Goal: Task Accomplishment & Management: Use online tool/utility

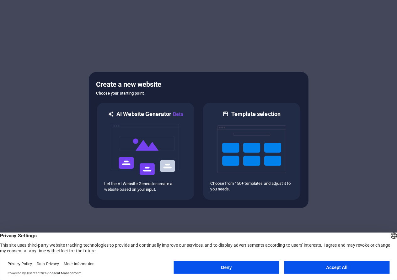
click at [228, 268] on button "Deny" at bounding box center [227, 267] width 106 height 13
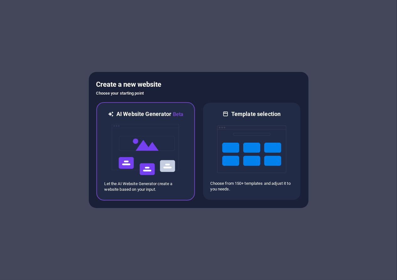
click at [180, 175] on div at bounding box center [146, 149] width 82 height 63
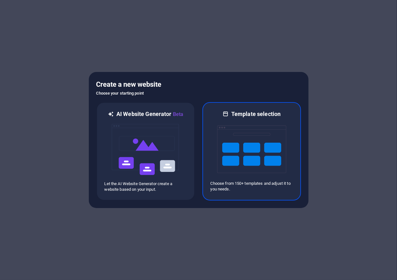
click at [232, 126] on img at bounding box center [251, 149] width 69 height 63
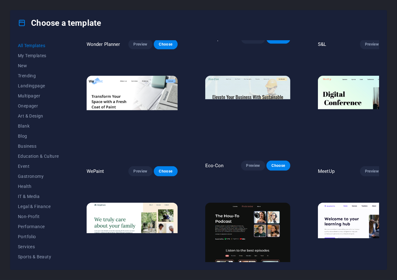
scroll to position [503, 0]
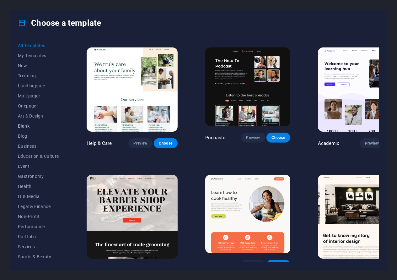
click at [25, 124] on span "Blank" at bounding box center [38, 125] width 41 height 5
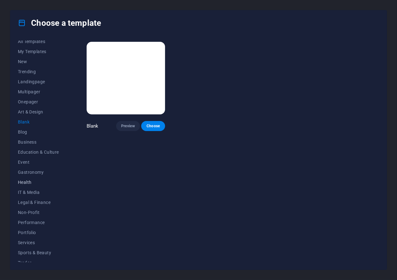
scroll to position [0, 0]
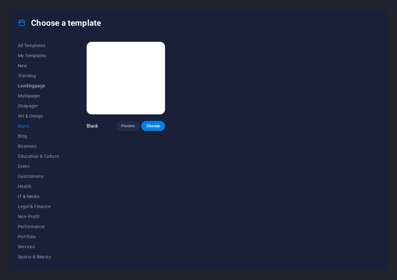
click at [32, 85] on span "Landingpage" at bounding box center [38, 85] width 41 height 5
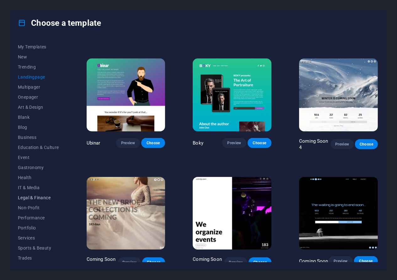
scroll to position [29, 0]
click at [33, 117] on span "Business" at bounding box center [38, 116] width 41 height 5
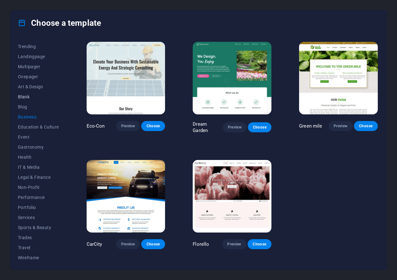
click at [26, 96] on span "Blank" at bounding box center [38, 96] width 41 height 5
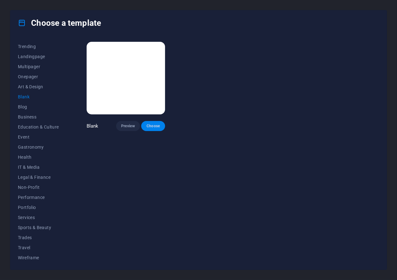
click at [150, 122] on button "Choose" at bounding box center [153, 126] width 24 height 10
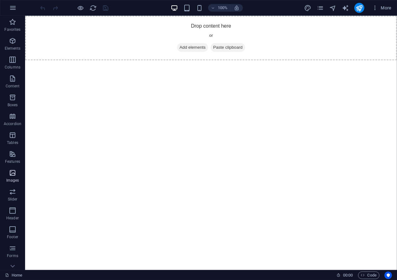
click at [16, 173] on icon "button" at bounding box center [13, 173] width 8 height 8
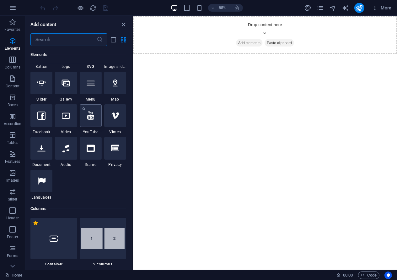
scroll to position [63, 0]
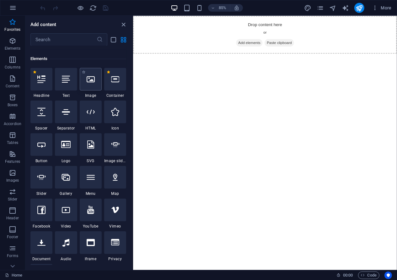
click at [93, 82] on icon at bounding box center [91, 79] width 8 height 8
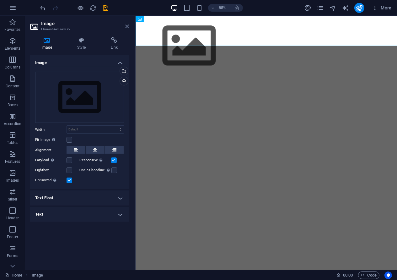
click at [126, 25] on icon at bounding box center [127, 26] width 4 height 5
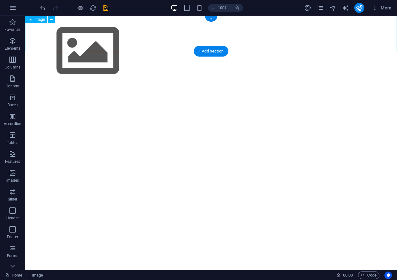
click at [68, 32] on figure at bounding box center [211, 51] width 372 height 71
click at [66, 30] on figure at bounding box center [211, 51] width 372 height 71
click at [38, 21] on span "Image" at bounding box center [40, 20] width 10 height 4
click at [53, 20] on icon at bounding box center [51, 19] width 3 height 7
click at [52, 23] on icon at bounding box center [51, 19] width 3 height 7
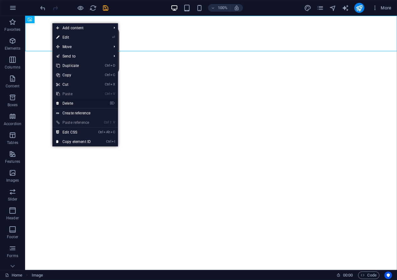
click at [74, 105] on link "⌦ Delete" at bounding box center [73, 103] width 42 height 9
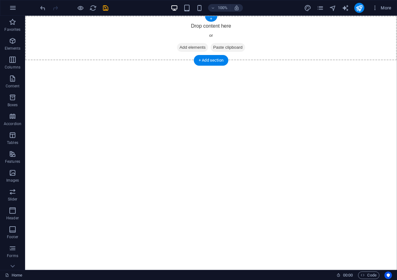
click at [211, 36] on div "Drop content here or Add elements Paste clipboard" at bounding box center [211, 38] width 372 height 45
click at [198, 44] on span "Add elements" at bounding box center [192, 47] width 31 height 9
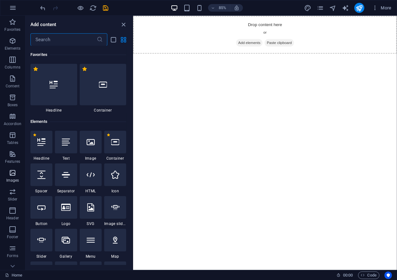
click at [13, 170] on icon "button" at bounding box center [13, 173] width 8 height 8
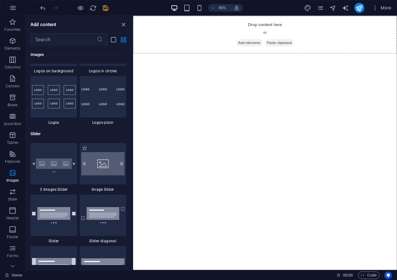
scroll to position [3469, 0]
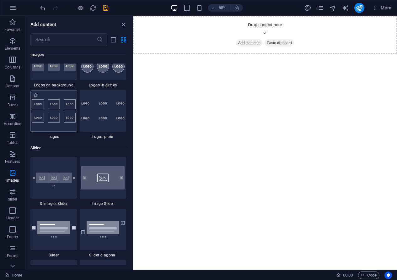
click at [66, 120] on img at bounding box center [54, 110] width 44 height 23
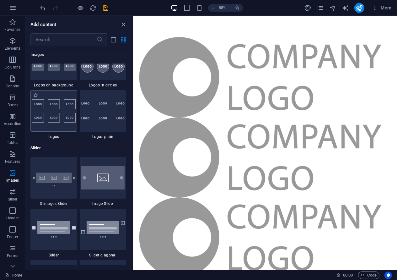
select select "rem"
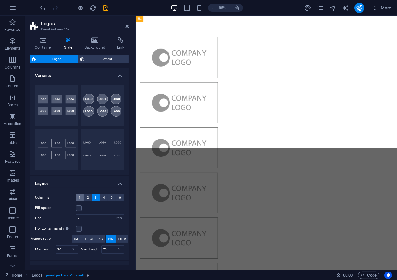
click at [81, 197] on button "1" at bounding box center [80, 198] width 8 height 8
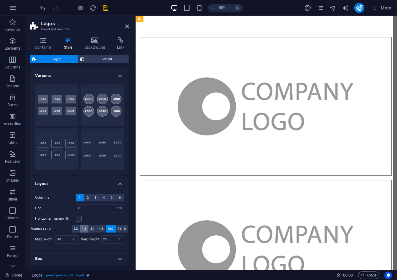
click at [87, 229] on span "1:1" at bounding box center [84, 229] width 4 height 8
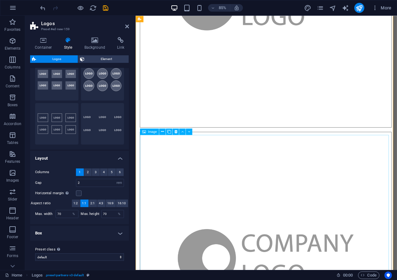
scroll to position [189, 0]
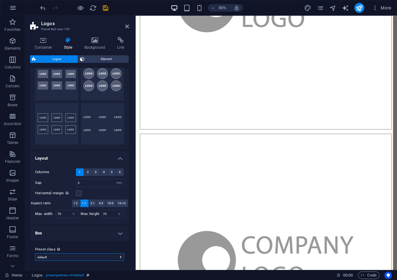
click at [67, 255] on select "default Add preset class" at bounding box center [79, 257] width 89 height 8
click at [68, 255] on select "default Add preset class" at bounding box center [79, 257] width 89 height 8
click at [93, 229] on h4 "Box" at bounding box center [79, 233] width 99 height 15
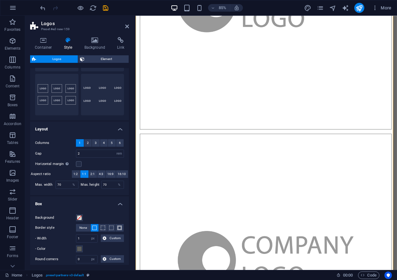
scroll to position [57, 0]
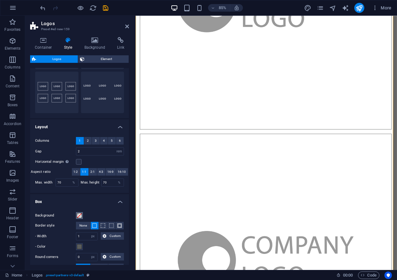
click at [79, 216] on span at bounding box center [79, 215] width 5 height 5
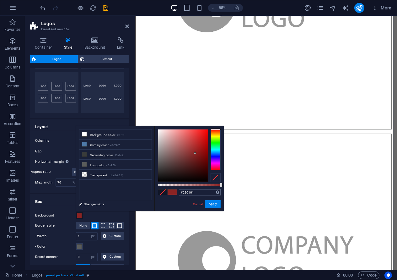
type input "#000000"
drag, startPoint x: 195, startPoint y: 153, endPoint x: 137, endPoint y: 200, distance: 75.0
click at [137, 200] on div "less Background color #ffffff Primary color #4e79a7 Secondary color #3a3c3b Fon…" at bounding box center [150, 168] width 148 height 85
drag, startPoint x: 212, startPoint y: 202, endPoint x: 54, endPoint y: 227, distance: 160.5
click at [212, 202] on button "Apply" at bounding box center [213, 204] width 16 height 8
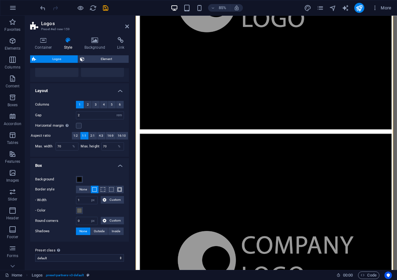
scroll to position [93, 0]
click at [81, 208] on span at bounding box center [79, 210] width 5 height 5
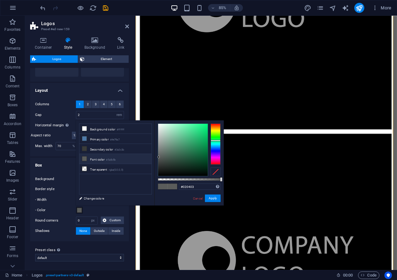
type input "#000000"
drag, startPoint x: 185, startPoint y: 165, endPoint x: 185, endPoint y: 188, distance: 22.9
click at [183, 186] on div "#000000 Supported formats #0852ed rgb(8, 82, 237) rgba(8, 82, 237, 90%) hsv(221…" at bounding box center [189, 208] width 69 height 176
drag, startPoint x: 216, startPoint y: 198, endPoint x: 90, endPoint y: 214, distance: 126.5
click at [216, 198] on button "Apply" at bounding box center [213, 198] width 16 height 8
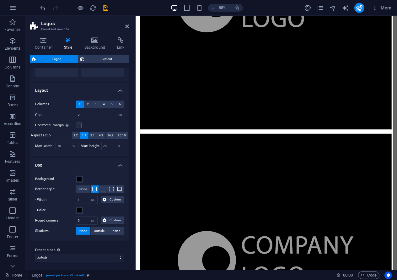
click at [79, 246] on label "Preset class Above chosen variant and settings affect all elements which carry …" at bounding box center [79, 250] width 89 height 8
click at [79, 254] on select "default Add preset class" at bounding box center [79, 258] width 89 height 8
click at [81, 256] on select "default Add preset class" at bounding box center [79, 258] width 89 height 8
click at [82, 243] on div "Preset class Above chosen variant and settings affect all elements which carry …" at bounding box center [79, 253] width 99 height 25
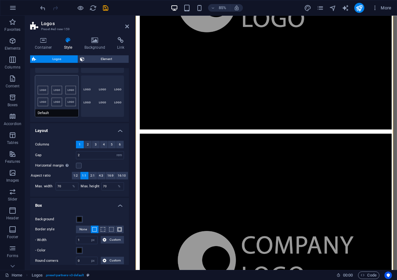
scroll to position [30, 0]
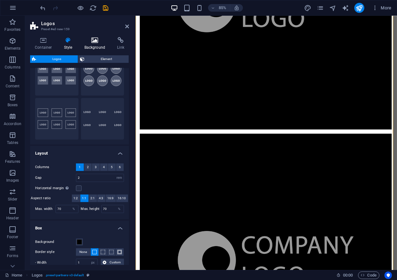
click at [94, 46] on h4 "Background" at bounding box center [96, 43] width 33 height 13
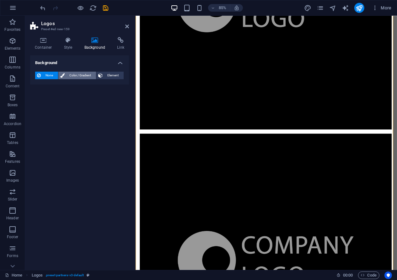
click at [78, 76] on span "Color / Gradient" at bounding box center [81, 76] width 28 height 8
click at [37, 99] on span at bounding box center [39, 100] width 7 height 7
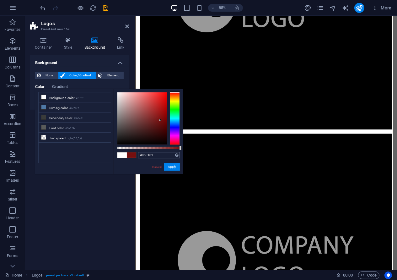
type input "#000000"
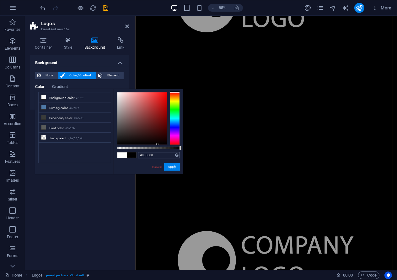
drag, startPoint x: 161, startPoint y: 120, endPoint x: 156, endPoint y: 156, distance: 36.4
click at [156, 156] on div "#000000 Supported formats #0852ed rgb(8, 82, 237) rgba(8, 82, 237, 90%) hsv(221…" at bounding box center [148, 177] width 69 height 176
click at [174, 167] on button "Apply" at bounding box center [172, 167] width 16 height 8
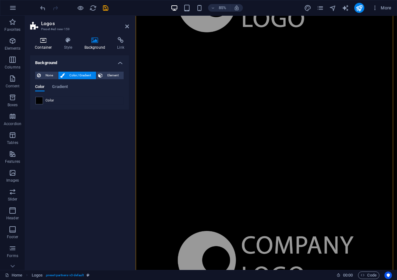
click at [44, 42] on icon at bounding box center [43, 40] width 27 height 6
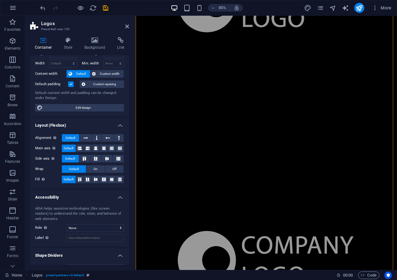
scroll to position [2, 0]
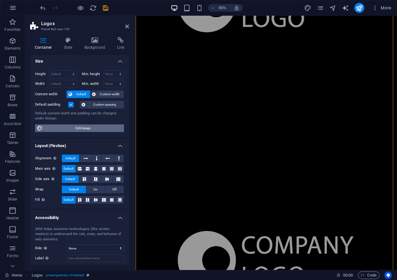
click at [52, 129] on span "Edit design" at bounding box center [84, 128] width 78 height 8
select select "px"
select select "400"
select select "px"
select select "rem"
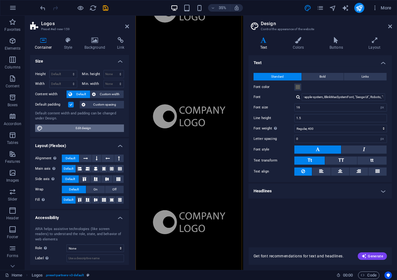
scroll to position [189, 0]
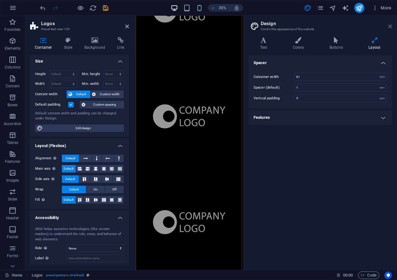
click at [389, 25] on icon at bounding box center [391, 26] width 4 height 5
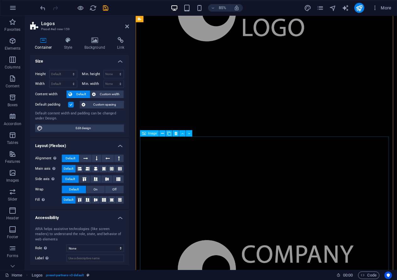
scroll to position [157, 0]
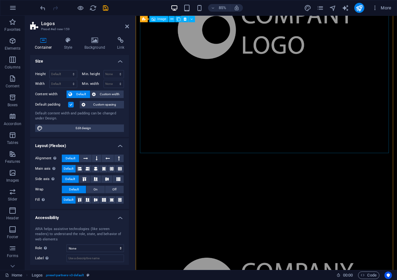
click at [200, 117] on figure at bounding box center [288, 32] width 297 height 297
click at [160, 20] on span "Image" at bounding box center [161, 18] width 9 height 3
drag, startPoint x: 295, startPoint y: 34, endPoint x: 281, endPoint y: 19, distance: 21.1
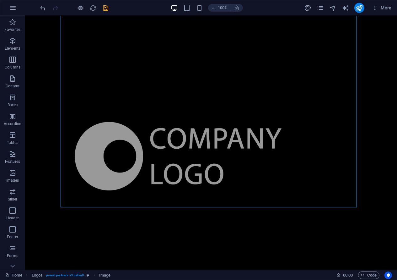
scroll to position [33, 0]
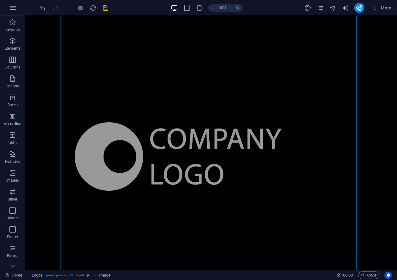
click at [183, 110] on figure at bounding box center [178, 156] width 297 height 297
click at [141, 171] on figure at bounding box center [178, 156] width 297 height 297
click at [87, 19] on icon at bounding box center [86, 19] width 3 height 7
click at [112, 19] on icon at bounding box center [110, 19] width 3 height 7
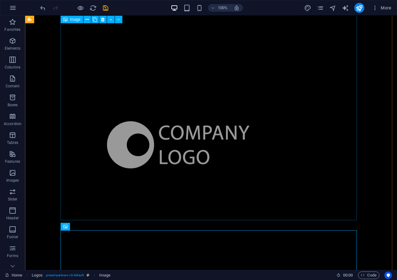
scroll to position [353, 0]
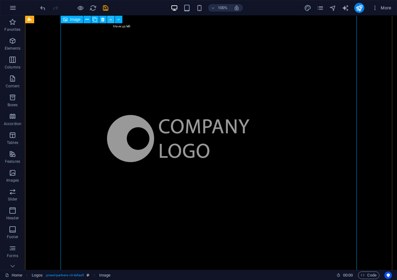
click at [110, 19] on icon at bounding box center [110, 19] width 3 height 7
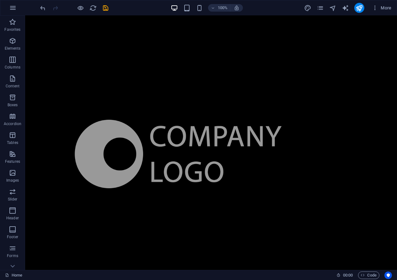
scroll to position [0, 0]
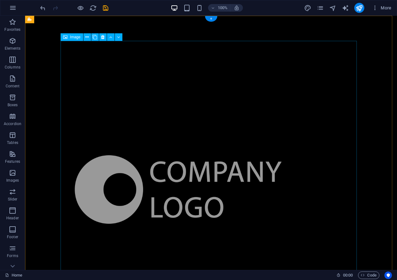
click at [97, 74] on figure at bounding box center [178, 189] width 297 height 297
click at [98, 73] on figure at bounding box center [178, 189] width 297 height 297
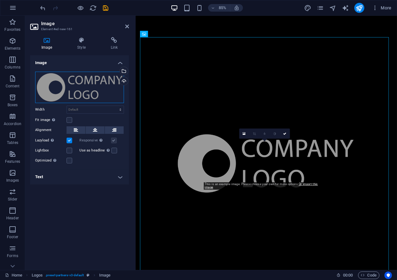
click at [91, 88] on div "Drag files here, click to choose files or select files from Files or our free s…" at bounding box center [79, 87] width 89 height 31
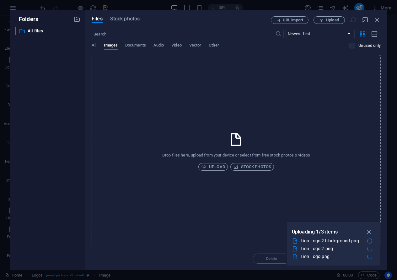
click at [367, 244] on div "Lion Logo 2 blackground.png" at bounding box center [334, 241] width 84 height 8
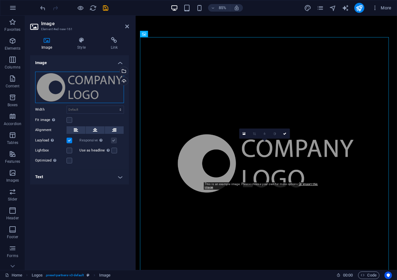
click at [78, 82] on div "Drag files here, click to choose files or select files from Files or our free s…" at bounding box center [79, 87] width 89 height 31
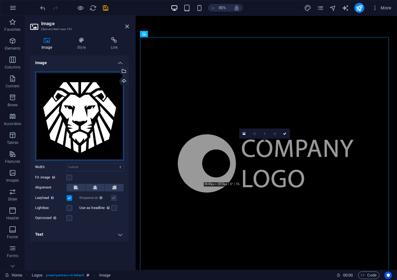
click at [102, 91] on div "Drag files here, click to choose files or select files from Files or our free s…" at bounding box center [79, 116] width 89 height 89
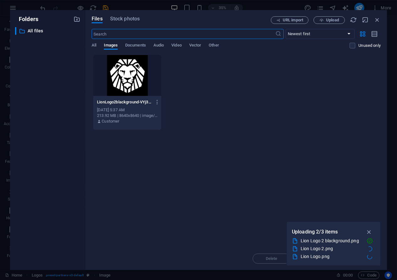
click at [130, 87] on div at bounding box center [127, 75] width 68 height 41
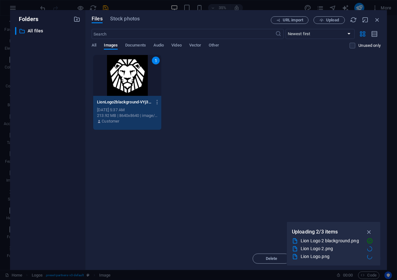
click at [140, 96] on div "LionLogo2blackground-VYj3YF-a4nKBWwX13zXv7A.png LionLogo2blackground-VYj3YF-a4n…" at bounding box center [127, 112] width 68 height 32
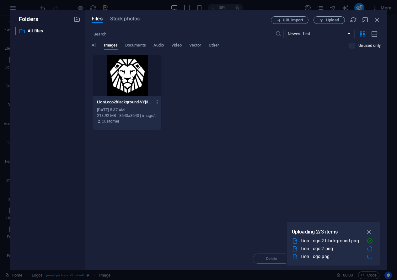
click at [140, 96] on div "LionLogo2blackground-VYj3YF-a4nKBWwX13zXv7A.png LionLogo2blackground-VYj3YF-a4n…" at bounding box center [127, 112] width 68 height 32
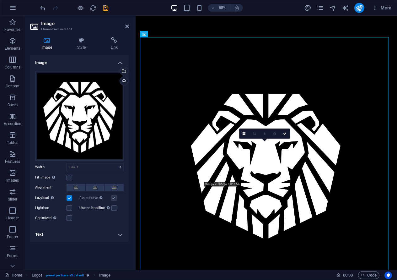
click at [80, 253] on div "Image Drag files here, click to choose files or select files from Files or our …" at bounding box center [79, 160] width 99 height 210
click at [104, 8] on icon "save" at bounding box center [105, 7] width 7 height 7
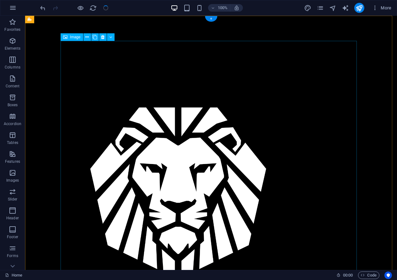
click at [197, 122] on figure at bounding box center [178, 189] width 297 height 297
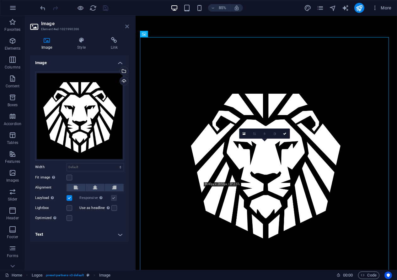
click at [126, 28] on icon at bounding box center [127, 26] width 4 height 5
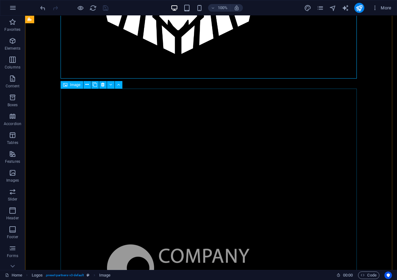
scroll to position [220, 0]
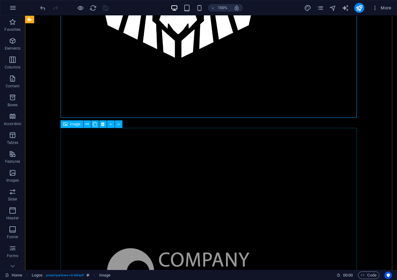
click at [134, 152] on figure at bounding box center [178, 271] width 297 height 297
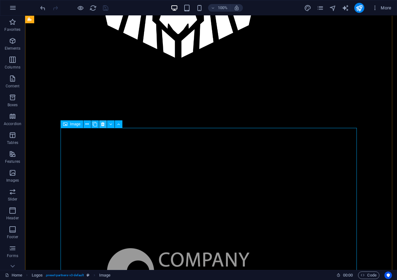
click at [103, 127] on icon at bounding box center [102, 124] width 3 height 7
click at [102, 124] on icon at bounding box center [102, 124] width 3 height 7
click at [151, 180] on figure at bounding box center [178, 271] width 297 height 297
click at [256, 173] on figure at bounding box center [178, 271] width 297 height 297
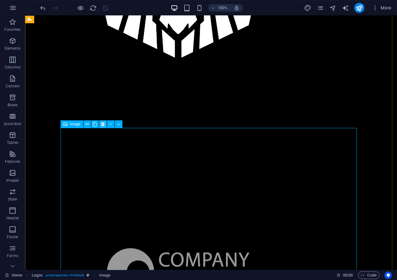
click at [104, 124] on icon at bounding box center [102, 124] width 3 height 7
click at [103, 123] on icon at bounding box center [102, 124] width 3 height 7
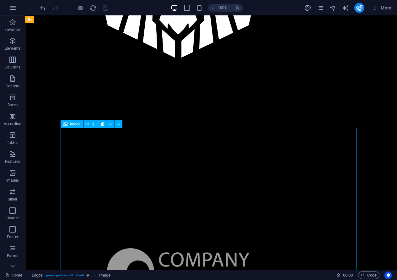
click at [124, 176] on figure at bounding box center [178, 271] width 297 height 297
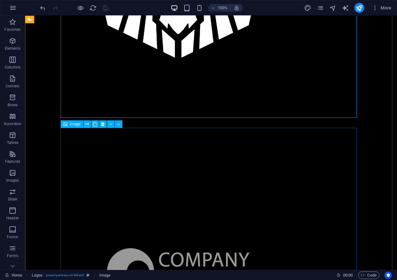
click at [255, 184] on figure at bounding box center [178, 271] width 297 height 297
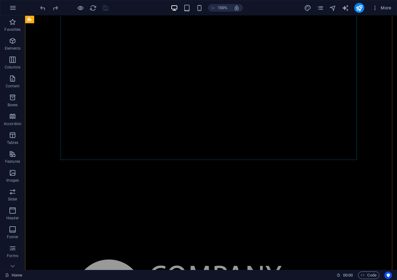
scroll to position [503, 0]
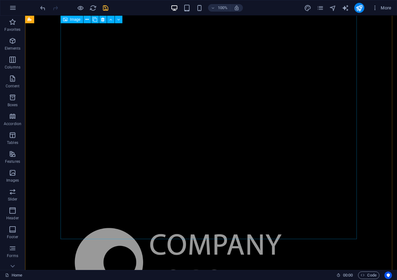
scroll to position [1163, 0]
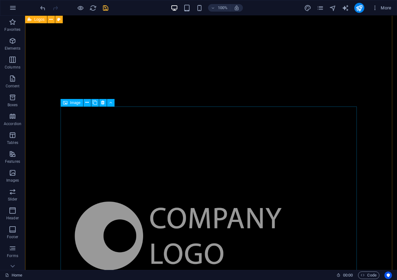
click at [212, 135] on figure at bounding box center [178, 235] width 297 height 297
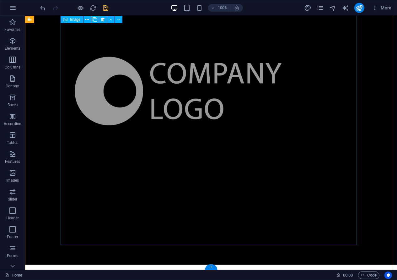
click at [241, 158] on figure at bounding box center [178, 91] width 297 height 297
click at [245, 161] on figure at bounding box center [178, 91] width 297 height 297
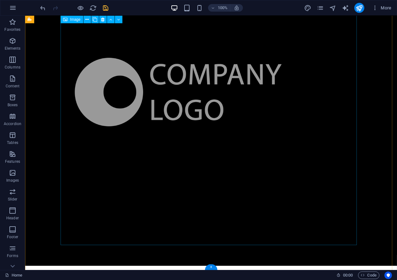
click at [245, 161] on figure at bounding box center [178, 91] width 297 height 297
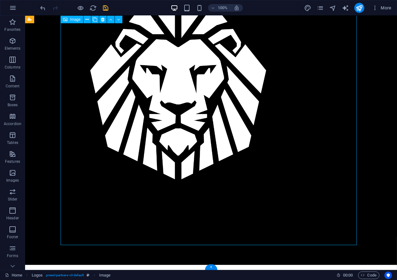
scroll to position [93, 0]
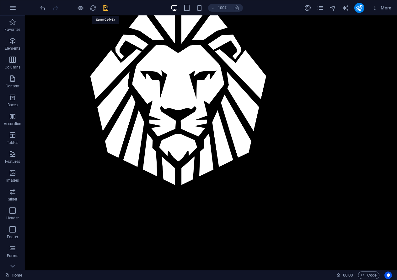
click at [107, 7] on icon "save" at bounding box center [105, 7] width 7 height 7
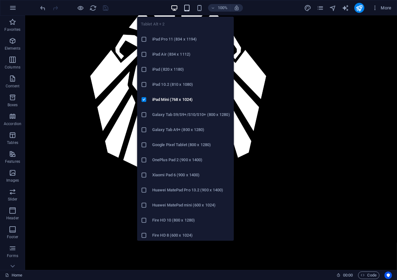
click at [189, 8] on icon "button" at bounding box center [186, 7] width 7 height 7
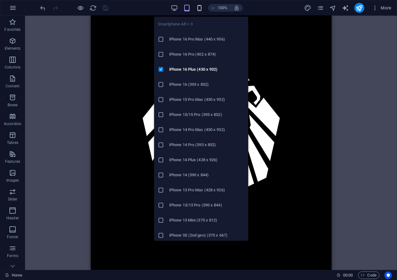
click at [203, 8] on icon "button" at bounding box center [199, 7] width 7 height 7
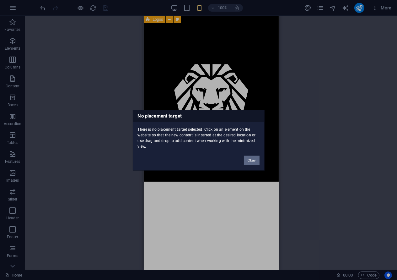
drag, startPoint x: 254, startPoint y: 159, endPoint x: 107, endPoint y: 144, distance: 147.8
click at [254, 159] on button "Okay" at bounding box center [252, 160] width 16 height 9
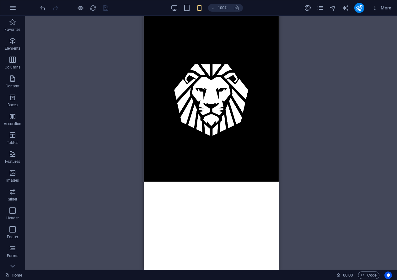
click at [167, 182] on html "Skip to main content" at bounding box center [211, 99] width 135 height 166
click at [185, 182] on html "Skip to main content" at bounding box center [211, 99] width 135 height 166
drag, startPoint x: 41, startPoint y: 200, endPoint x: 140, endPoint y: 191, distance: 98.8
click at [140, 191] on div "Drag here to replace the existing content. Press “Ctrl” if you want to create a…" at bounding box center [211, 143] width 372 height 254
click at [14, 263] on icon at bounding box center [12, 266] width 9 height 9
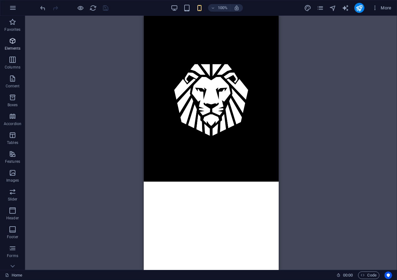
click at [17, 46] on p "Elements" at bounding box center [13, 48] width 16 height 5
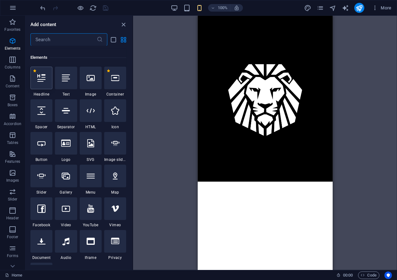
scroll to position [67, 0]
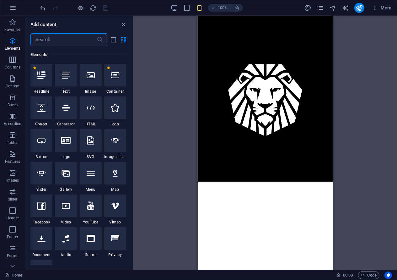
click at [222, 182] on html "Skip to main content" at bounding box center [265, 99] width 135 height 166
click at [123, 25] on icon "close panel" at bounding box center [123, 24] width 7 height 7
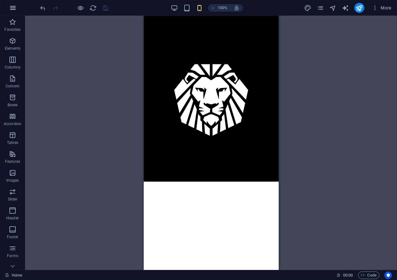
click at [14, 10] on icon "button" at bounding box center [13, 8] width 8 height 8
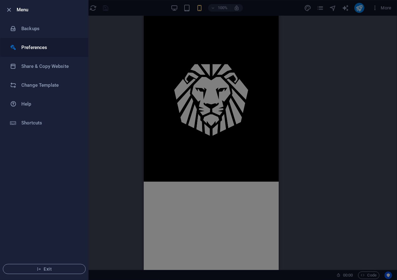
click at [41, 43] on li "Preferences" at bounding box center [44, 47] width 88 height 19
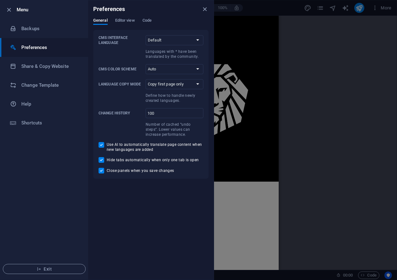
click at [326, 139] on div at bounding box center [198, 140] width 397 height 280
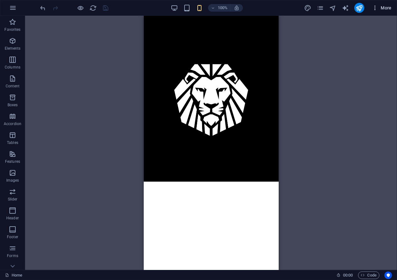
click at [375, 7] on icon "button" at bounding box center [375, 8] width 6 height 6
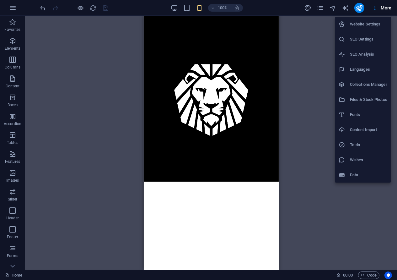
click at [318, 35] on div at bounding box center [198, 140] width 397 height 280
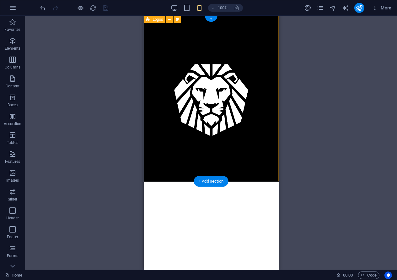
click at [169, 171] on div at bounding box center [211, 99] width 135 height 166
click at [170, 19] on icon at bounding box center [169, 19] width 3 height 7
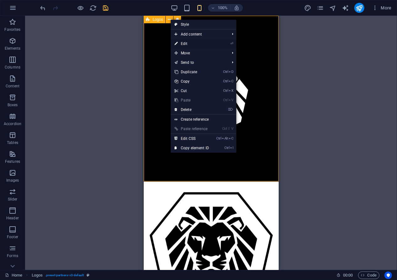
click at [199, 43] on link "⏎ Edit" at bounding box center [192, 43] width 42 height 9
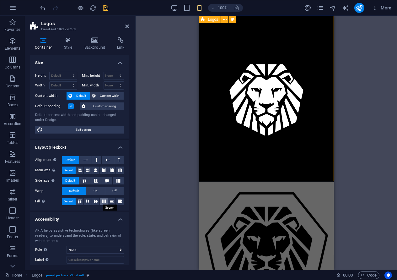
click at [104, 200] on icon at bounding box center [104, 202] width 8 height 4
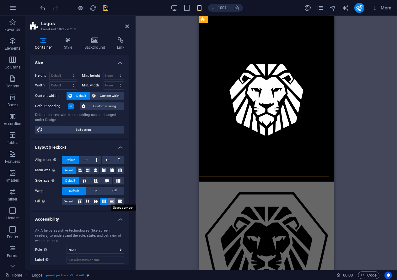
click at [112, 200] on icon at bounding box center [112, 202] width 8 height 4
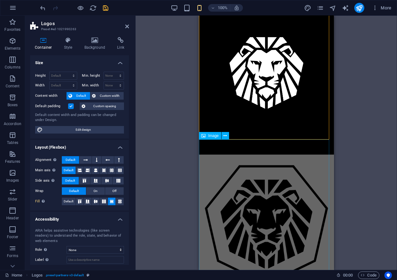
scroll to position [0, 0]
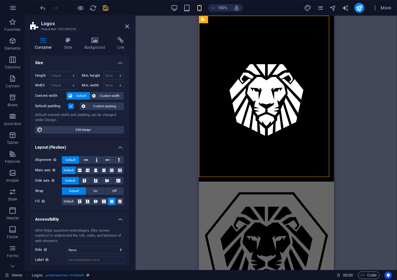
click at [164, 211] on div "Drag here to replace the existing content. Press “Ctrl” if you want to create a…" at bounding box center [267, 143] width 262 height 254
click at [236, 210] on figure at bounding box center [266, 249] width 135 height 135
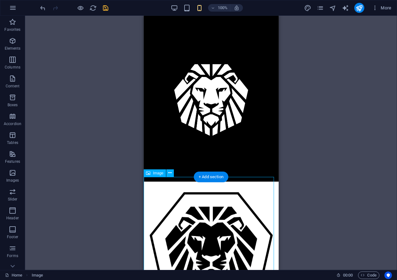
click at [202, 203] on figure at bounding box center [211, 249] width 135 height 135
click at [170, 172] on icon at bounding box center [169, 173] width 3 height 7
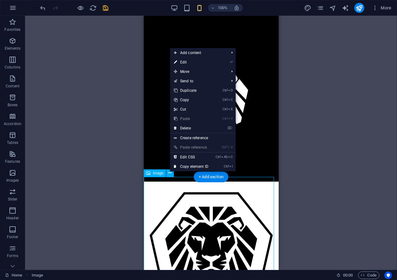
click at [175, 211] on figure at bounding box center [211, 249] width 135 height 135
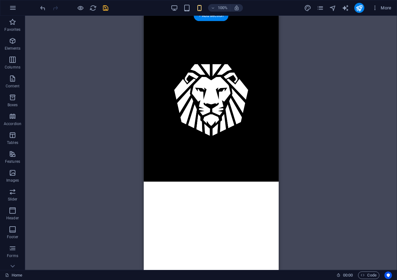
click at [58, 117] on div "Drag here to replace the existing content. Press “Ctrl” if you want to create a…" at bounding box center [211, 143] width 372 height 254
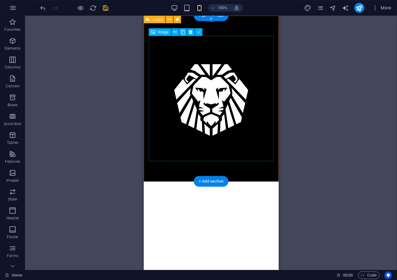
click at [181, 85] on figure at bounding box center [211, 99] width 125 height 126
click at [170, 174] on div at bounding box center [211, 99] width 135 height 166
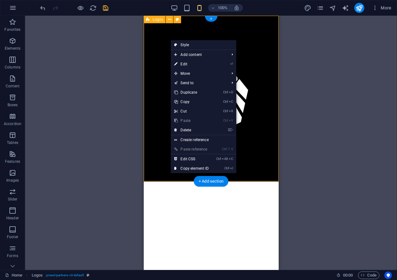
click at [153, 171] on div at bounding box center [211, 99] width 135 height 166
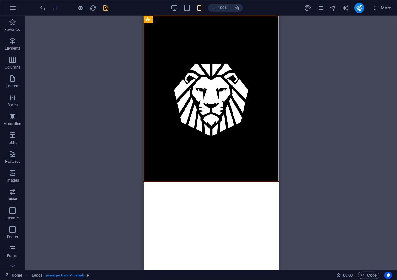
drag, startPoint x: 96, startPoint y: 142, endPoint x: 92, endPoint y: 132, distance: 11.1
click at [97, 141] on div "Drag here to replace the existing content. Press “Ctrl” if you want to create a…" at bounding box center [211, 143] width 372 height 254
click at [172, 20] on button at bounding box center [170, 20] width 8 height 8
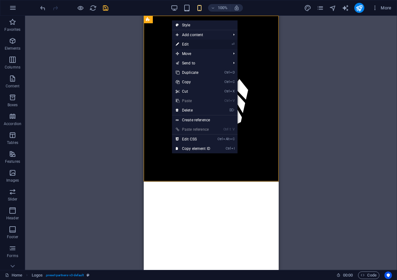
click at [197, 42] on link "⏎ Edit" at bounding box center [193, 44] width 42 height 9
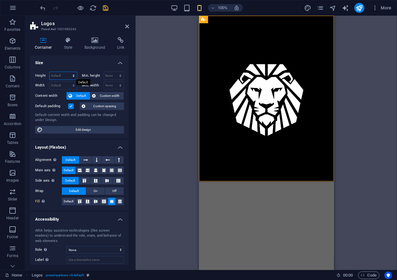
click at [70, 74] on select "Default px rem % vh vw" at bounding box center [63, 76] width 27 height 8
select select "%"
click at [68, 72] on select "Default px rem % vh vw" at bounding box center [63, 76] width 27 height 8
type input "106.07"
click at [72, 76] on select "Default px rem % vh vw" at bounding box center [72, 76] width 9 height 8
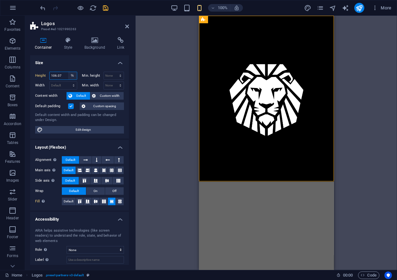
select select "default"
click at [68, 72] on select "Default px rem % vh vw" at bounding box center [72, 76] width 9 height 8
type input "106.07"
select select "%"
click at [92, 62] on h4 "Size" at bounding box center [79, 60] width 99 height 11
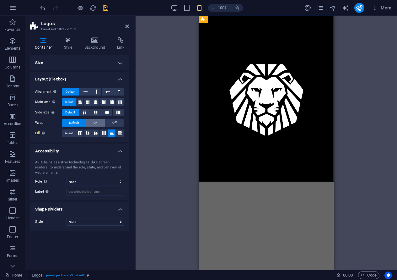
click at [97, 122] on span "On" at bounding box center [96, 123] width 4 height 8
click at [72, 131] on span "Default" at bounding box center [69, 133] width 10 height 8
click at [55, 140] on div "Alignment Determines the flex direction. Default Main axis Determine how elemen…" at bounding box center [79, 112] width 99 height 59
click at [172, 159] on div "Drag here to replace the existing content. Press “Ctrl” if you want to create a…" at bounding box center [267, 143] width 262 height 254
click at [127, 24] on icon at bounding box center [127, 26] width 4 height 5
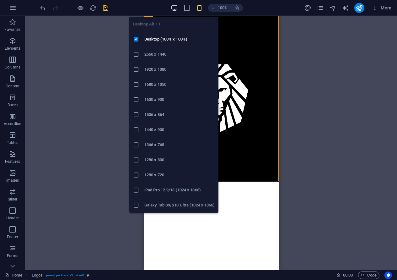
click at [176, 6] on icon "button" at bounding box center [174, 7] width 7 height 7
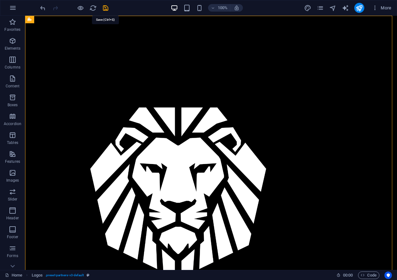
click at [104, 9] on icon "save" at bounding box center [105, 7] width 7 height 7
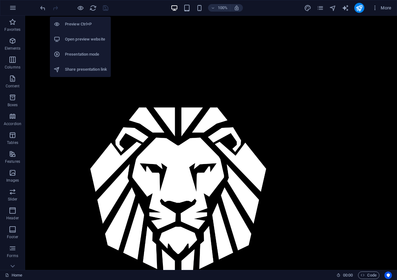
click at [94, 40] on h6 "Open preview website" at bounding box center [86, 40] width 42 height 8
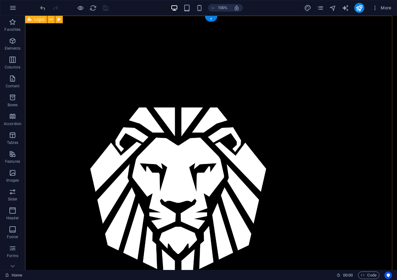
click at [129, 27] on div at bounding box center [211, 190] width 372 height 348
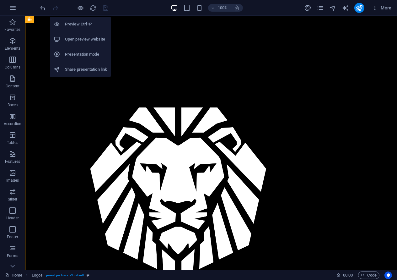
click at [90, 27] on h6 "Preview Ctrl+P" at bounding box center [86, 24] width 42 height 8
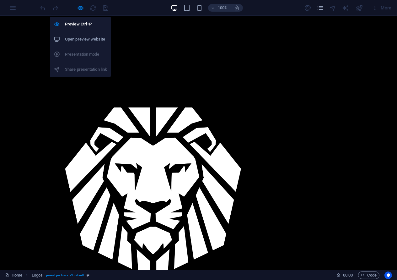
click at [83, 37] on h6 "Open preview website" at bounding box center [86, 40] width 42 height 8
click at [79, 7] on icon "button" at bounding box center [80, 7] width 7 height 7
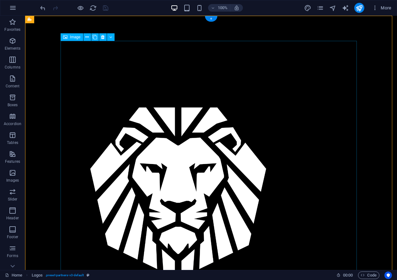
click at [162, 134] on figure at bounding box center [178, 189] width 297 height 297
click at [42, 32] on div at bounding box center [211, 190] width 372 height 348
click at [51, 19] on icon at bounding box center [50, 19] width 3 height 7
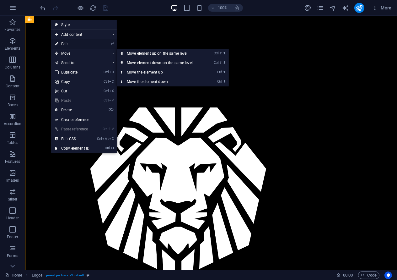
click at [70, 45] on link "⏎ Edit" at bounding box center [72, 43] width 42 height 9
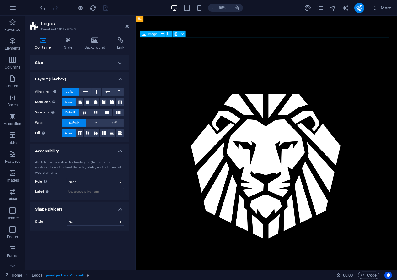
click at [210, 151] on figure at bounding box center [288, 189] width 297 height 297
click at [235, 161] on figure at bounding box center [288, 189] width 297 height 297
click at [233, 154] on figure at bounding box center [288, 189] width 297 height 297
click at [220, 30] on div at bounding box center [289, 190] width 308 height 348
drag, startPoint x: 199, startPoint y: 83, endPoint x: 301, endPoint y: 74, distance: 101.9
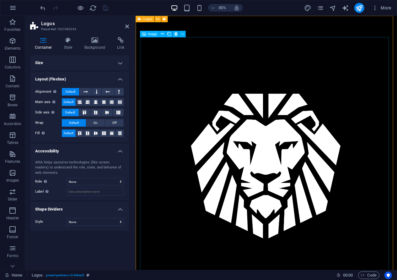
click at [301, 74] on figure at bounding box center [288, 189] width 297 height 297
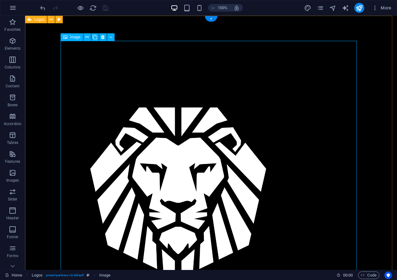
click at [105, 57] on figure at bounding box center [178, 189] width 297 height 297
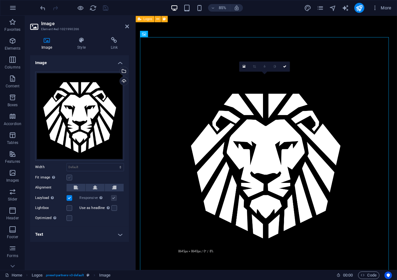
click at [69, 178] on label at bounding box center [70, 178] width 6 height 6
click at [0, 0] on input "Fit image Automatically fit image to a fixed width and height" at bounding box center [0, 0] width 0 height 0
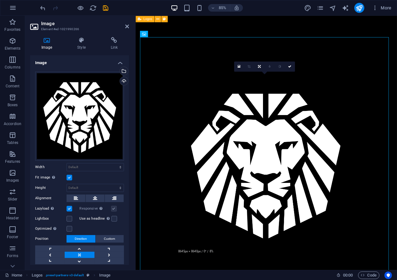
click at [100, 176] on div "Fit image Automatically fit image to a fixed width and height" at bounding box center [79, 178] width 89 height 8
drag, startPoint x: 291, startPoint y: 67, endPoint x: 259, endPoint y: 55, distance: 34.2
click at [291, 67] on icon at bounding box center [289, 66] width 3 height 3
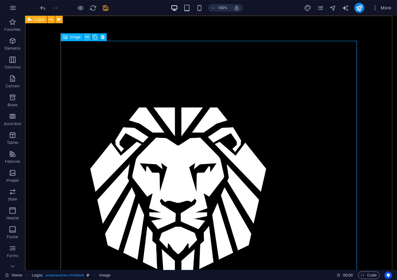
click at [86, 39] on icon at bounding box center [86, 37] width 3 height 7
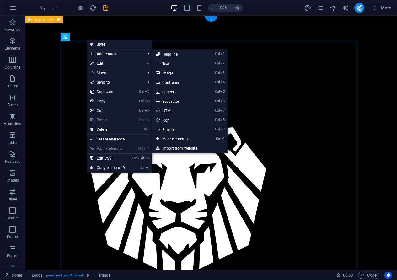
drag, startPoint x: 125, startPoint y: 35, endPoint x: 121, endPoint y: 32, distance: 5.6
click at [126, 35] on div at bounding box center [211, 190] width 372 height 348
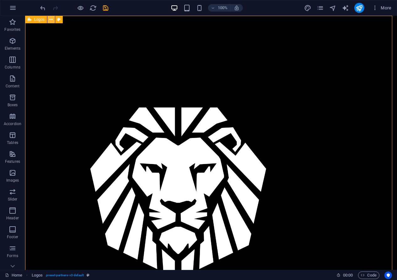
click at [51, 20] on icon at bounding box center [50, 19] width 3 height 7
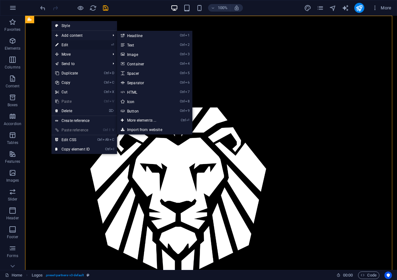
click at [66, 45] on link "⏎ Edit" at bounding box center [73, 44] width 42 height 9
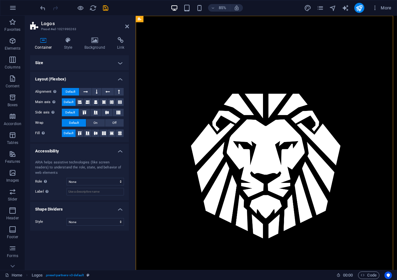
drag, startPoint x: 129, startPoint y: 27, endPoint x: 110, endPoint y: 12, distance: 23.9
click at [129, 27] on icon at bounding box center [127, 26] width 4 height 5
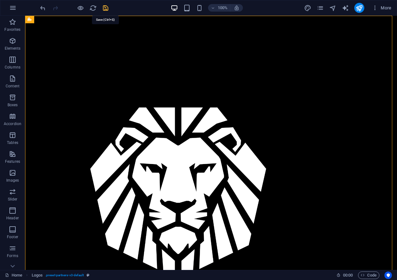
click at [106, 8] on icon "save" at bounding box center [105, 7] width 7 height 7
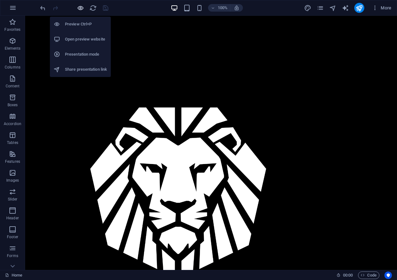
click at [81, 7] on icon "button" at bounding box center [80, 7] width 7 height 7
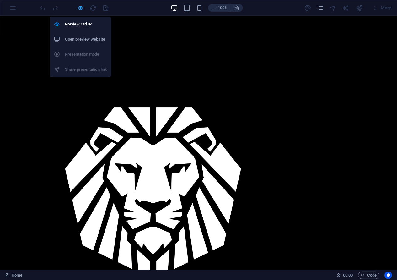
click at [81, 7] on icon "button" at bounding box center [80, 7] width 7 height 7
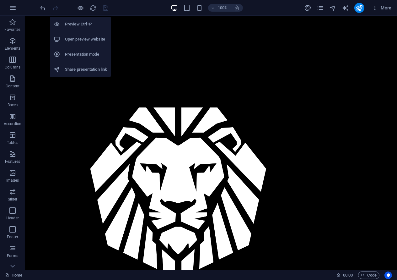
click at [85, 53] on h6 "Presentation mode" at bounding box center [86, 55] width 42 height 8
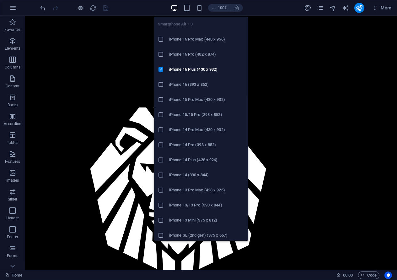
click at [207, 41] on h6 "iPhone 16 Pro Max (440 x 956)" at bounding box center [206, 40] width 75 height 8
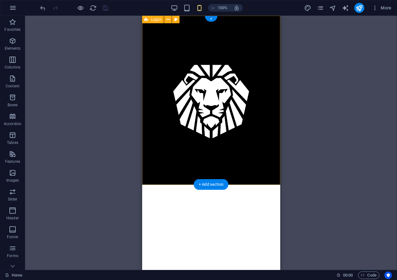
click at [162, 175] on div at bounding box center [211, 100] width 138 height 169
click at [168, 19] on icon at bounding box center [168, 19] width 3 height 7
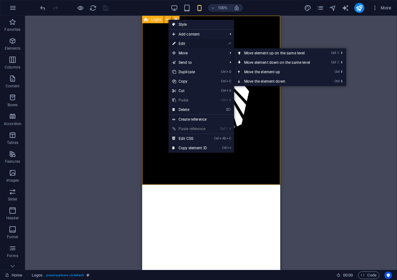
click at [192, 41] on link "⏎ Edit" at bounding box center [190, 43] width 42 height 9
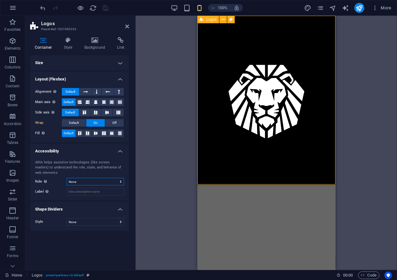
click at [81, 180] on select "None Alert Article Banner Comment Complementary Dialog Footer Header Marquee Pr…" at bounding box center [95, 182] width 57 height 8
click at [77, 164] on div "ARIA helps assistive technologies (like screen readers) to understand the role,…" at bounding box center [79, 168] width 89 height 16
click at [73, 41] on icon at bounding box center [68, 40] width 18 height 6
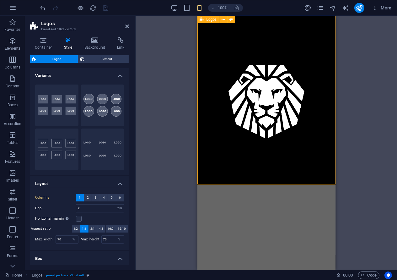
scroll to position [93, 0]
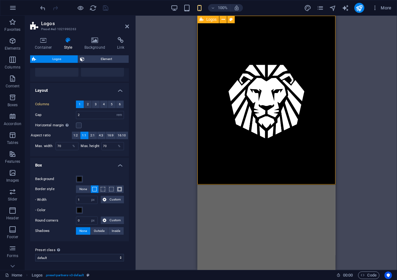
click at [244, 185] on html "Skip to main content" at bounding box center [266, 100] width 138 height 169
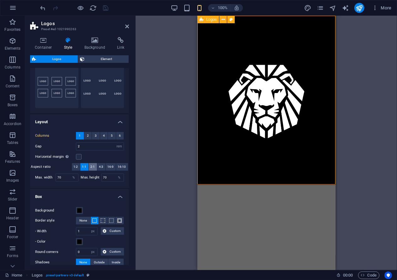
click at [93, 167] on span "2:1" at bounding box center [93, 167] width 4 height 8
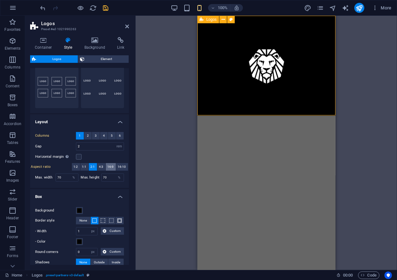
click at [113, 166] on span "16:9" at bounding box center [111, 167] width 6 height 8
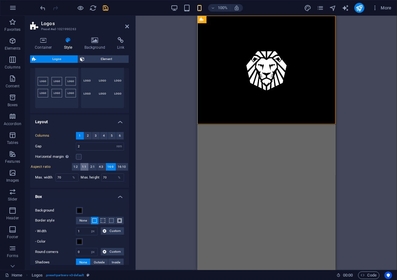
click at [85, 167] on span "1:1" at bounding box center [84, 167] width 4 height 8
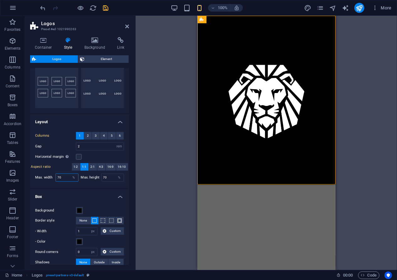
drag, startPoint x: 62, startPoint y: 176, endPoint x: 52, endPoint y: 176, distance: 9.4
click at [52, 176] on div "Max. width 70 %" at bounding box center [56, 177] width 43 height 8
click at [96, 157] on div "Horizontal margin Only if the containers "Content width" is not set to "Default"" at bounding box center [79, 157] width 89 height 8
drag, startPoint x: 83, startPoint y: 146, endPoint x: 74, endPoint y: 145, distance: 9.4
click at [74, 145] on div "Gap 2 px rem % vh vw" at bounding box center [79, 146] width 89 height 8
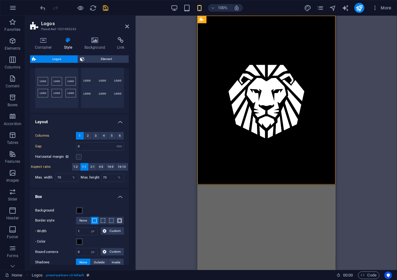
click at [62, 145] on label "Gap" at bounding box center [55, 146] width 41 height 3
type input "2"
click at [103, 113] on div "Variants Background Circle Default Plain Layout Columns 1 2 3 4 5 6 Fill space …" at bounding box center [79, 166] width 99 height 197
click at [93, 41] on icon at bounding box center [95, 40] width 30 height 6
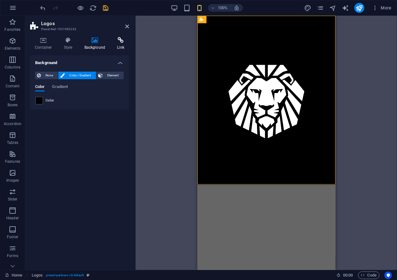
click at [124, 38] on icon at bounding box center [120, 40] width 17 height 6
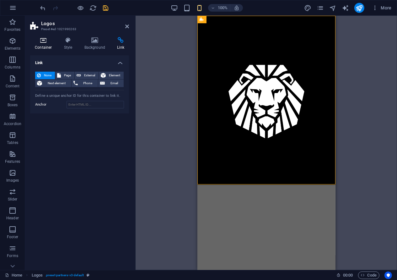
click at [45, 41] on icon at bounding box center [43, 40] width 27 height 6
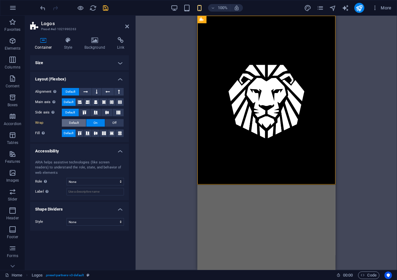
click at [80, 120] on button "Default" at bounding box center [74, 123] width 24 height 8
click at [57, 144] on h4 "Accessibility" at bounding box center [79, 149] width 99 height 11
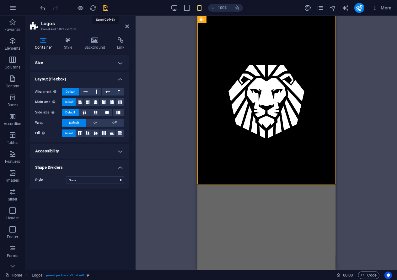
click at [103, 8] on icon "save" at bounding box center [105, 7] width 7 height 7
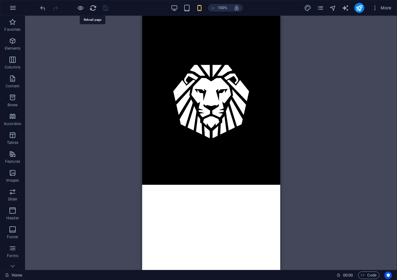
click at [93, 8] on icon "reload" at bounding box center [93, 7] width 7 height 7
click at [90, 7] on icon "reload" at bounding box center [93, 7] width 7 height 7
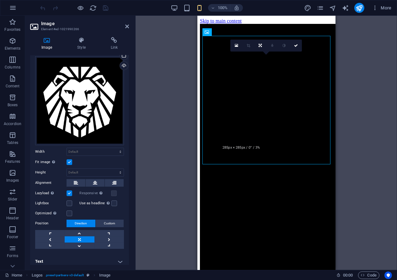
scroll to position [18, 0]
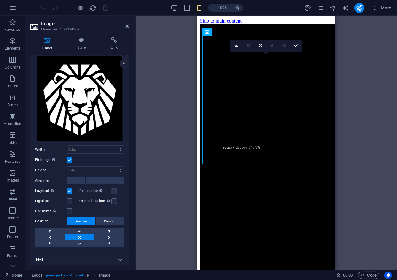
click at [58, 130] on div "Drag files here, click to choose files or select files from Files or our free s…" at bounding box center [79, 98] width 89 height 89
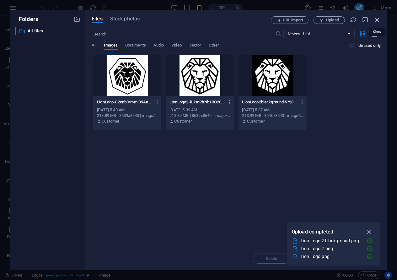
click at [377, 20] on icon "button" at bounding box center [377, 19] width 7 height 7
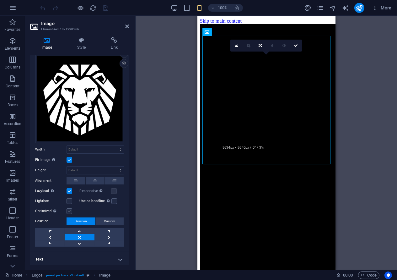
click at [70, 209] on label at bounding box center [70, 211] width 6 height 6
click at [0, 0] on input "Optimized Images are compressed to improve page speed." at bounding box center [0, 0] width 0 height 0
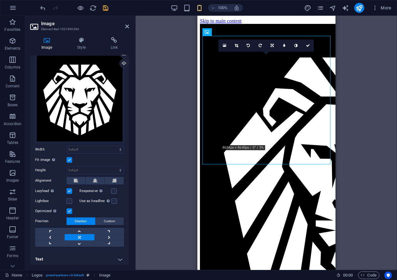
click at [95, 210] on div "Optimized Images are compressed to improve page speed." at bounding box center [79, 211] width 89 height 8
click at [93, 170] on select "Default auto px" at bounding box center [95, 171] width 57 height 8
click at [67, 167] on select "Default auto px" at bounding box center [95, 171] width 57 height 8
select select "DISABLED_OPTION_VALUE"
click at [101, 146] on select "Default auto px rem % em vh vw" at bounding box center [95, 150] width 57 height 8
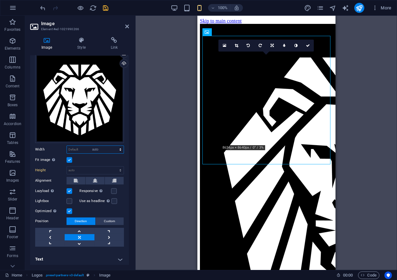
click at [67, 146] on select "Default auto px rem % em vh vw" at bounding box center [95, 150] width 57 height 8
select select "DISABLED_OPTION_VALUE"
click at [68, 157] on label at bounding box center [70, 160] width 6 height 6
click at [0, 0] on input "Fit image Automatically fit image to a fixed width and height" at bounding box center [0, 0] width 0 height 0
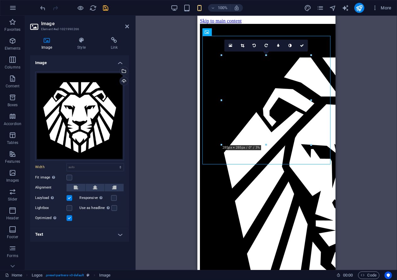
click at [86, 177] on div "Fit image Automatically fit image to a fixed width and height" at bounding box center [79, 178] width 89 height 8
click at [70, 258] on div "Image Drag files here, click to choose files or select files from Files or our …" at bounding box center [79, 160] width 99 height 210
click at [106, 10] on icon "save" at bounding box center [105, 7] width 7 height 7
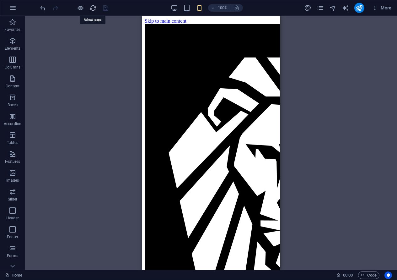
click at [92, 9] on icon "reload" at bounding box center [93, 7] width 7 height 7
click at [322, 9] on icon "pages" at bounding box center [320, 7] width 7 height 7
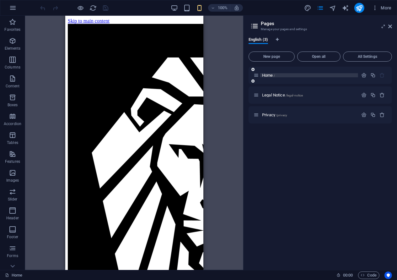
click at [272, 73] on span "Home /" at bounding box center [268, 75] width 13 height 5
click at [366, 74] on icon "button" at bounding box center [364, 75] width 5 height 5
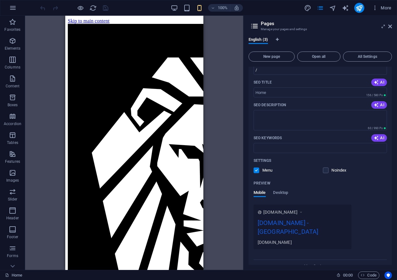
scroll to position [63, 0]
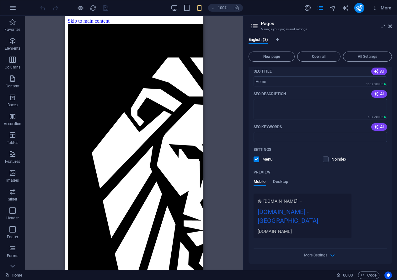
click at [298, 200] on span "www.example.com" at bounding box center [281, 201] width 34 height 6
click at [302, 200] on div "www.example.com" at bounding box center [284, 201] width 40 height 6
click at [310, 171] on div "Preview" at bounding box center [321, 172] width 134 height 10
click at [256, 25] on icon at bounding box center [254, 26] width 9 height 9
click at [391, 27] on icon at bounding box center [391, 26] width 4 height 5
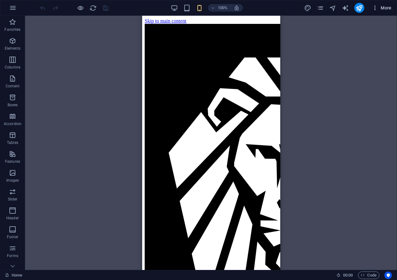
click at [377, 9] on icon "button" at bounding box center [375, 8] width 6 height 6
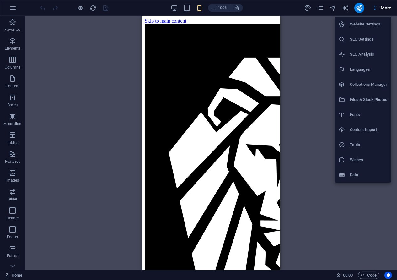
click at [305, 74] on div at bounding box center [198, 140] width 397 height 280
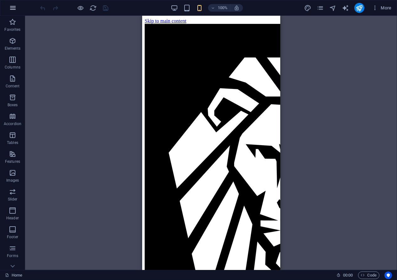
click at [10, 6] on icon "button" at bounding box center [13, 8] width 8 height 8
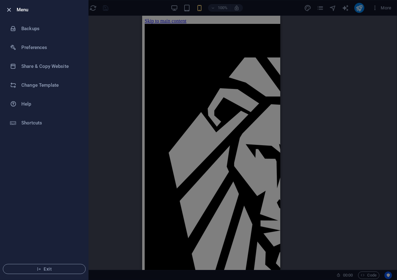
click at [12, 8] on icon "button" at bounding box center [9, 9] width 7 height 7
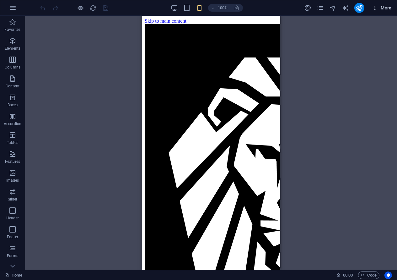
click at [382, 9] on span "More" at bounding box center [382, 8] width 20 height 6
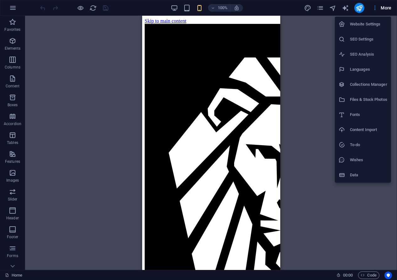
drag, startPoint x: 314, startPoint y: 31, endPoint x: 321, endPoint y: 22, distance: 11.4
click at [315, 31] on div at bounding box center [198, 140] width 397 height 280
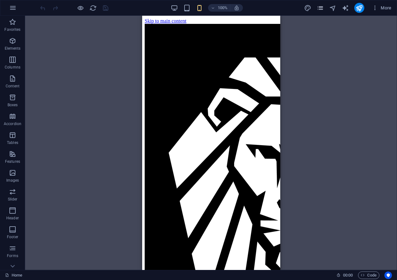
click at [320, 9] on icon "pages" at bounding box center [320, 7] width 7 height 7
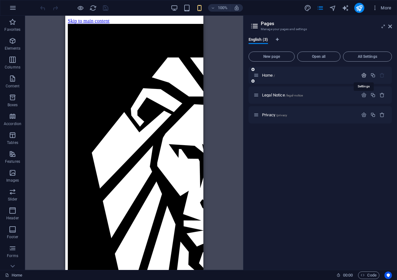
click at [363, 74] on icon "button" at bounding box center [364, 75] width 5 height 5
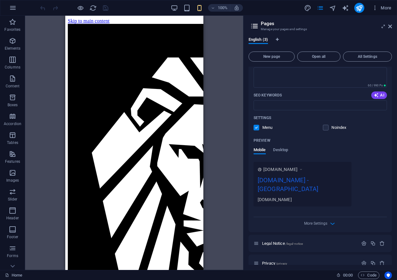
scroll to position [95, 0]
click at [297, 167] on span "www.example.com" at bounding box center [281, 169] width 34 height 6
click at [327, 221] on span "More Settings" at bounding box center [316, 223] width 23 height 4
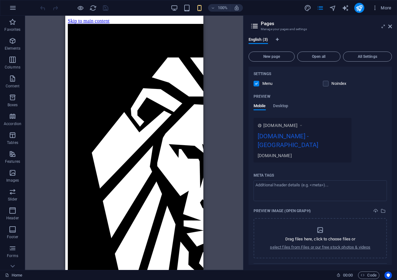
scroll to position [0, 0]
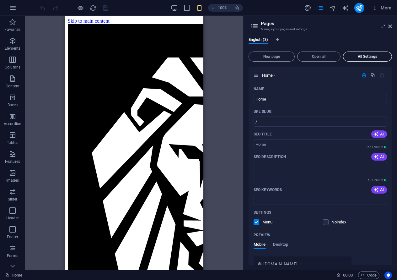
click at [364, 56] on span "All Settings" at bounding box center [367, 57] width 43 height 4
click at [363, 75] on icon "button" at bounding box center [364, 75] width 5 height 5
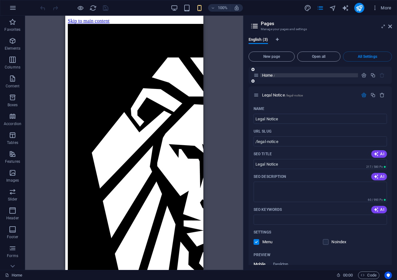
click at [301, 74] on p "Home /" at bounding box center [309, 75] width 94 height 4
click at [326, 98] on div "Legal Notice /legal-notice" at bounding box center [306, 94] width 105 height 7
click at [362, 94] on icon "button" at bounding box center [364, 94] width 5 height 5
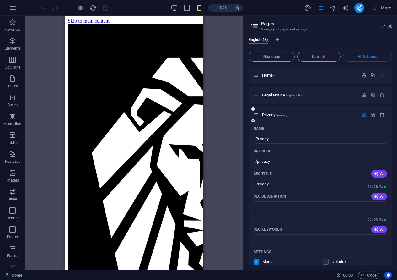
click at [364, 112] on icon "button" at bounding box center [364, 114] width 5 height 5
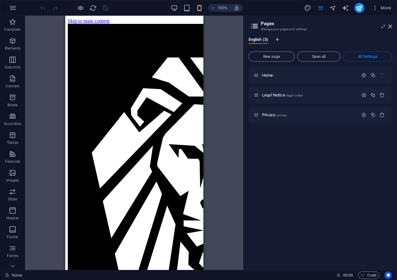
click at [291, 151] on div "Home / Legal Notice /legal-notice Privacy /privacy" at bounding box center [321, 166] width 144 height 198
click at [278, 39] on icon "Language Tabs" at bounding box center [277, 40] width 3 height 4
select select "41"
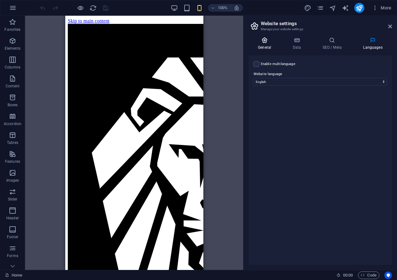
click at [268, 45] on h4 "General" at bounding box center [266, 43] width 35 height 13
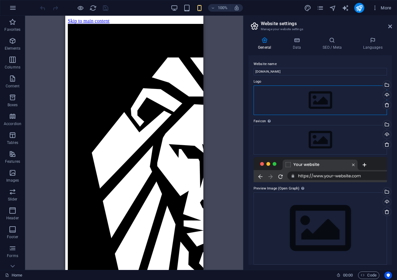
click at [374, 96] on div "Drag files here, click to choose files or select files from Files or our free s…" at bounding box center [321, 100] width 134 height 30
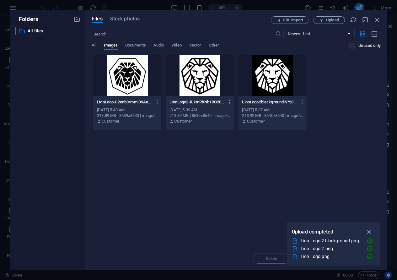
click at [216, 81] on div at bounding box center [200, 75] width 68 height 41
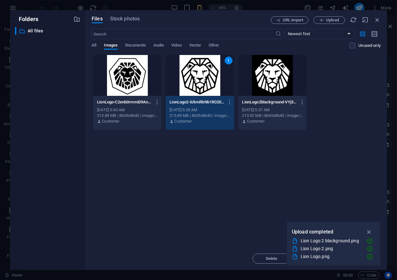
click at [218, 81] on div "1" at bounding box center [200, 75] width 68 height 41
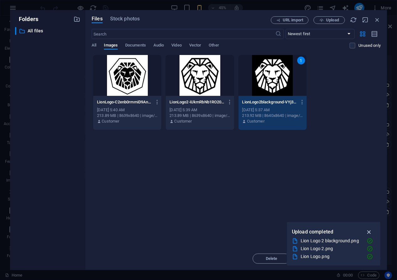
click at [369, 230] on icon "button" at bounding box center [369, 231] width 7 height 7
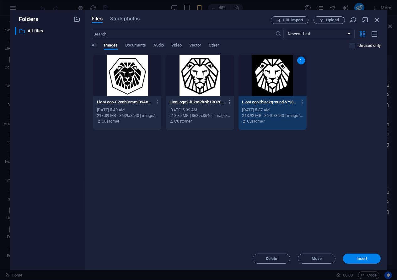
click at [364, 258] on span "Insert" at bounding box center [362, 259] width 11 height 4
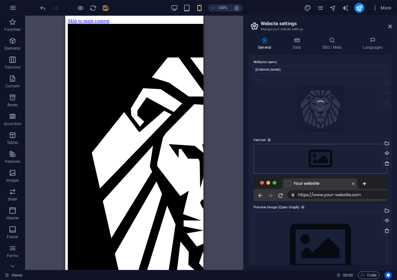
scroll to position [4, 0]
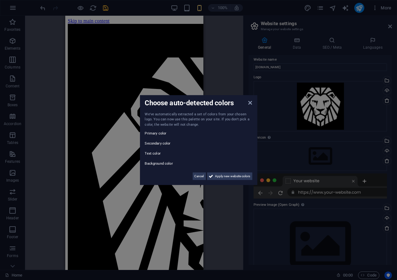
click at [221, 175] on span "Apply new website colors" at bounding box center [233, 176] width 35 height 8
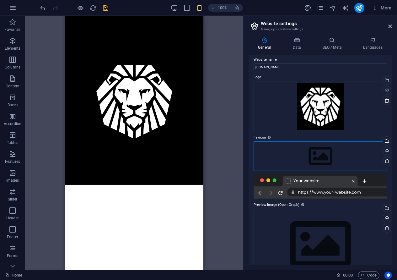
click at [295, 153] on div "Drag files here, click to choose files or select files from Files or our free s…" at bounding box center [321, 156] width 134 height 30
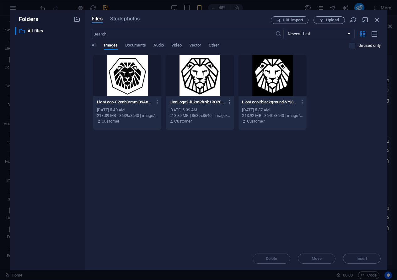
click at [273, 80] on div at bounding box center [273, 75] width 68 height 41
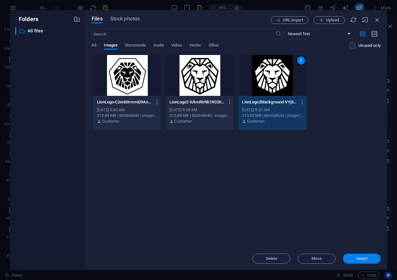
click at [361, 258] on span "Insert" at bounding box center [362, 259] width 11 height 4
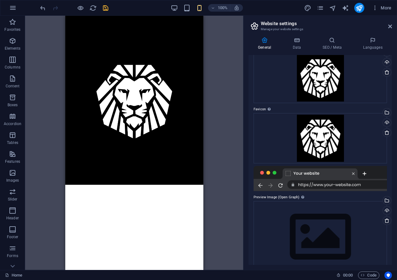
scroll to position [36, 0]
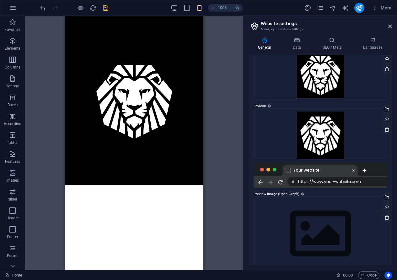
click at [280, 183] on div at bounding box center [321, 175] width 134 height 25
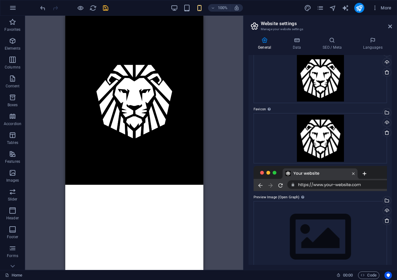
scroll to position [0, 0]
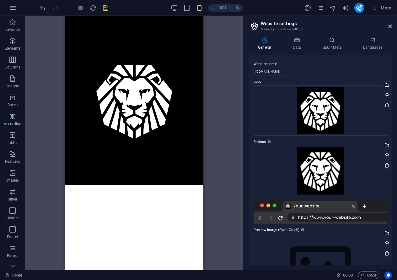
click at [295, 57] on div "Website name blayas.co Logo Drag files here, click to choose files or select fi…" at bounding box center [321, 160] width 144 height 210
click at [390, 28] on icon at bounding box center [391, 26] width 4 height 5
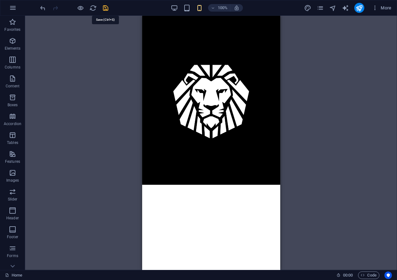
click at [106, 6] on icon "save" at bounding box center [105, 7] width 7 height 7
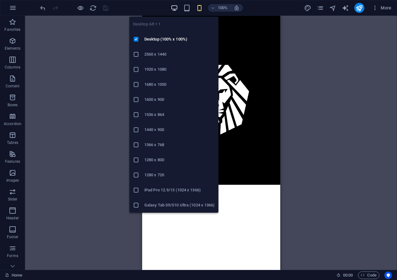
click at [172, 7] on icon "button" at bounding box center [174, 7] width 7 height 7
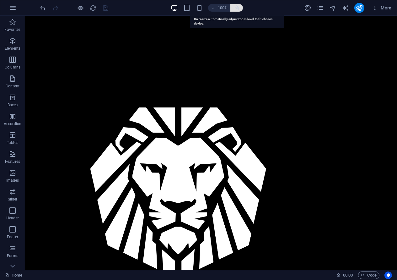
click at [236, 9] on icon "button" at bounding box center [237, 8] width 6 height 6
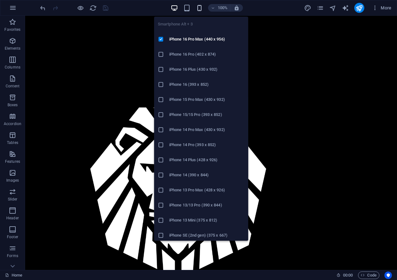
click at [201, 10] on icon "button" at bounding box center [199, 7] width 7 height 7
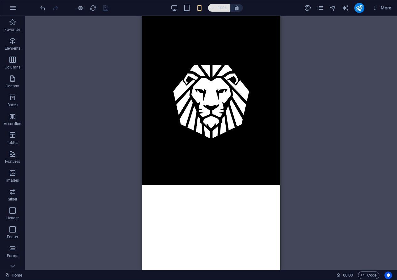
click at [213, 8] on icon "button" at bounding box center [213, 8] width 4 height 4
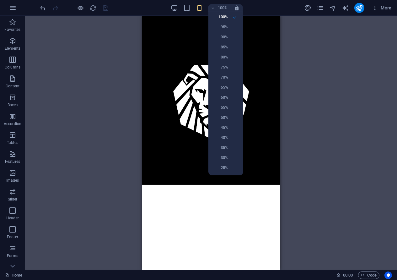
drag, startPoint x: 213, startPoint y: 8, endPoint x: 218, endPoint y: 8, distance: 4.7
click at [214, 8] on div at bounding box center [198, 140] width 397 height 280
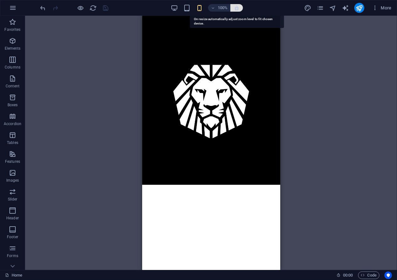
click at [239, 6] on icon "button" at bounding box center [237, 8] width 6 height 6
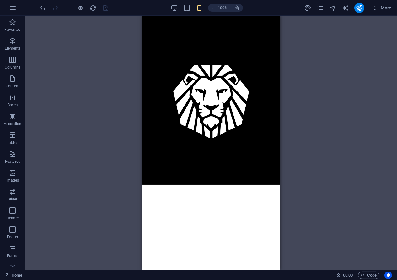
drag, startPoint x: 272, startPoint y: 14, endPoint x: 276, endPoint y: 12, distance: 4.3
click at [274, 13] on div "100% More" at bounding box center [198, 7] width 397 height 15
click at [324, 8] on icon "pages" at bounding box center [320, 7] width 7 height 7
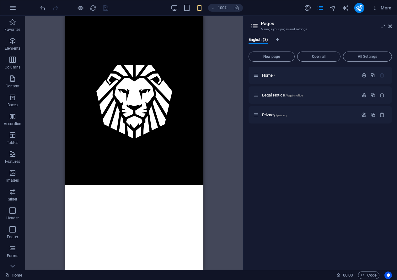
click at [288, 142] on div "Home / Legal Notice /legal-notice Privacy /privacy" at bounding box center [321, 166] width 144 height 198
click at [322, 55] on span "Open all" at bounding box center [319, 57] width 38 height 4
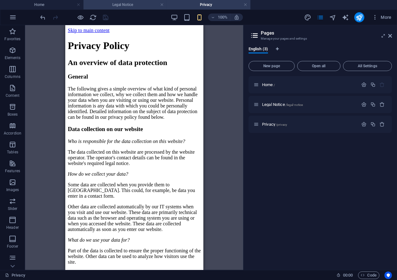
click at [128, 5] on h4 "Legal Notice" at bounding box center [126, 4] width 84 height 7
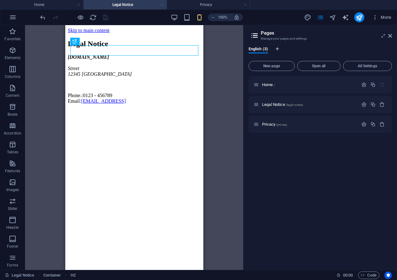
click at [163, 5] on link at bounding box center [162, 5] width 4 height 6
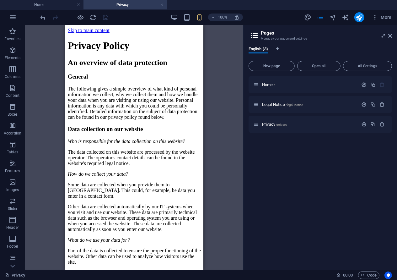
click at [164, 7] on h4 "Privacy" at bounding box center [126, 4] width 84 height 7
click at [161, 4] on link at bounding box center [162, 5] width 4 height 6
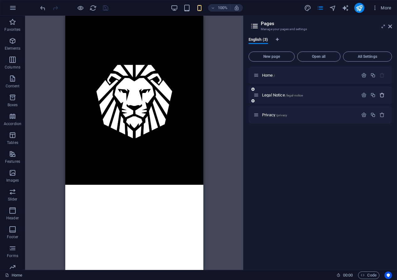
click at [385, 94] on icon "button" at bounding box center [382, 94] width 5 height 5
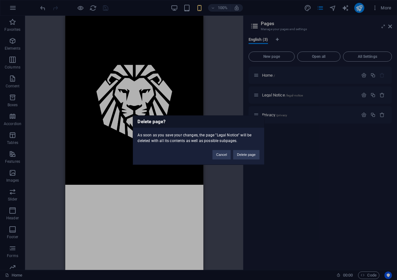
drag, startPoint x: 244, startPoint y: 156, endPoint x: 259, endPoint y: 152, distance: 15.5
click at [244, 156] on button "Delete page" at bounding box center [246, 154] width 26 height 9
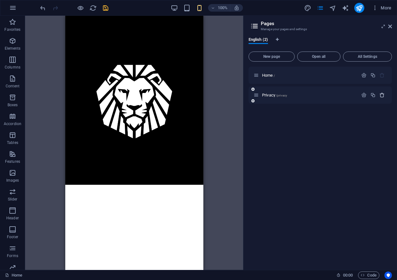
click at [382, 95] on icon "button" at bounding box center [382, 94] width 5 height 5
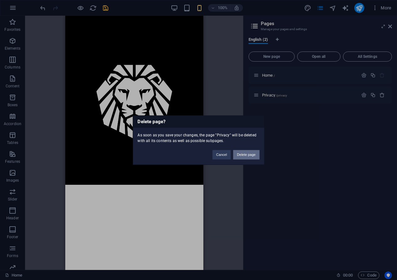
click at [246, 153] on button "Delete page" at bounding box center [246, 154] width 26 height 9
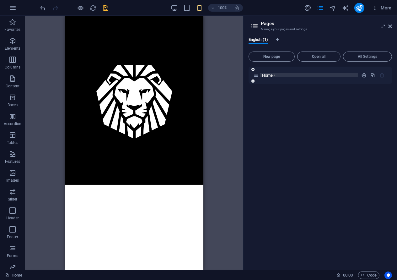
click at [294, 73] on p "Home /" at bounding box center [309, 75] width 94 height 4
click at [284, 87] on div "Home /" at bounding box center [321, 166] width 144 height 198
click at [285, 83] on div "Home /" at bounding box center [321, 75] width 144 height 17
click at [323, 57] on span "Open all" at bounding box center [319, 57] width 38 height 4
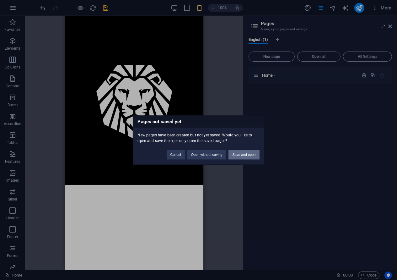
click at [245, 152] on button "Save and open" at bounding box center [244, 154] width 31 height 9
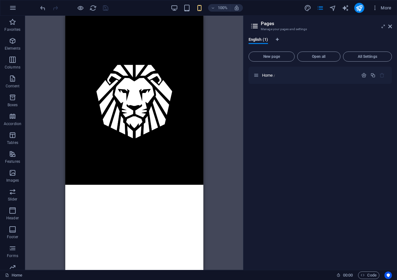
drag, startPoint x: 294, startPoint y: 112, endPoint x: 273, endPoint y: 95, distance: 26.9
click at [293, 110] on div "Home /" at bounding box center [321, 166] width 144 height 198
click at [257, 27] on icon at bounding box center [254, 26] width 9 height 9
click at [266, 76] on span "Home /" at bounding box center [268, 75] width 13 height 5
drag, startPoint x: 285, startPoint y: 122, endPoint x: 285, endPoint y: 108, distance: 13.8
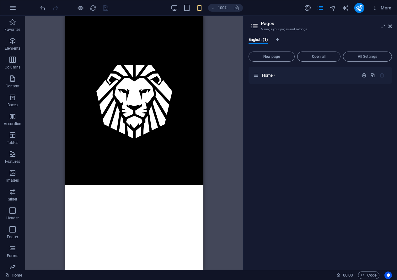
click at [285, 119] on div "Home /" at bounding box center [321, 166] width 144 height 198
click at [307, 100] on div "Home /" at bounding box center [321, 166] width 144 height 198
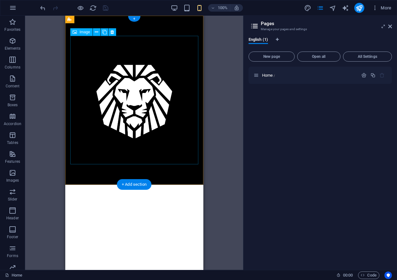
click at [156, 55] on figure at bounding box center [134, 100] width 128 height 129
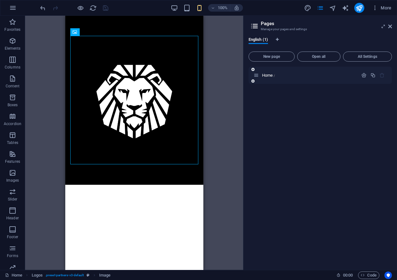
drag, startPoint x: 305, startPoint y: 96, endPoint x: 301, endPoint y: 71, distance: 25.2
click at [305, 96] on div "Home /" at bounding box center [321, 166] width 144 height 198
click at [268, 74] on span "Home /" at bounding box center [268, 75] width 13 height 5
click at [365, 73] on icon "button" at bounding box center [364, 75] width 5 height 5
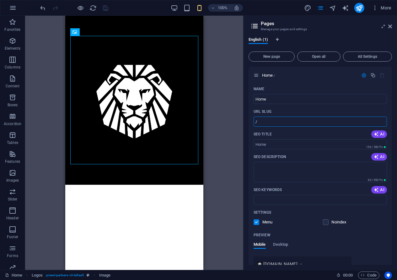
drag, startPoint x: 264, startPoint y: 123, endPoint x: 235, endPoint y: 119, distance: 29.4
click at [235, 119] on div "Home Favorites Elements Columns Content Boxes Accordion Tables Features Images …" at bounding box center [198, 143] width 397 height 254
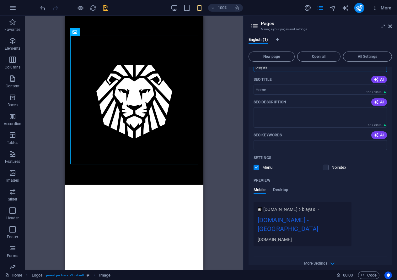
scroll to position [55, 0]
click at [291, 210] on span "www.example.com" at bounding box center [281, 208] width 34 height 6
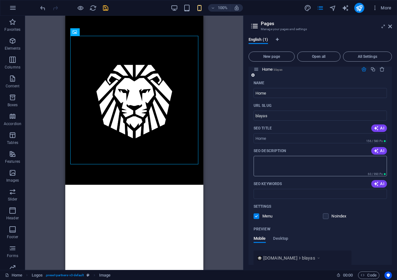
scroll to position [0, 0]
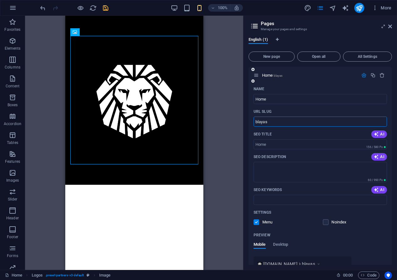
click at [278, 120] on input "blayas" at bounding box center [321, 122] width 134 height 10
type input "b"
click at [106, 8] on icon "save" at bounding box center [105, 7] width 7 height 7
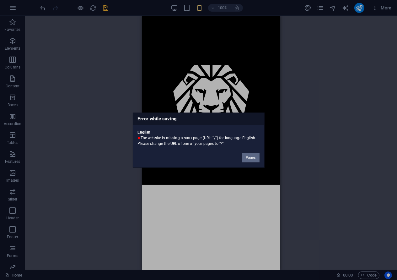
click at [249, 156] on button "Pages" at bounding box center [250, 157] width 17 height 9
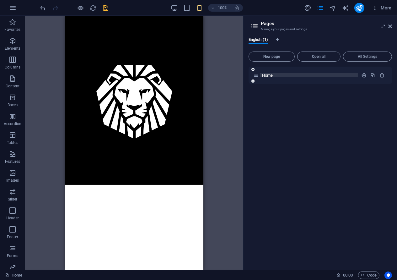
click at [309, 74] on p "Home" at bounding box center [309, 75] width 94 height 4
click at [362, 74] on icon "button" at bounding box center [364, 75] width 5 height 5
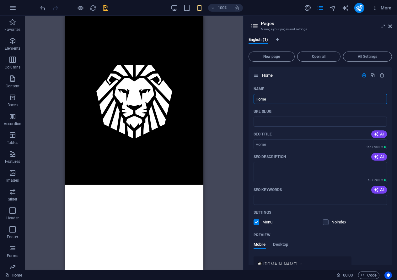
drag, startPoint x: 284, startPoint y: 98, endPoint x: 232, endPoint y: 102, distance: 53.0
click at [232, 102] on div "Home Favorites Elements Columns Content Boxes Accordion Tables Features Images …" at bounding box center [198, 143] width 397 height 254
click at [277, 118] on input "URL SLUG" at bounding box center [321, 122] width 134 height 10
type input "/"
click at [323, 83] on div "Home /" at bounding box center [321, 75] width 144 height 17
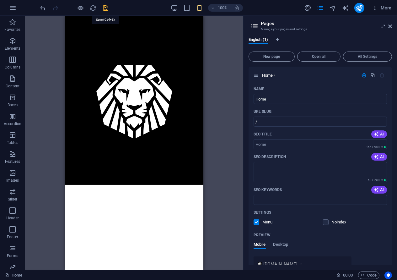
click at [106, 4] on icon "save" at bounding box center [105, 7] width 7 height 7
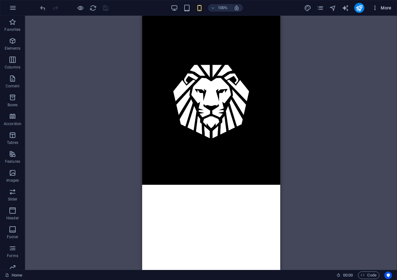
click at [378, 7] on icon "button" at bounding box center [375, 8] width 6 height 6
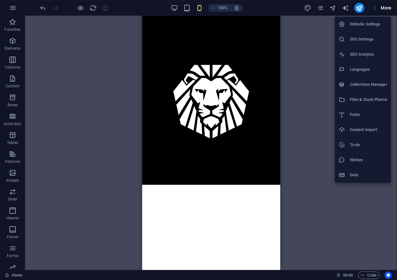
click at [362, 26] on h6 "Website Settings" at bounding box center [368, 24] width 37 height 8
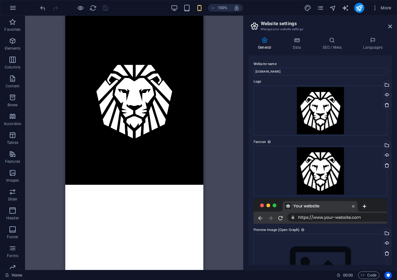
click at [387, 28] on header "Website settings Manage your website settings" at bounding box center [321, 24] width 142 height 16
click at [390, 25] on icon at bounding box center [391, 26] width 4 height 5
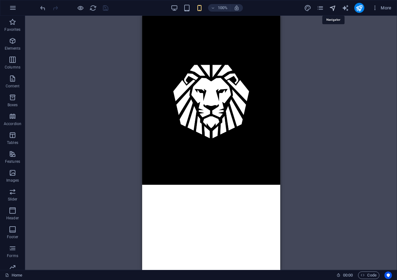
click at [334, 8] on icon "navigator" at bounding box center [333, 7] width 7 height 7
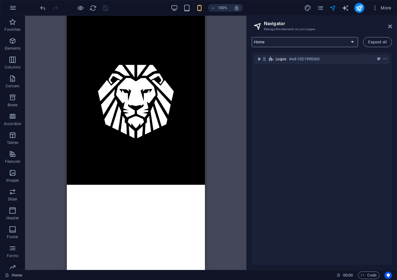
click at [344, 41] on select "Home" at bounding box center [305, 42] width 107 height 10
click at [252, 37] on select "Home" at bounding box center [305, 42] width 107 height 10
click at [318, 10] on icon "pages" at bounding box center [320, 7] width 7 height 7
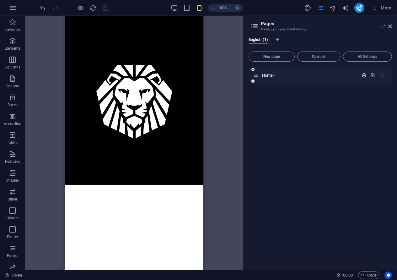
click at [363, 74] on icon "button" at bounding box center [364, 75] width 5 height 5
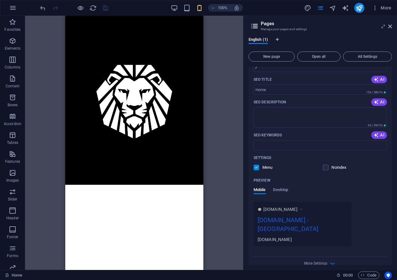
scroll to position [55, 0]
click at [303, 207] on icon at bounding box center [301, 208] width 4 height 6
click at [311, 260] on span "More Settings" at bounding box center [316, 262] width 23 height 4
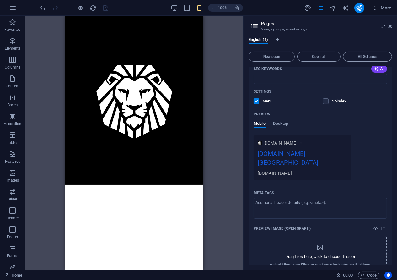
scroll to position [145, 0]
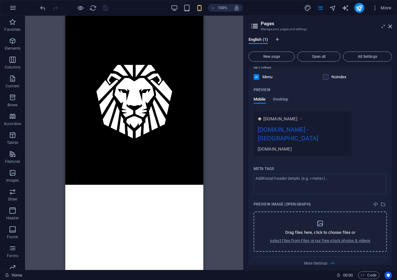
click at [321, 220] on icon "dropzone" at bounding box center [321, 224] width 8 height 8
click at [324, 227] on div "Drag files here, click to choose files or select files from Files or our free s…" at bounding box center [321, 232] width 101 height 24
click at [301, 238] on p "select files from Files or our free stock photos & videos" at bounding box center [321, 241] width 101 height 6
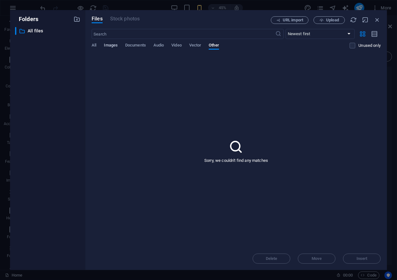
click at [104, 44] on span "Images" at bounding box center [111, 45] width 14 height 9
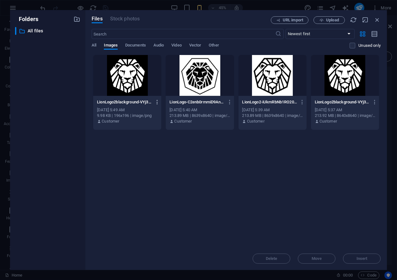
click at [156, 101] on icon "button" at bounding box center [158, 102] width 6 height 6
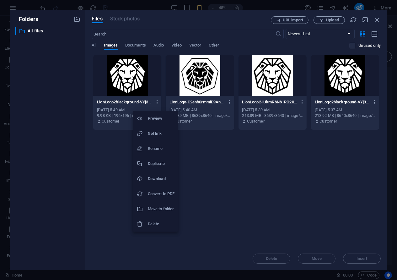
click at [160, 224] on h6 "Delete" at bounding box center [161, 224] width 27 height 8
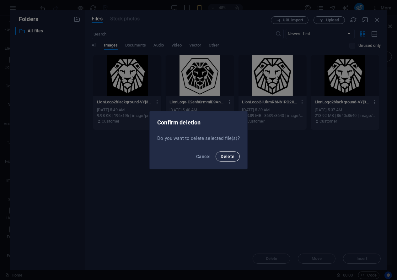
click at [228, 156] on span "Delete" at bounding box center [228, 156] width 14 height 5
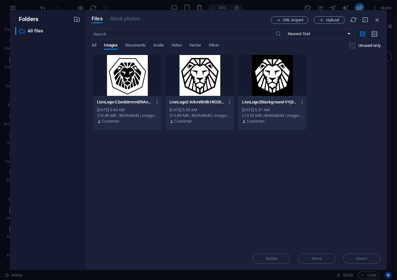
click at [272, 84] on div at bounding box center [273, 75] width 68 height 41
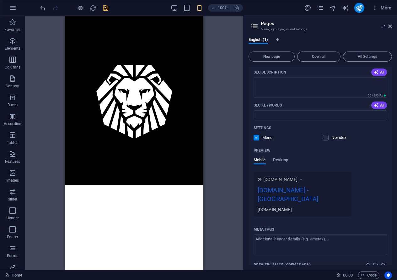
scroll to position [81, 0]
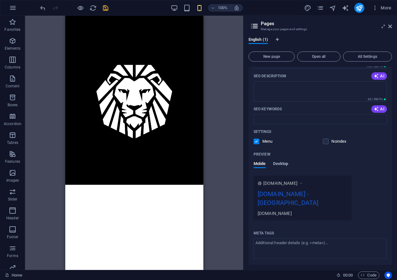
click at [282, 163] on span "Desktop" at bounding box center [281, 164] width 15 height 9
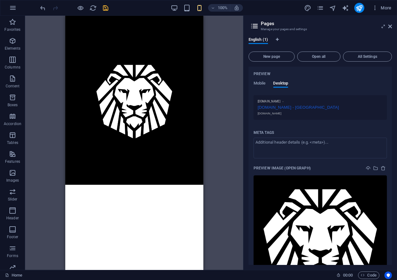
scroll to position [157, 0]
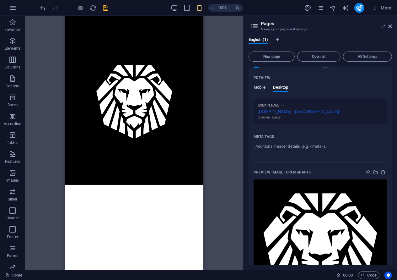
click at [260, 86] on span "Mobile" at bounding box center [260, 88] width 12 height 9
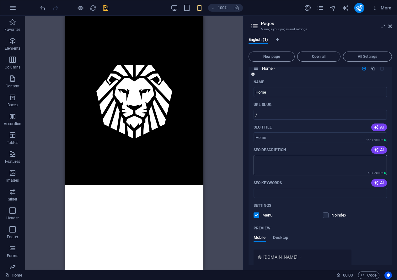
scroll to position [0, 0]
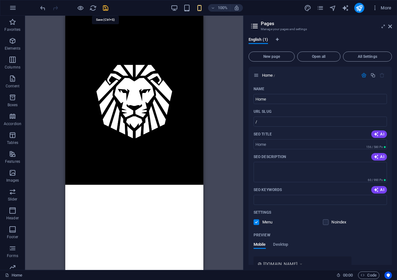
click at [104, 8] on icon "save" at bounding box center [105, 7] width 7 height 7
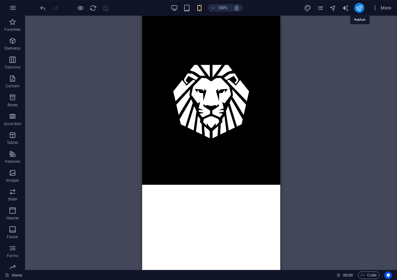
click at [358, 6] on icon "publish" at bounding box center [359, 7] width 7 height 7
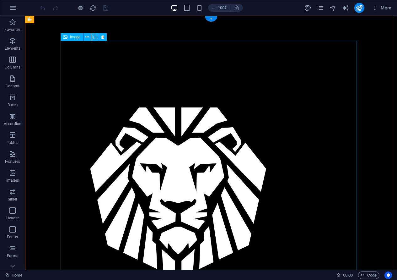
click at [152, 101] on figure at bounding box center [178, 189] width 297 height 297
click at [87, 38] on icon at bounding box center [86, 37] width 3 height 7
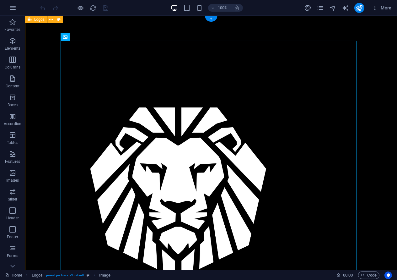
click at [39, 93] on div at bounding box center [211, 190] width 372 height 348
click at [82, 50] on figure at bounding box center [178, 189] width 297 height 297
click at [88, 36] on icon at bounding box center [86, 37] width 3 height 7
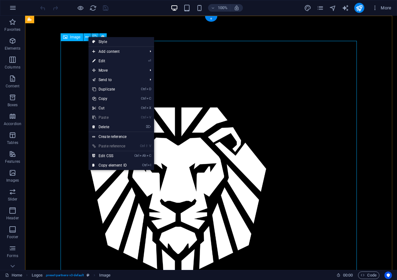
click at [77, 53] on figure at bounding box center [178, 189] width 297 height 297
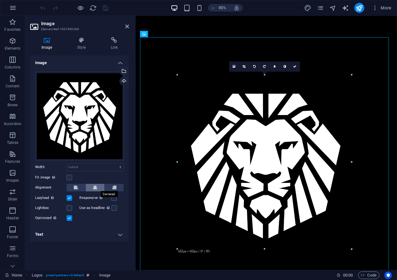
click at [96, 185] on icon at bounding box center [95, 188] width 4 height 8
click at [114, 208] on label at bounding box center [115, 208] width 6 height 6
click at [0, 0] on input "Use as headline The image will be wrapped in an H1 headline tag. Useful for giv…" at bounding box center [0, 0] width 0 height 0
click at [110, 232] on h4 "Text" at bounding box center [79, 234] width 99 height 15
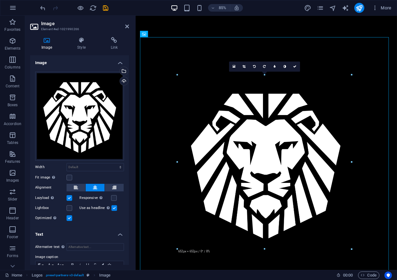
click at [112, 229] on h4 "Text" at bounding box center [79, 232] width 99 height 11
click at [105, 8] on icon "save" at bounding box center [105, 7] width 7 height 7
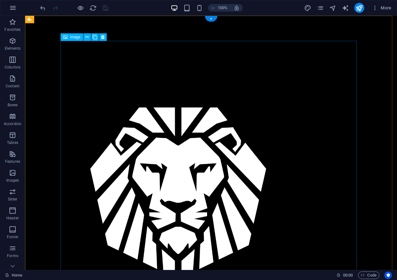
click at [208, 149] on figure at bounding box center [178, 189] width 297 height 297
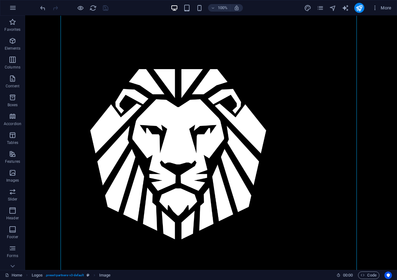
scroll to position [63, 0]
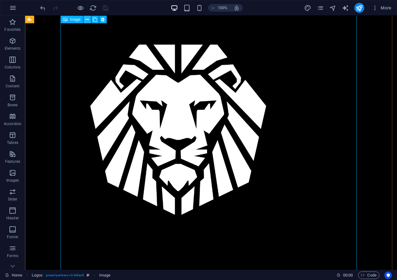
click at [86, 19] on icon at bounding box center [86, 19] width 3 height 7
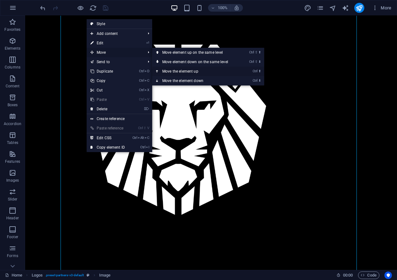
click at [200, 71] on link "Ctrl ⬆ Move the element up" at bounding box center [196, 71] width 89 height 9
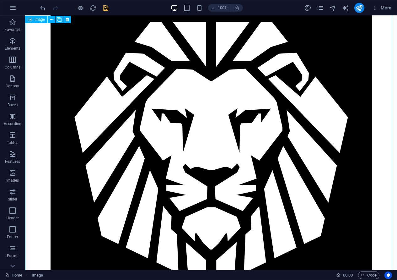
scroll to position [26, 0]
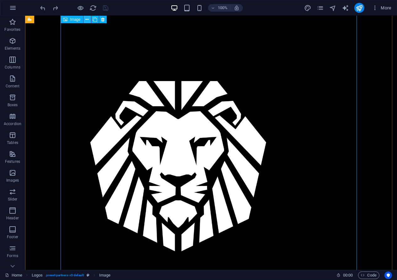
click at [87, 20] on icon at bounding box center [86, 19] width 3 height 7
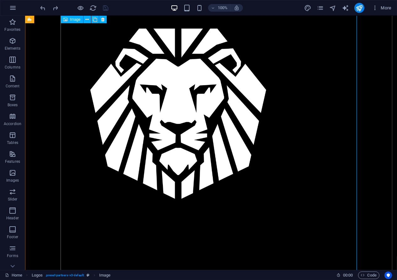
scroll to position [93, 0]
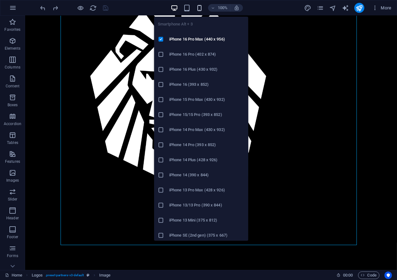
click at [199, 9] on icon "button" at bounding box center [199, 7] width 7 height 7
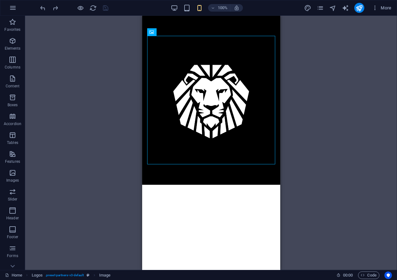
click at [244, 185] on html "Skip to main content" at bounding box center [211, 100] width 138 height 169
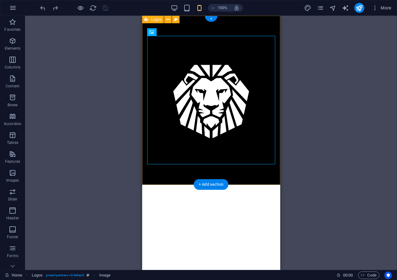
drag, startPoint x: 180, startPoint y: 177, endPoint x: 177, endPoint y: 169, distance: 8.2
click at [180, 177] on div at bounding box center [211, 100] width 138 height 169
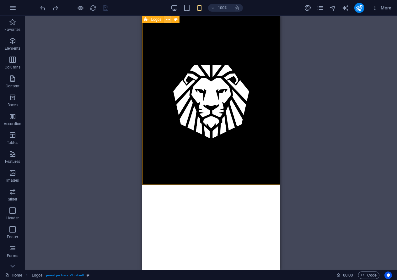
click at [166, 19] on button at bounding box center [168, 20] width 8 height 8
click at [194, 185] on html "Skip to main content" at bounding box center [211, 100] width 138 height 169
click at [151, 174] on div at bounding box center [211, 100] width 138 height 169
click at [168, 17] on icon at bounding box center [168, 19] width 3 height 7
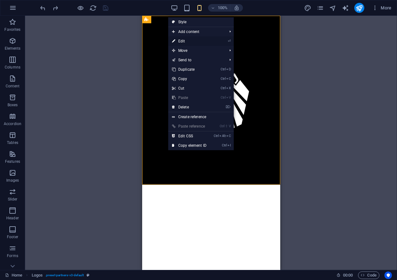
click at [199, 39] on link "⏎ Edit" at bounding box center [189, 40] width 42 height 9
select select "%"
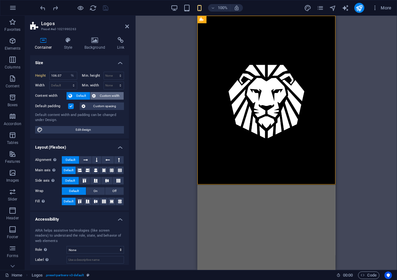
click at [101, 95] on span "Custom width" at bounding box center [110, 96] width 24 height 8
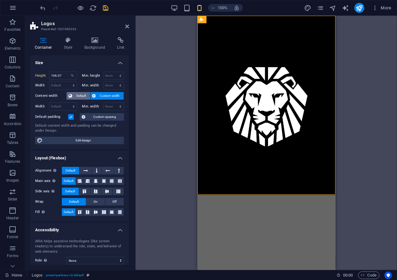
click at [78, 95] on span "Default" at bounding box center [81, 96] width 14 height 8
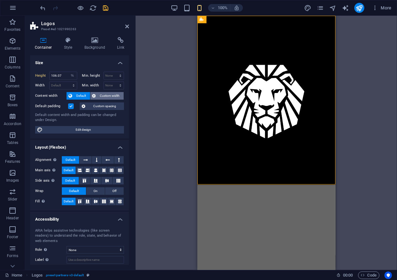
click at [104, 96] on span "Custom width" at bounding box center [110, 96] width 24 height 8
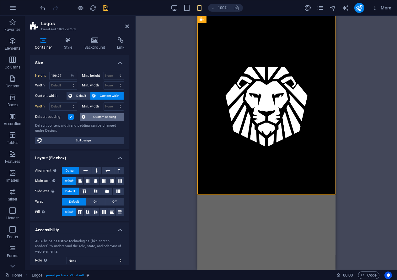
click at [99, 114] on span "Custom spacing" at bounding box center [104, 117] width 35 height 8
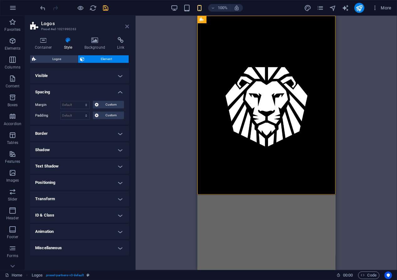
click at [127, 25] on icon at bounding box center [127, 26] width 4 height 5
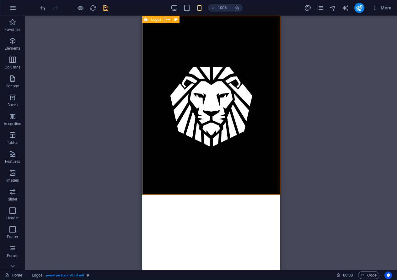
click at [156, 21] on span "Logos" at bounding box center [156, 20] width 10 height 4
click at [169, 18] on icon at bounding box center [168, 19] width 3 height 7
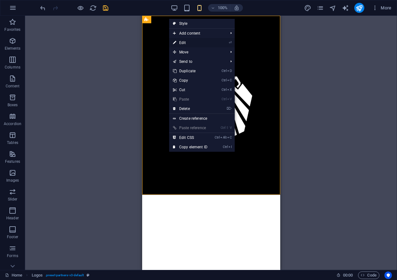
click at [194, 44] on link "⏎ Edit" at bounding box center [190, 42] width 42 height 9
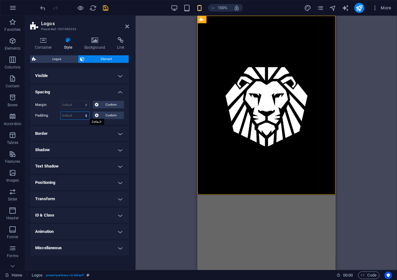
click at [83, 114] on select "Default px rem % vh vw Custom" at bounding box center [75, 116] width 29 height 8
click at [77, 130] on h4 "Border" at bounding box center [79, 133] width 99 height 15
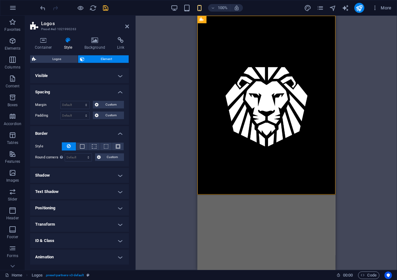
click at [105, 133] on h4 "Border" at bounding box center [79, 131] width 99 height 11
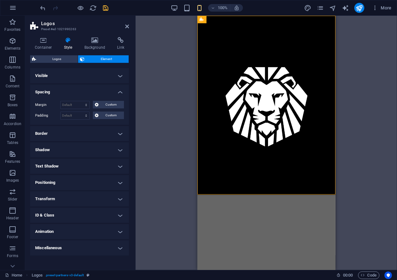
click at [63, 179] on h4 "Positioning" at bounding box center [79, 182] width 99 height 15
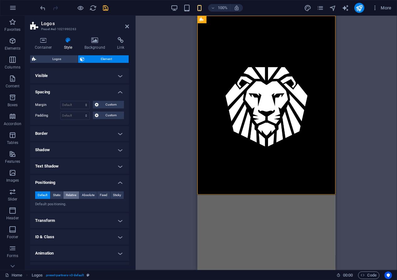
click at [68, 193] on span "Relative" at bounding box center [71, 195] width 10 height 8
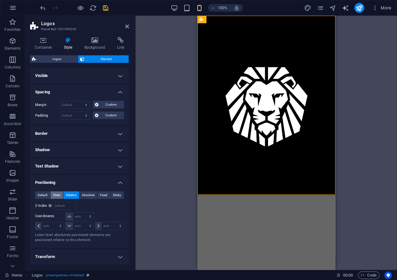
click at [58, 195] on span "Static" at bounding box center [57, 195] width 8 height 8
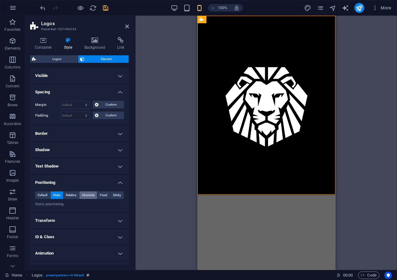
click at [88, 196] on span "Absolute" at bounding box center [88, 195] width 13 height 8
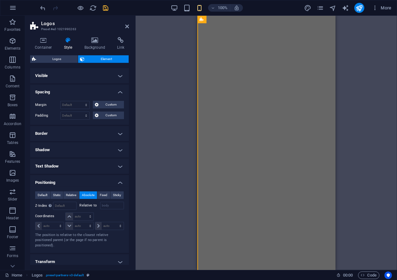
drag, startPoint x: 246, startPoint y: 132, endPoint x: 276, endPoint y: 129, distance: 31.0
click at [101, 194] on span "Fixed" at bounding box center [104, 195] width 8 height 8
click at [115, 194] on span "Sticky" at bounding box center [117, 195] width 8 height 8
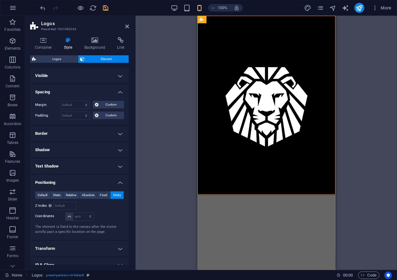
click at [116, 194] on span "Sticky" at bounding box center [117, 195] width 8 height 8
click at [83, 215] on select "auto px rem % em" at bounding box center [80, 217] width 28 height 8
click at [100, 107] on button "Custom" at bounding box center [108, 105] width 31 height 8
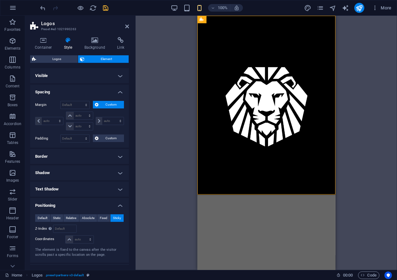
click at [103, 104] on span "Custom" at bounding box center [112, 105] width 22 height 8
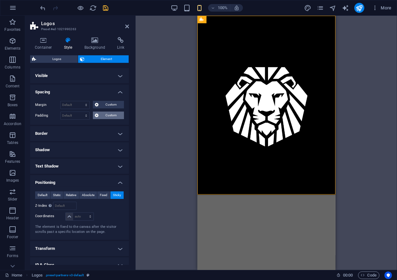
click at [106, 117] on span "Custom" at bounding box center [112, 116] width 22 height 8
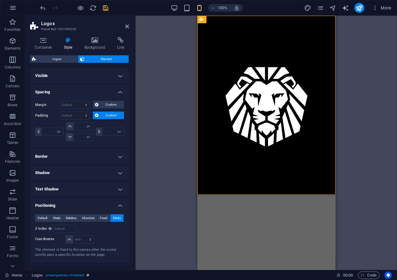
click at [106, 117] on span "Custom" at bounding box center [112, 116] width 22 height 8
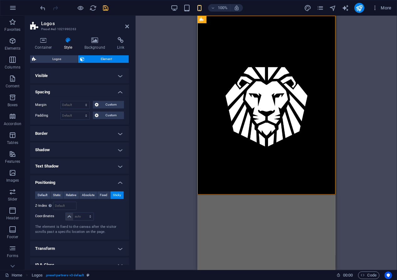
click at [122, 75] on h4 "Visible" at bounding box center [79, 75] width 99 height 15
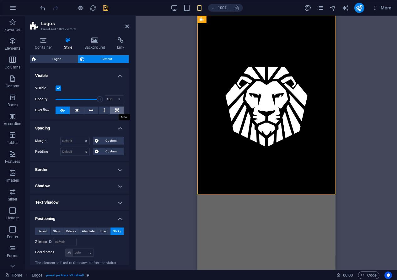
click at [112, 110] on button at bounding box center [117, 111] width 14 height 8
click at [66, 110] on button at bounding box center [63, 111] width 14 height 8
drag, startPoint x: 76, startPoint y: 109, endPoint x: 70, endPoint y: 109, distance: 5.3
click at [75, 109] on icon at bounding box center [77, 111] width 4 height 8
click at [63, 108] on icon at bounding box center [62, 111] width 4 height 8
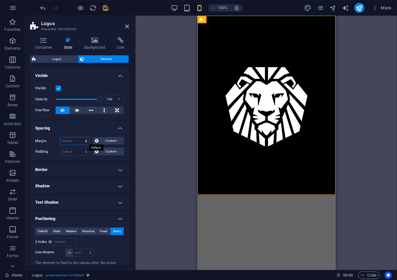
click at [73, 140] on select "Default auto px % rem vw vh Custom" at bounding box center [75, 141] width 29 height 8
click at [61, 137] on select "Default auto px % rem vw vh Custom" at bounding box center [75, 141] width 29 height 8
select select "DISABLED_OPTION_VALUE"
drag, startPoint x: 219, startPoint y: 194, endPoint x: 210, endPoint y: 193, distance: 8.6
click at [219, 194] on html "Skip to main content" at bounding box center [266, 105] width 138 height 179
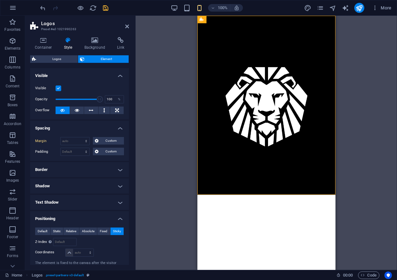
drag, startPoint x: 206, startPoint y: 191, endPoint x: 205, endPoint y: 199, distance: 7.6
click at [205, 195] on html "Skip to main content" at bounding box center [266, 105] width 138 height 179
click at [204, 190] on div at bounding box center [266, 105] width 138 height 179
drag, startPoint x: 205, startPoint y: 189, endPoint x: 205, endPoint y: 186, distance: 3.2
click at [205, 188] on div at bounding box center [266, 105] width 138 height 179
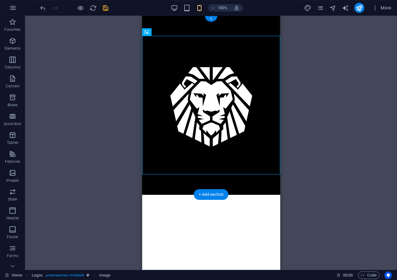
drag, startPoint x: 148, startPoint y: 163, endPoint x: 207, endPoint y: 176, distance: 59.7
click at [206, 176] on div at bounding box center [211, 105] width 138 height 179
click at [179, 180] on div at bounding box center [211, 105] width 138 height 179
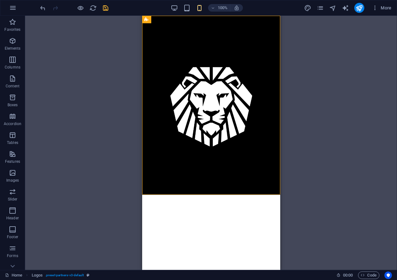
drag, startPoint x: 171, startPoint y: 190, endPoint x: 173, endPoint y: 195, distance: 5.6
click at [173, 195] on html "Skip to main content" at bounding box center [211, 105] width 138 height 179
click at [166, 195] on html "Skip to main content" at bounding box center [211, 105] width 138 height 179
click at [145, 19] on icon at bounding box center [147, 20] width 4 height 8
click at [170, 18] on icon at bounding box center [168, 19] width 3 height 7
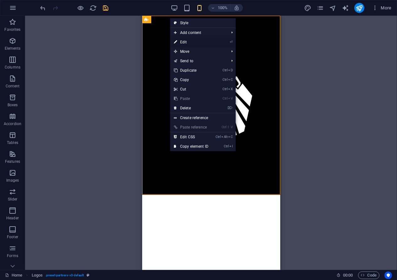
click at [191, 44] on link "⏎ Edit" at bounding box center [191, 41] width 42 height 9
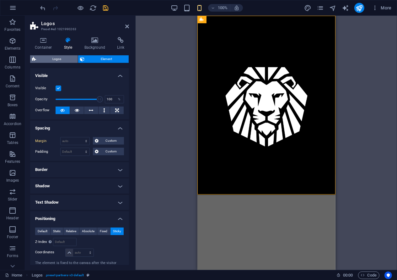
click at [66, 57] on span "Logos" at bounding box center [57, 59] width 38 height 8
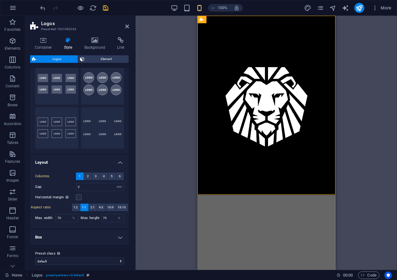
scroll to position [25, 0]
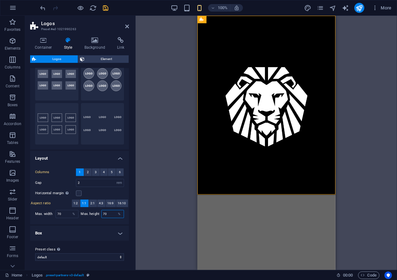
drag, startPoint x: 109, startPoint y: 212, endPoint x: 94, endPoint y: 212, distance: 15.4
click at [94, 212] on div "Max. height 70 %" at bounding box center [102, 214] width 43 height 8
type input "200"
click at [83, 226] on h4 "Box" at bounding box center [79, 233] width 99 height 15
click at [89, 223] on ul "Layout Columns 1 2 3 4 5 6 Fill space Gap 2 px rem % vh vw Horizontal margin On…" at bounding box center [79, 230] width 99 height 158
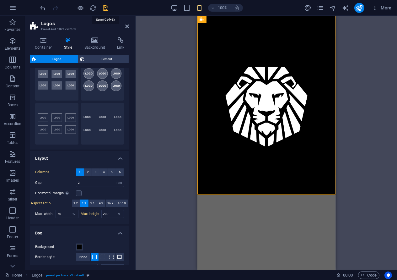
click at [107, 9] on icon "save" at bounding box center [105, 7] width 7 height 7
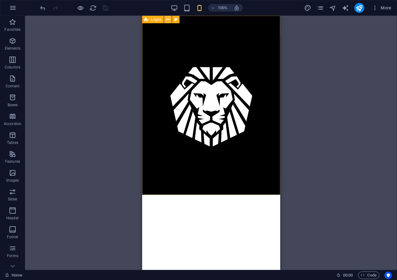
click at [168, 21] on icon at bounding box center [168, 19] width 3 height 7
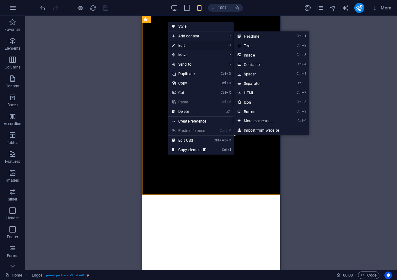
click at [185, 47] on link "⏎ Edit" at bounding box center [189, 45] width 42 height 9
select select "rem"
select select "px"
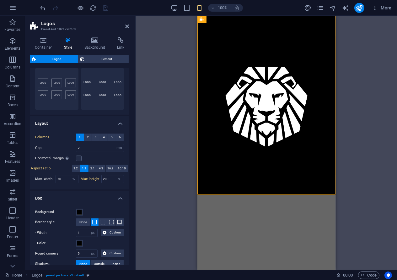
scroll to position [63, 0]
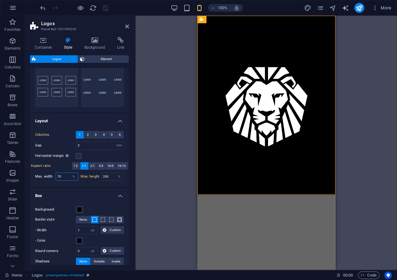
drag, startPoint x: 63, startPoint y: 174, endPoint x: 54, endPoint y: 175, distance: 9.1
click at [54, 175] on div "Max. width 70 %" at bounding box center [56, 176] width 43 height 8
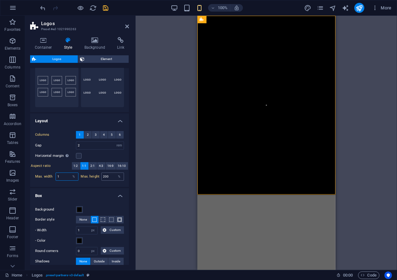
type input "1"
click at [111, 176] on input "200" at bounding box center [113, 177] width 22 height 8
drag, startPoint x: 111, startPoint y: 176, endPoint x: 97, endPoint y: 176, distance: 13.8
click at [97, 176] on div "Max. height 200 %" at bounding box center [102, 176] width 43 height 8
type input "100"
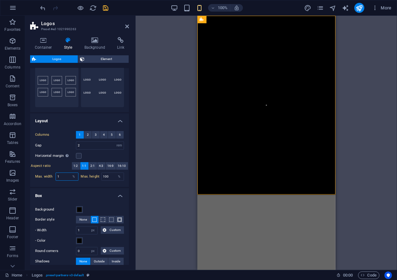
drag, startPoint x: 60, startPoint y: 175, endPoint x: 53, endPoint y: 174, distance: 7.6
click at [53, 174] on div "Max. width 1 %" at bounding box center [56, 176] width 43 height 8
type input "100"
click at [107, 176] on input "100" at bounding box center [113, 177] width 22 height 8
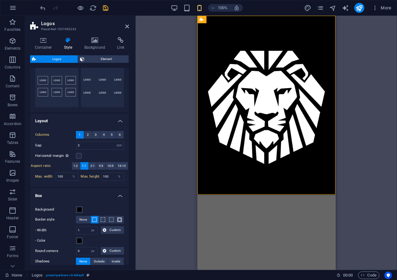
click at [81, 189] on h4 "Box" at bounding box center [79, 193] width 99 height 11
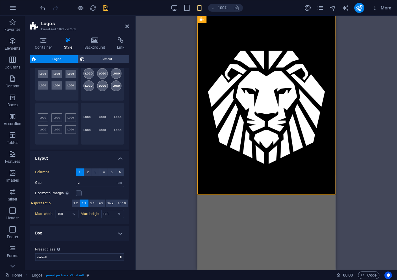
click at [74, 231] on h4 "Box" at bounding box center [79, 233] width 99 height 15
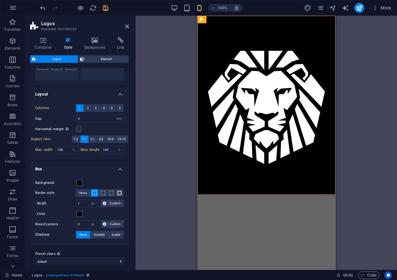
scroll to position [93, 0]
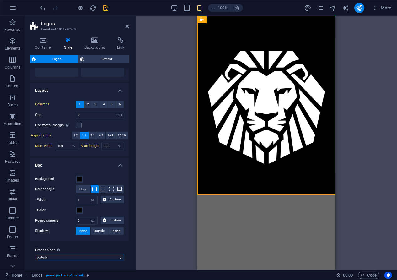
click at [76, 259] on select "default Add preset class" at bounding box center [79, 258] width 89 height 8
click at [80, 247] on label "Preset class Above chosen variant and settings affect all elements which carry …" at bounding box center [79, 250] width 89 height 8
click at [80, 254] on select "default Add preset class" at bounding box center [79, 258] width 89 height 8
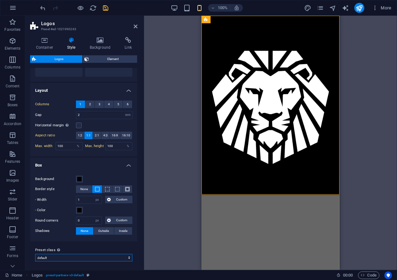
drag, startPoint x: 135, startPoint y: 155, endPoint x: 145, endPoint y: 154, distance: 10.1
click at [145, 154] on div "Logos Preset #ed-1021990263 Container Style Background Link Size Height 106.07 …" at bounding box center [211, 143] width 372 height 254
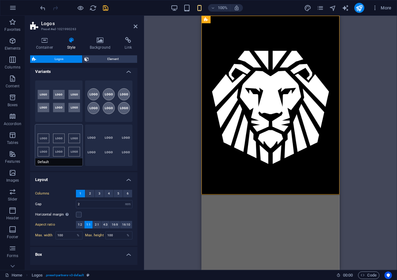
scroll to position [0, 0]
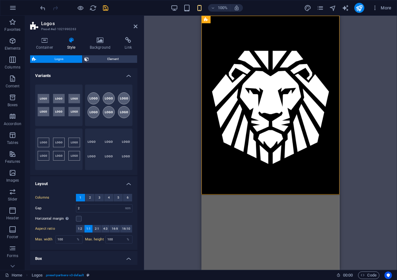
click at [131, 75] on h4 "Variants" at bounding box center [83, 73] width 107 height 11
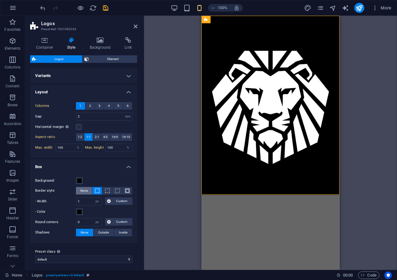
click at [86, 190] on span "None" at bounding box center [84, 191] width 8 height 8
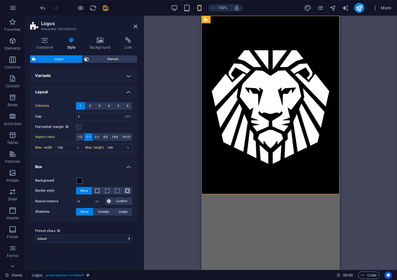
click at [98, 161] on h4 "Box" at bounding box center [83, 164] width 107 height 11
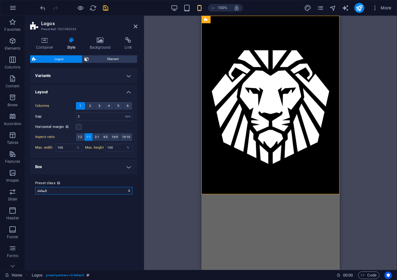
click at [68, 188] on select "default Add preset class" at bounding box center [83, 191] width 97 height 8
click at [32, 178] on div "Preset class Above chosen variant and settings affect all elements which carry …" at bounding box center [83, 186] width 107 height 25
click at [62, 77] on h4 "Variants" at bounding box center [83, 75] width 107 height 15
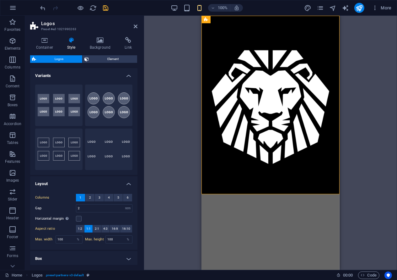
click at [127, 181] on h4 "Layout" at bounding box center [83, 181] width 107 height 11
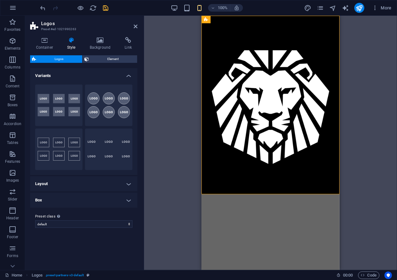
click at [129, 76] on h4 "Variants" at bounding box center [83, 73] width 107 height 11
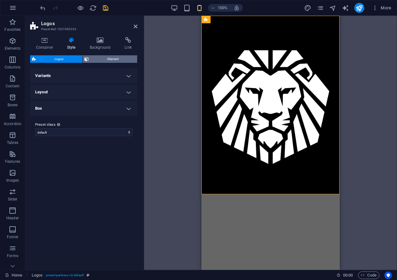
click at [109, 57] on span "Element" at bounding box center [113, 59] width 45 height 8
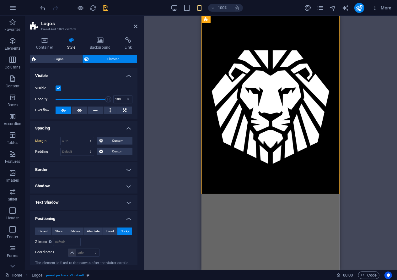
click at [62, 166] on h4 "Border" at bounding box center [83, 169] width 107 height 15
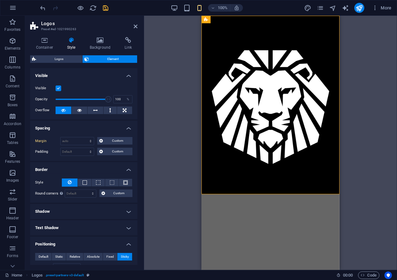
click at [62, 166] on h4 "Border" at bounding box center [83, 167] width 107 height 11
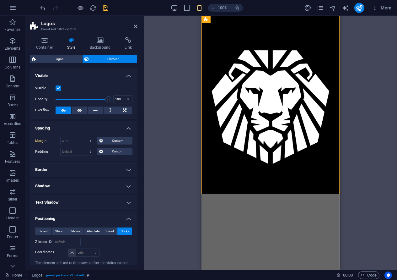
click at [59, 181] on h4 "Shadow" at bounding box center [83, 185] width 107 height 15
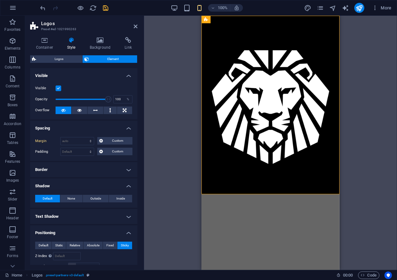
click at [59, 181] on h4 "Shadow" at bounding box center [83, 183] width 107 height 11
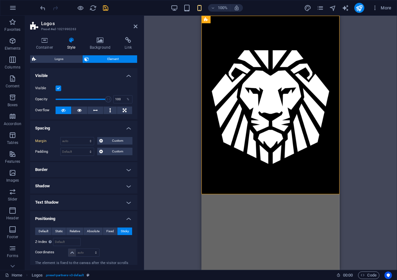
click at [62, 200] on h4 "Text Shadow" at bounding box center [83, 202] width 107 height 15
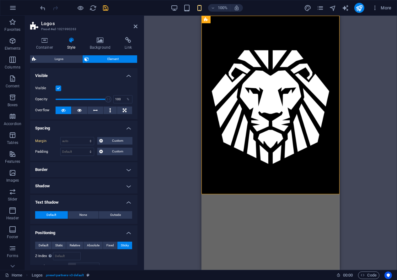
click at [62, 201] on h4 "Text Shadow" at bounding box center [83, 200] width 107 height 11
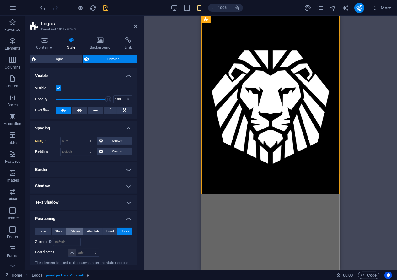
click at [79, 229] on span "Relative" at bounding box center [75, 231] width 10 height 8
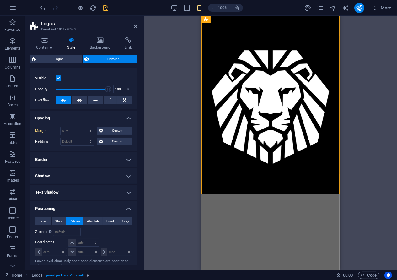
scroll to position [31, 0]
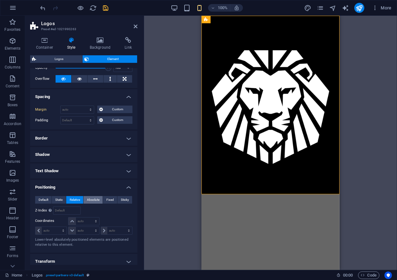
click at [96, 200] on span "Absolute" at bounding box center [93, 200] width 13 height 8
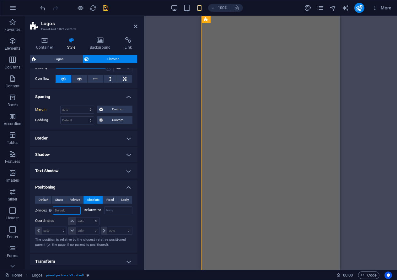
click at [63, 210] on input "number" at bounding box center [66, 211] width 27 height 8
click at [108, 198] on span "Fixed" at bounding box center [111, 200] width 8 height 8
click at [124, 199] on span "Sticky" at bounding box center [125, 200] width 8 height 8
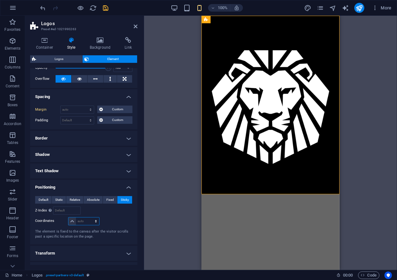
click at [74, 219] on select "auto px rem % em" at bounding box center [83, 221] width 30 height 8
click at [74, 220] on select "auto px rem % em" at bounding box center [83, 221] width 30 height 8
click at [59, 210] on input "number" at bounding box center [66, 211] width 27 height 8
click at [113, 211] on div "Relative to body" at bounding box center [108, 210] width 49 height 8
click at [106, 9] on icon "save" at bounding box center [105, 7] width 7 height 7
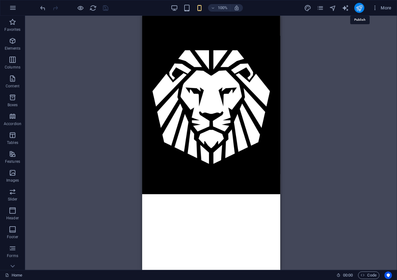
click at [362, 7] on icon "publish" at bounding box center [359, 7] width 7 height 7
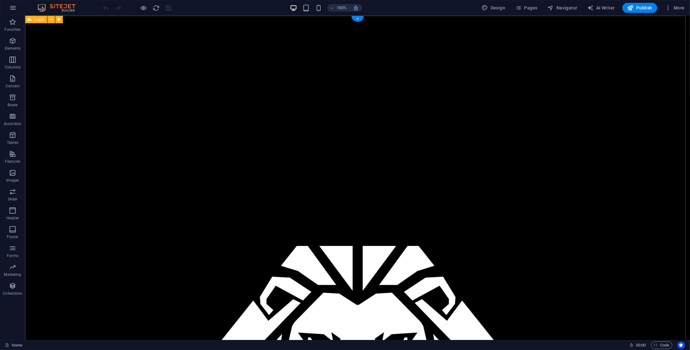
click at [52, 19] on icon at bounding box center [50, 19] width 3 height 7
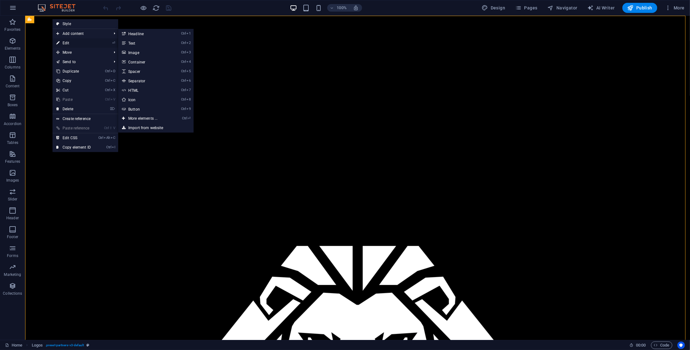
click at [69, 42] on link "⏎ Edit" at bounding box center [73, 42] width 42 height 9
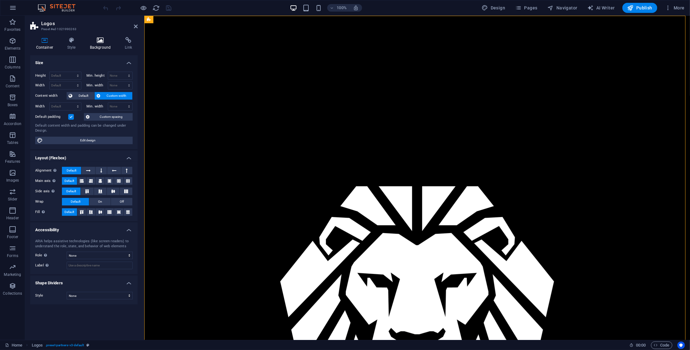
click at [99, 43] on icon at bounding box center [100, 40] width 33 height 6
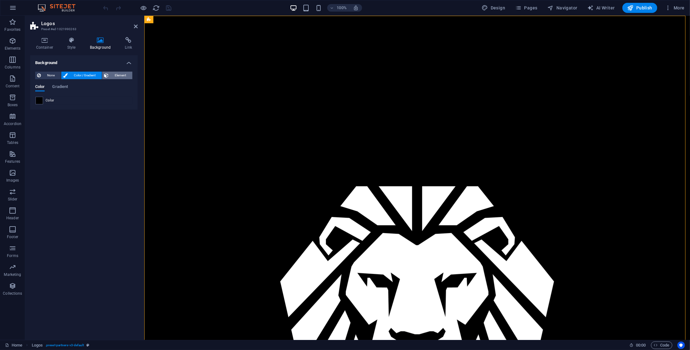
click at [120, 74] on span "Element" at bounding box center [120, 76] width 20 height 8
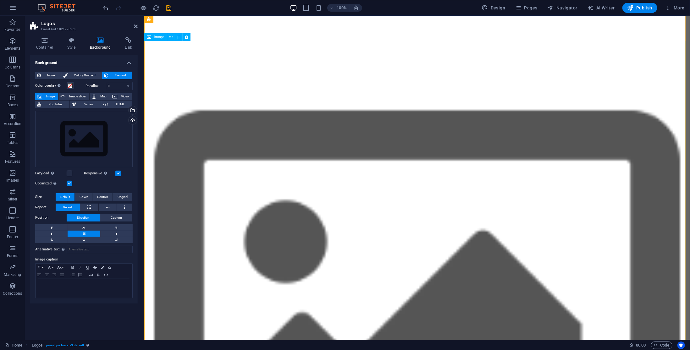
drag, startPoint x: 179, startPoint y: 51, endPoint x: 299, endPoint y: 52, distance: 120.0
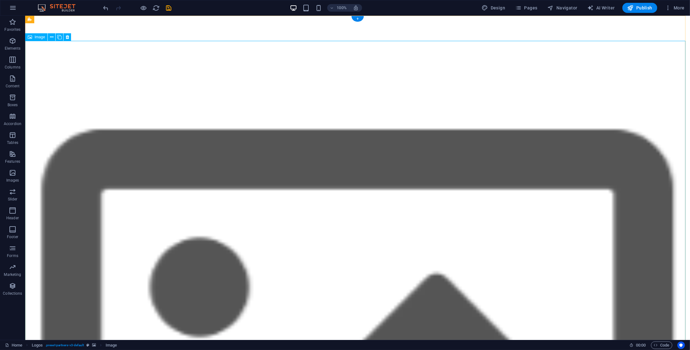
drag, startPoint x: 66, startPoint y: 52, endPoint x: 64, endPoint y: 43, distance: 9.2
click at [68, 37] on icon at bounding box center [67, 37] width 3 height 7
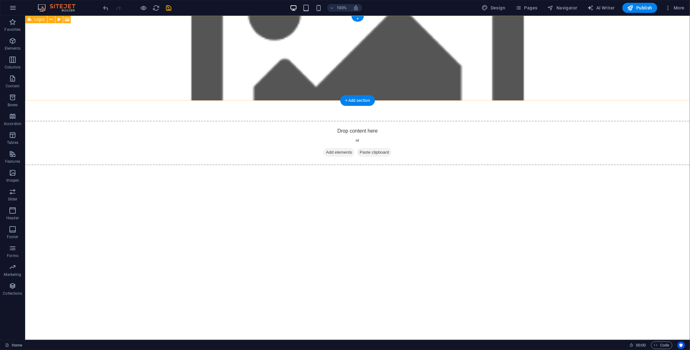
click at [127, 120] on div "Drop content here or Add elements Paste clipboard" at bounding box center [357, 142] width 675 height 45
click at [76, 120] on div "Drop content here or Add elements Paste clipboard" at bounding box center [357, 142] width 675 height 45
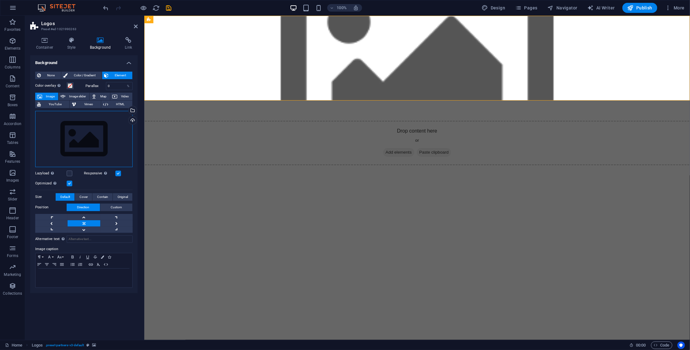
click at [82, 129] on div "Drag files here, click to choose files or select files from Files or our free s…" at bounding box center [83, 139] width 97 height 56
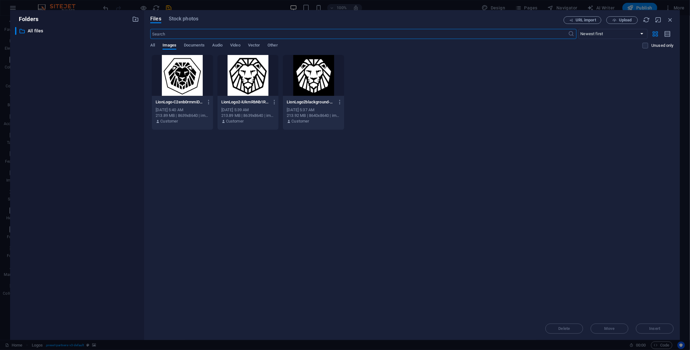
click at [308, 87] on div at bounding box center [313, 75] width 61 height 41
click at [655, 329] on span "Insert" at bounding box center [654, 329] width 11 height 4
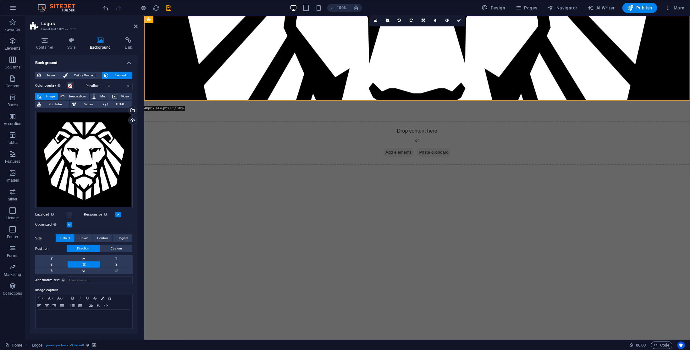
click at [118, 214] on label at bounding box center [118, 215] width 6 height 6
click at [0, 0] on input "Responsive Automatically load retina image and smartphone optimized sizes." at bounding box center [0, 0] width 0 height 0
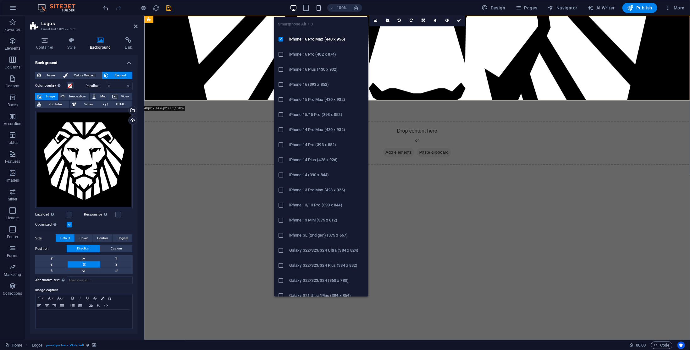
click at [317, 8] on icon "button" at bounding box center [318, 7] width 7 height 7
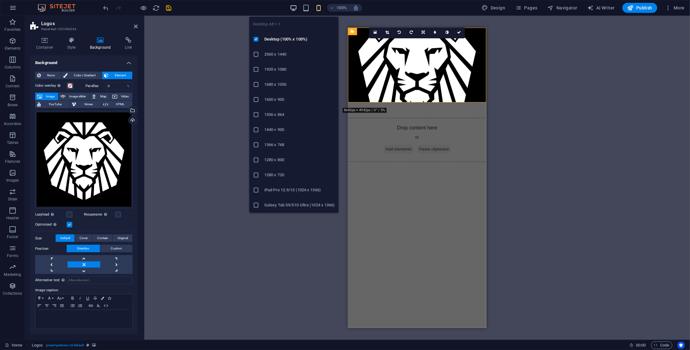
click at [295, 7] on icon "button" at bounding box center [293, 7] width 7 height 7
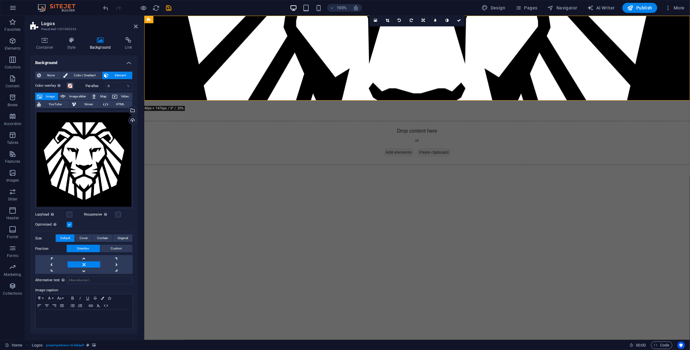
drag, startPoint x: 138, startPoint y: 135, endPoint x: 143, endPoint y: 138, distance: 5.2
click at [138, 134] on div "Container Style Background Link Size Height Default px rem % vh vw Min. height …" at bounding box center [84, 186] width 118 height 308
click at [68, 214] on label at bounding box center [70, 215] width 6 height 6
click at [0, 0] on input "Lazyload Loading images after the page loads improves page speed." at bounding box center [0, 0] width 0 height 0
click at [68, 85] on span at bounding box center [70, 85] width 5 height 5
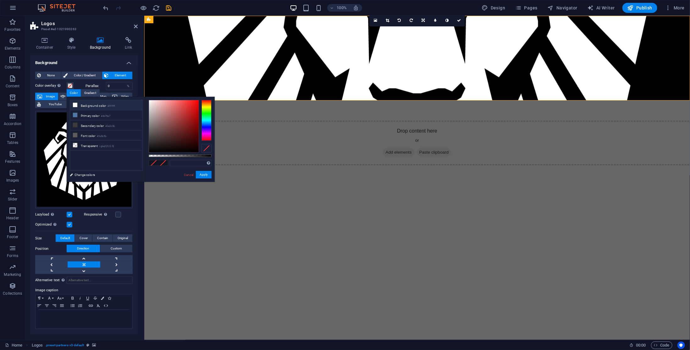
click at [115, 105] on small "#ffffff" at bounding box center [111, 106] width 8 height 4
type input "#ffffff"
click at [189, 174] on link "Cancel" at bounding box center [188, 174] width 11 height 5
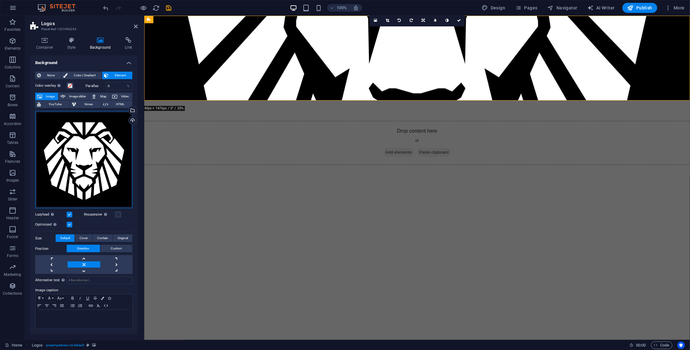
click at [83, 143] on div "Drag files here, click to choose files or select files from Files or our free s…" at bounding box center [83, 159] width 97 height 97
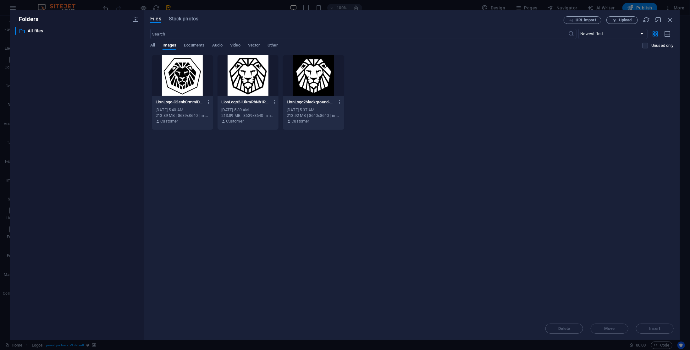
click at [318, 99] on div "LionLogo2blackground-VYj3YF-a4nKBWwX13zXv7A.png LionLogo2blackground-VYj3YF-a4n…" at bounding box center [314, 102] width 54 height 10
drag, startPoint x: 650, startPoint y: 328, endPoint x: 507, endPoint y: 309, distance: 144.8
click at [650, 328] on span "Insert" at bounding box center [654, 329] width 11 height 4
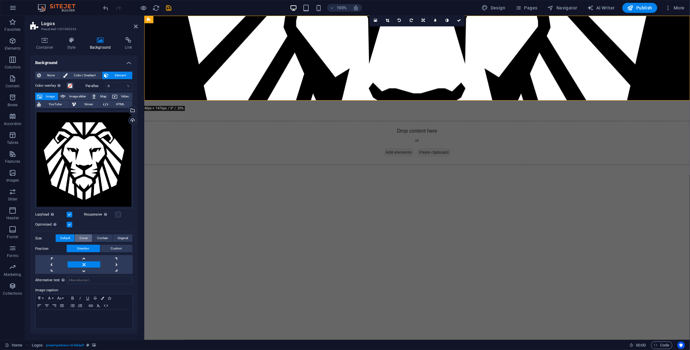
click at [79, 237] on button "Cover" at bounding box center [83, 238] width 17 height 8
click at [105, 240] on span "Contain" at bounding box center [102, 238] width 11 height 8
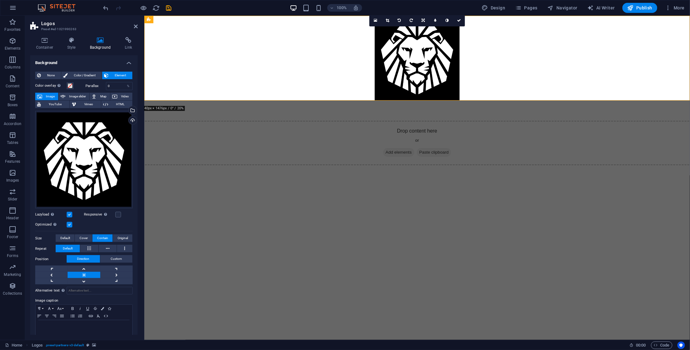
click at [82, 82] on div "Color overlay Places an overlay over the background to colorize it" at bounding box center [58, 86] width 47 height 8
click at [80, 73] on span "Color / Gradient" at bounding box center [84, 76] width 30 height 8
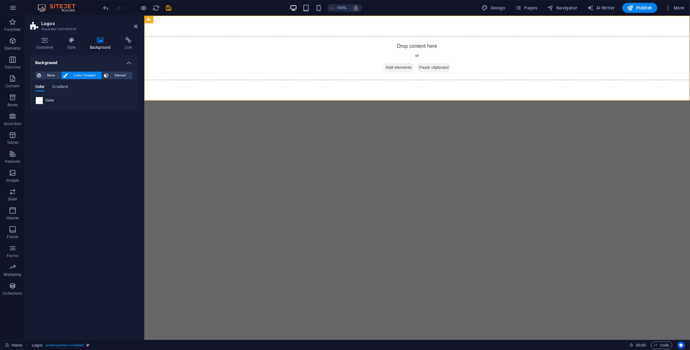
click at [42, 100] on span at bounding box center [39, 100] width 7 height 7
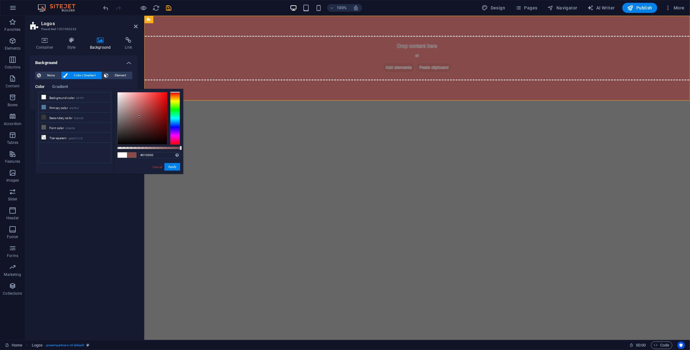
type input "#000000"
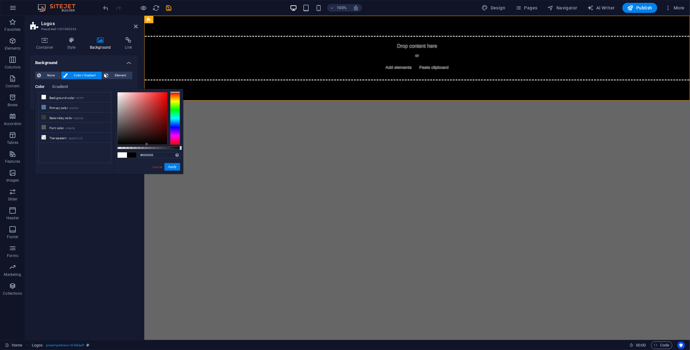
drag, startPoint x: 139, startPoint y: 117, endPoint x: 146, endPoint y: 168, distance: 52.0
click at [146, 168] on div "#000000 Supported formats #0852ed rgb(8, 82, 237) rgba(8, 82, 237, 90%) hsv(221…" at bounding box center [148, 177] width 69 height 176
click at [174, 166] on button "Apply" at bounding box center [172, 167] width 16 height 8
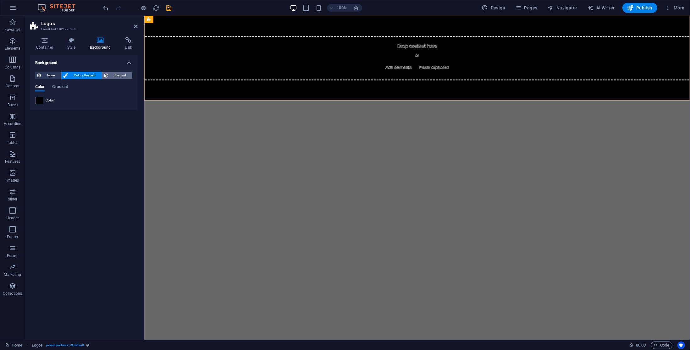
click at [116, 71] on div "None Color / Gradient Element Stretch background to full-width Color overlay Pl…" at bounding box center [83, 88] width 107 height 43
click at [116, 76] on span "Element" at bounding box center [120, 76] width 20 height 8
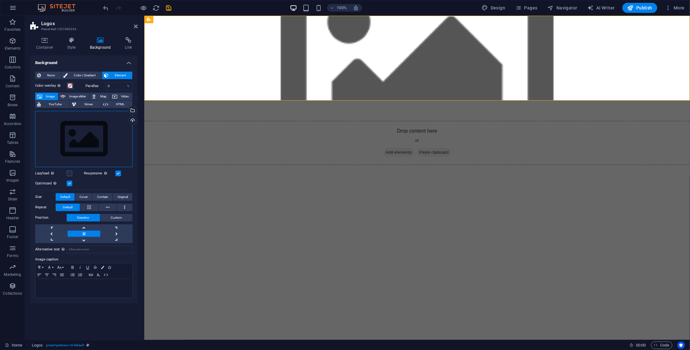
click at [64, 126] on div "Drag files here, click to choose files or select files from Files or our free s…" at bounding box center [83, 139] width 97 height 56
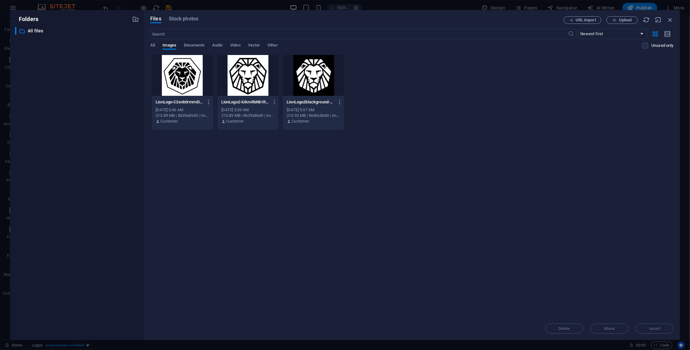
click at [325, 89] on div at bounding box center [313, 75] width 61 height 41
click at [659, 330] on span "Insert" at bounding box center [654, 329] width 11 height 4
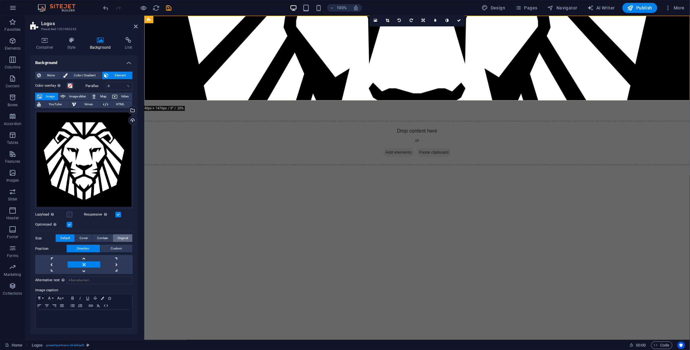
click at [125, 235] on span "Original" at bounding box center [123, 238] width 10 height 8
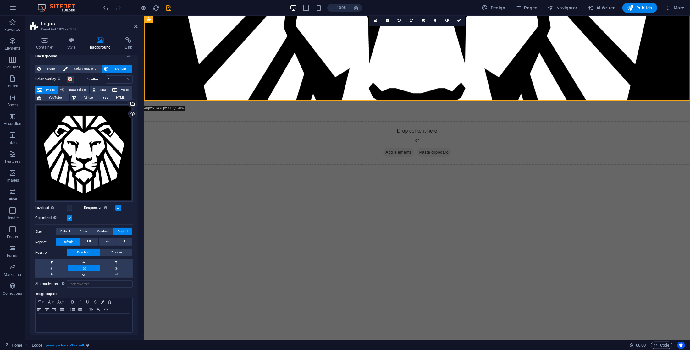
scroll to position [8, 0]
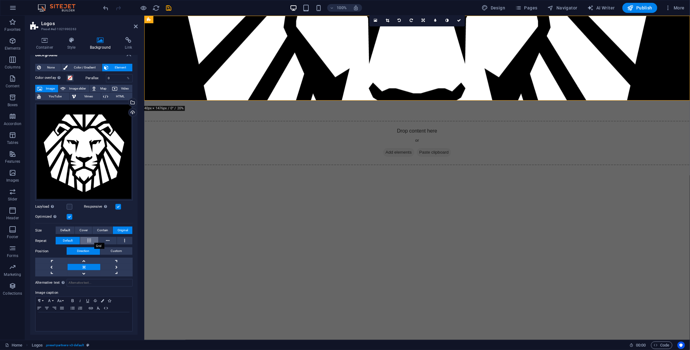
click at [90, 238] on icon at bounding box center [89, 241] width 3 height 8
click at [64, 238] on span "Default" at bounding box center [68, 241] width 10 height 8
click at [85, 270] on link at bounding box center [84, 273] width 32 height 6
click at [84, 260] on link at bounding box center [84, 261] width 32 height 6
click at [85, 265] on link at bounding box center [84, 267] width 32 height 6
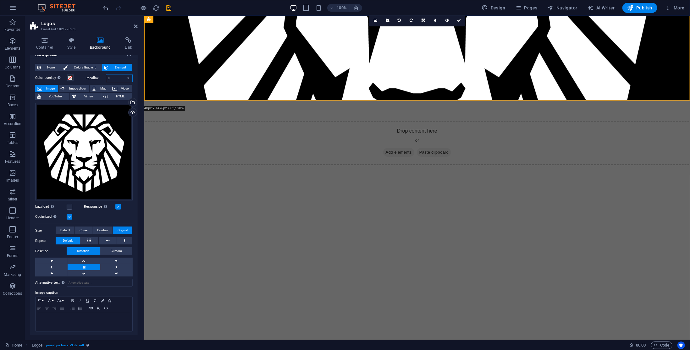
drag, startPoint x: 108, startPoint y: 78, endPoint x: 95, endPoint y: 77, distance: 13.5
click at [95, 77] on div "Parallax 0 %" at bounding box center [108, 78] width 47 height 8
type input "100"
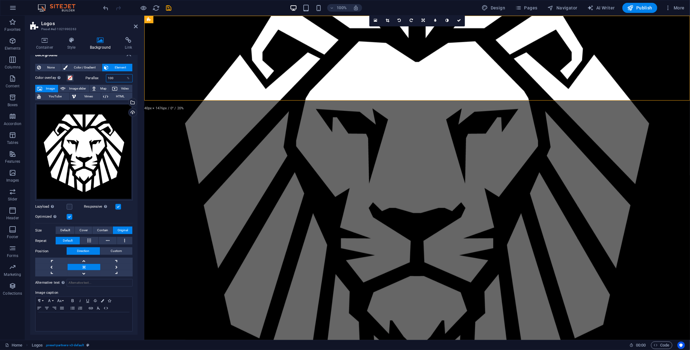
drag, startPoint x: 118, startPoint y: 77, endPoint x: 102, endPoint y: 76, distance: 15.4
click at [102, 76] on div "Parallax 100 %" at bounding box center [108, 78] width 47 height 8
type input "0"
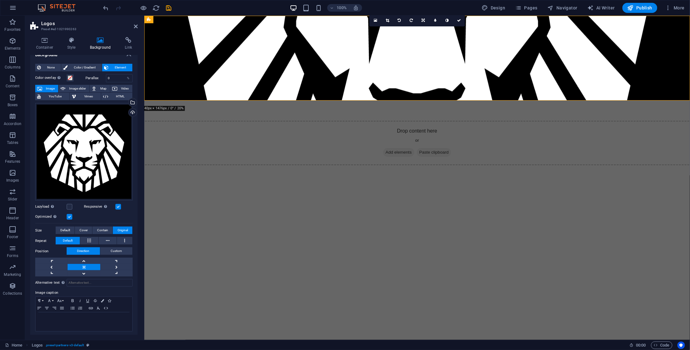
scroll to position [0, 0]
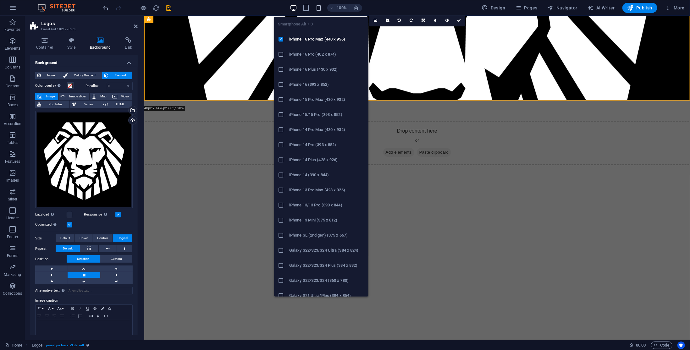
click at [319, 9] on icon "button" at bounding box center [318, 7] width 7 height 7
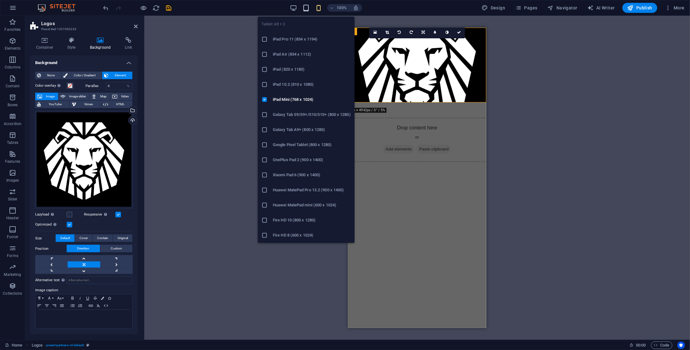
click at [306, 9] on icon "button" at bounding box center [305, 7] width 7 height 7
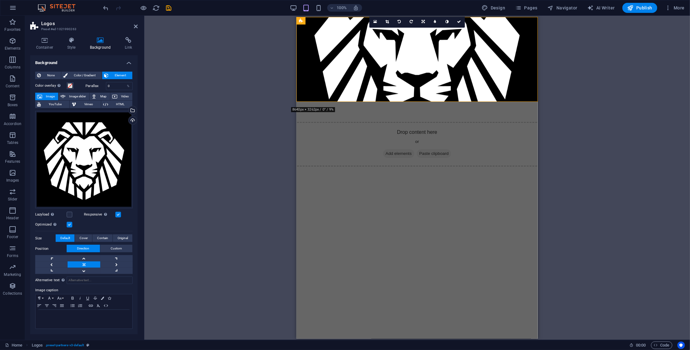
click at [83, 59] on h4 "Background" at bounding box center [83, 60] width 107 height 11
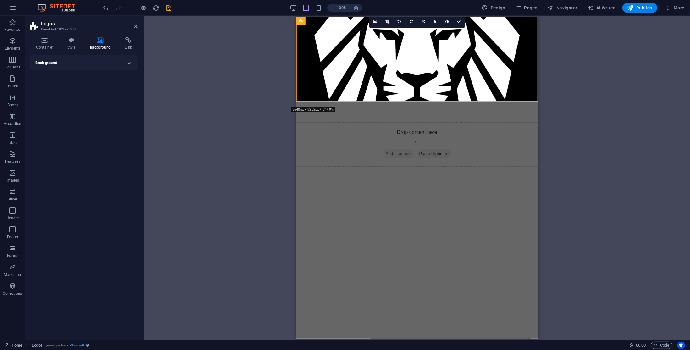
click at [73, 61] on h4 "Background" at bounding box center [83, 62] width 107 height 15
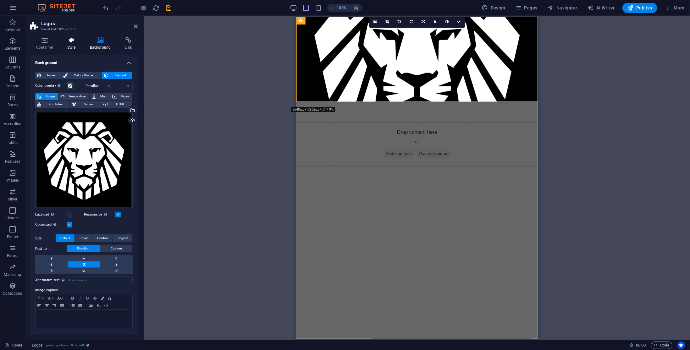
click at [72, 47] on h4 "Style" at bounding box center [72, 43] width 23 height 13
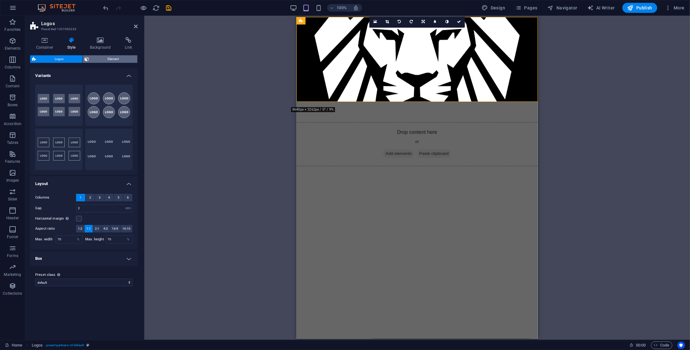
click at [103, 58] on span "Element" at bounding box center [113, 59] width 45 height 8
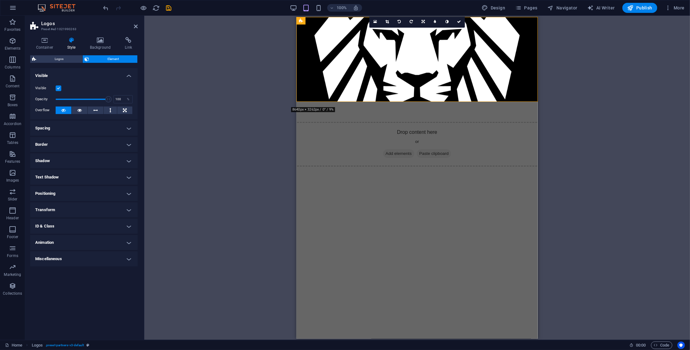
click at [57, 89] on label at bounding box center [59, 88] width 6 height 6
click at [0, 0] on input "Visible" at bounding box center [0, 0] width 0 height 0
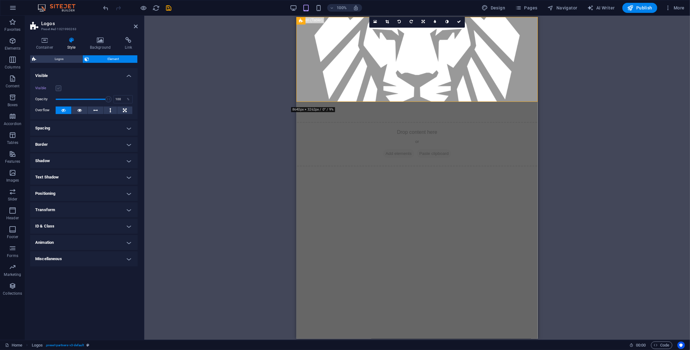
click at [60, 88] on label at bounding box center [59, 88] width 6 height 6
click at [0, 0] on input "Visible" at bounding box center [0, 0] width 0 height 0
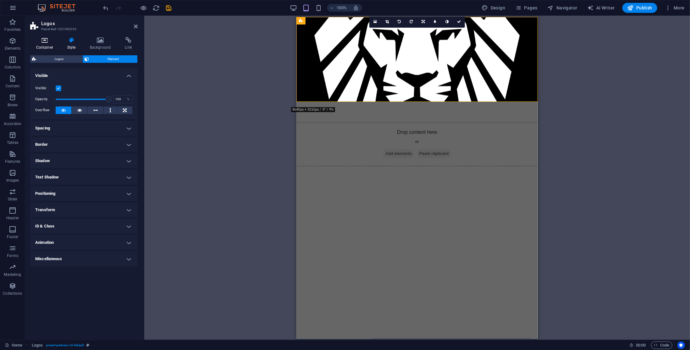
click at [43, 37] on icon at bounding box center [44, 40] width 29 height 6
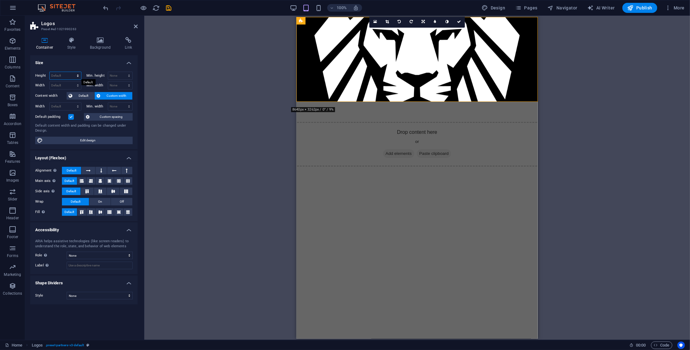
click at [63, 78] on select "Default px rem % vh vw" at bounding box center [65, 76] width 31 height 8
click at [70, 63] on h4 "Size" at bounding box center [83, 60] width 107 height 11
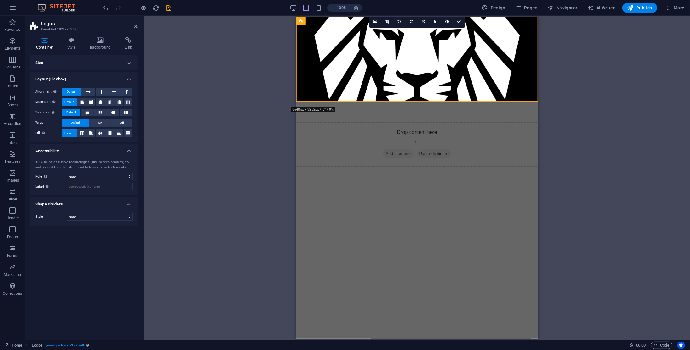
click at [57, 64] on h4 "Size" at bounding box center [83, 62] width 107 height 15
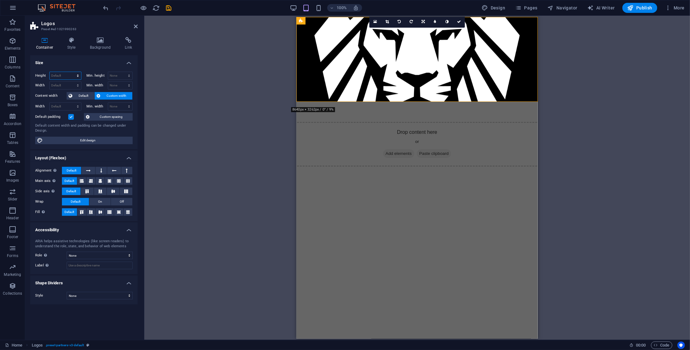
click at [55, 74] on select "Default px rem % vh vw" at bounding box center [65, 76] width 31 height 8
click at [56, 74] on select "Default px rem % vh vw" at bounding box center [65, 76] width 31 height 8
click at [79, 94] on span "Default" at bounding box center [83, 96] width 18 height 8
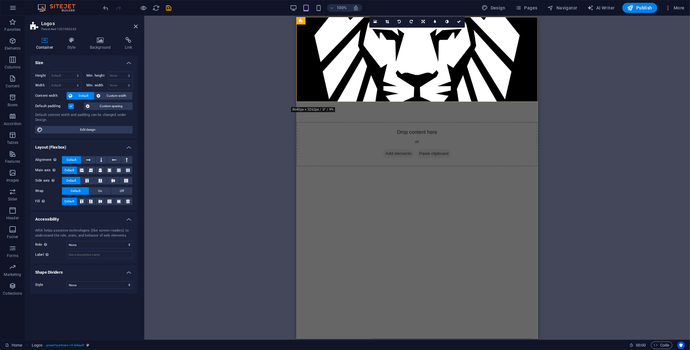
click at [73, 56] on h4 "Size" at bounding box center [83, 60] width 107 height 11
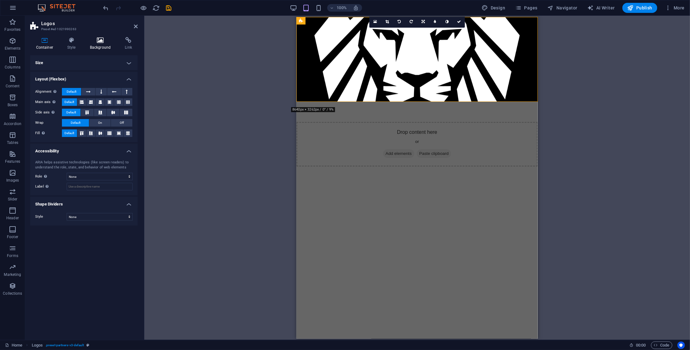
click at [96, 44] on h4 "Background" at bounding box center [101, 43] width 35 height 13
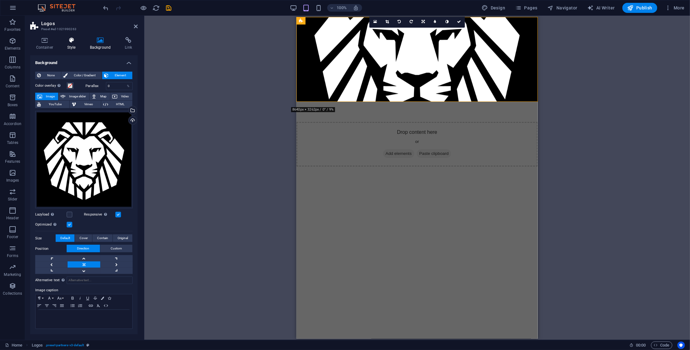
click at [74, 42] on icon at bounding box center [71, 40] width 20 height 6
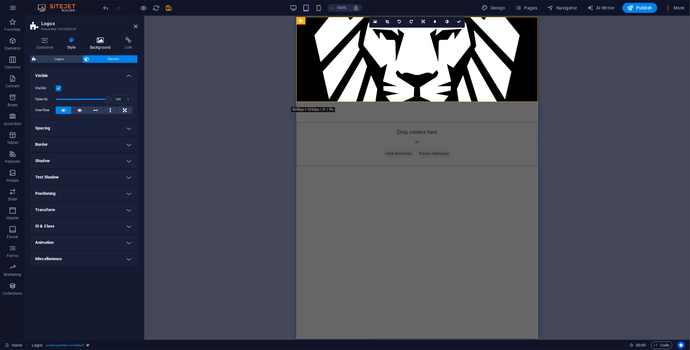
click at [93, 40] on icon at bounding box center [100, 40] width 33 height 6
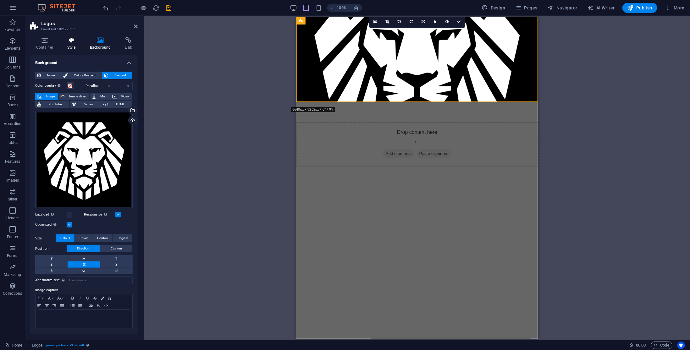
click at [72, 40] on icon at bounding box center [71, 40] width 20 height 6
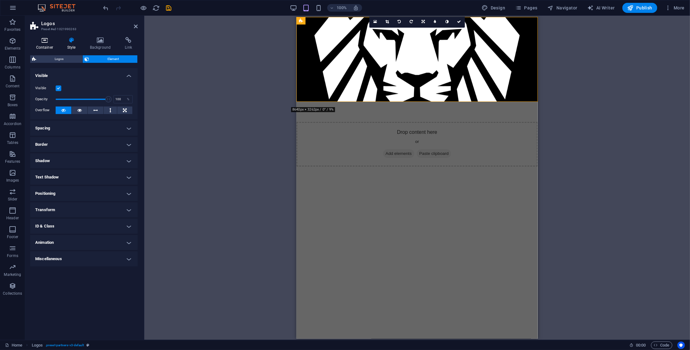
click at [50, 44] on h4 "Container" at bounding box center [45, 43] width 31 height 13
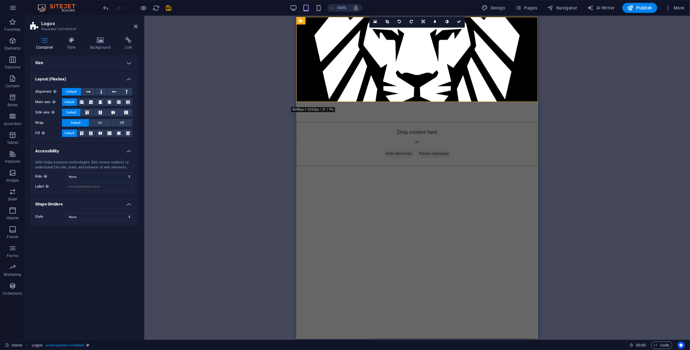
click at [62, 63] on h4 "Size" at bounding box center [83, 62] width 107 height 15
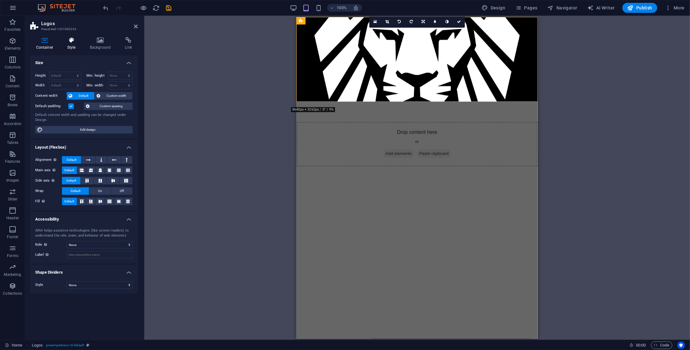
click at [78, 39] on icon at bounding box center [71, 40] width 20 height 6
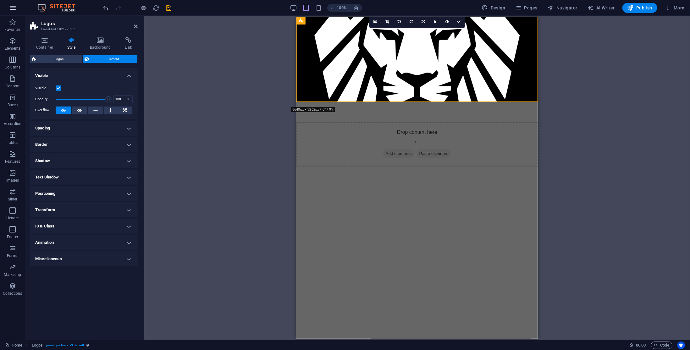
click at [17, 9] on button "button" at bounding box center [12, 7] width 15 height 15
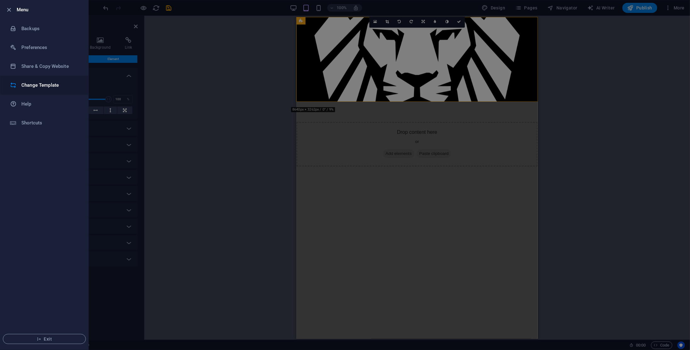
click at [49, 87] on h6 "Change Template" at bounding box center [50, 85] width 58 height 8
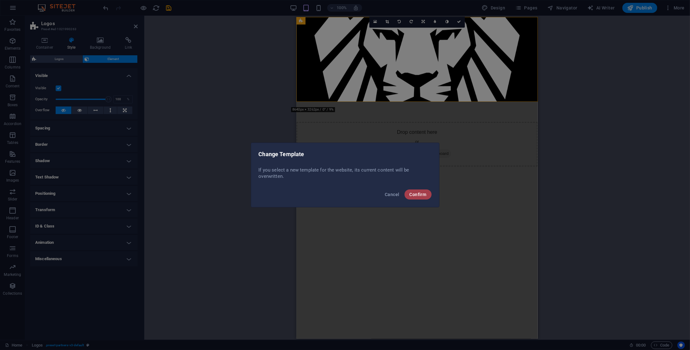
click at [417, 195] on span "Confirm" at bounding box center [417, 194] width 17 height 5
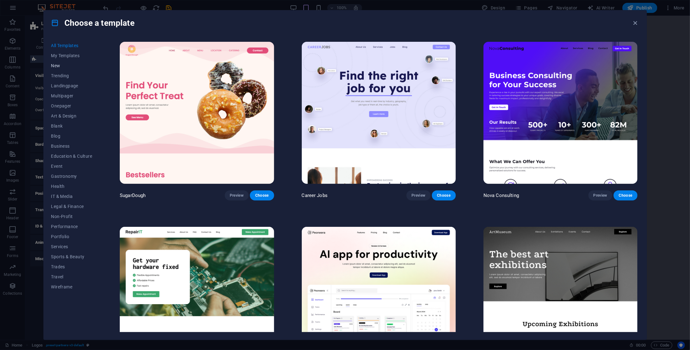
click at [54, 65] on span "New" at bounding box center [71, 65] width 41 height 5
click at [55, 66] on span "New" at bounding box center [71, 65] width 41 height 5
click at [61, 76] on span "Trending" at bounding box center [71, 75] width 41 height 5
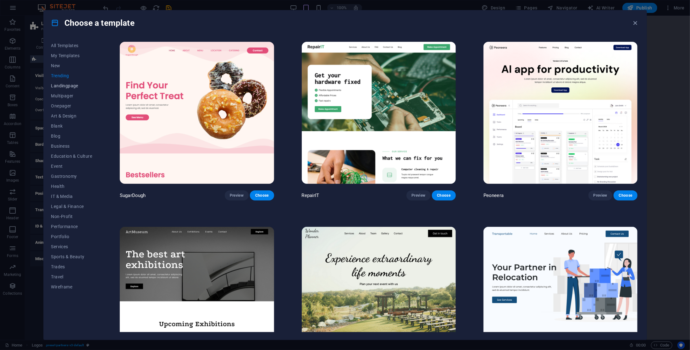
click at [65, 86] on span "Landingpage" at bounding box center [71, 85] width 41 height 5
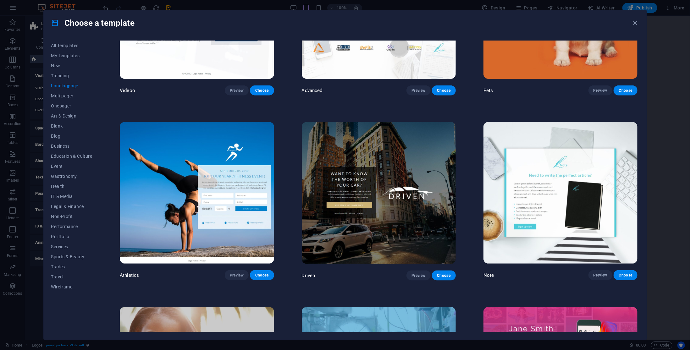
scroll to position [314, 0]
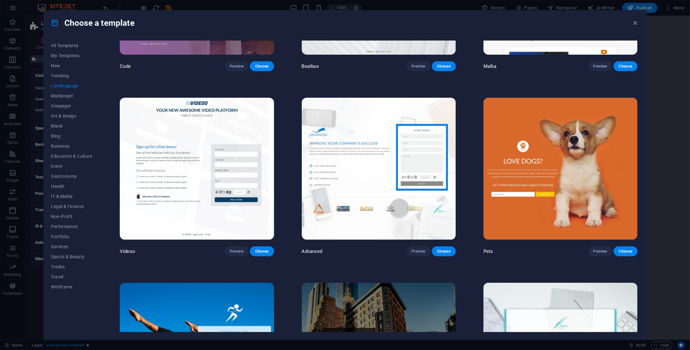
click at [575, 153] on img at bounding box center [560, 169] width 154 height 142
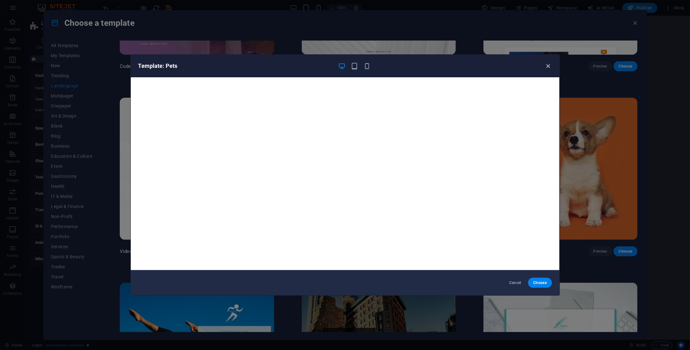
click at [547, 67] on icon "button" at bounding box center [547, 66] width 7 height 7
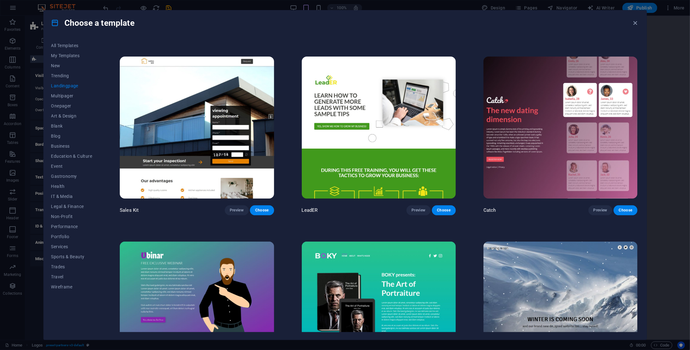
scroll to position [1342, 0]
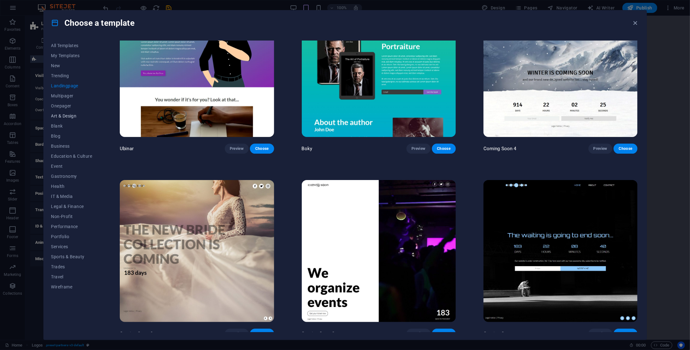
click at [65, 116] on span "Art & Design" at bounding box center [71, 115] width 41 height 5
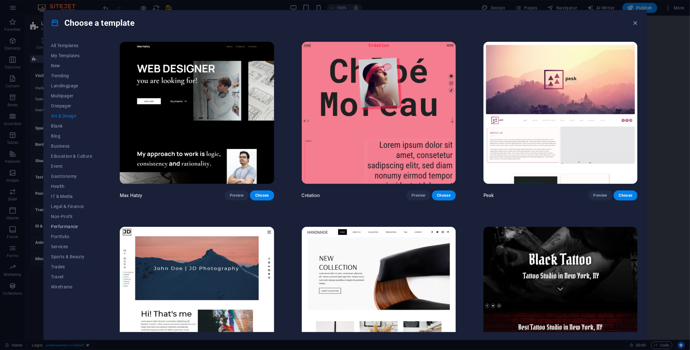
click at [64, 228] on span "Performance" at bounding box center [71, 226] width 41 height 5
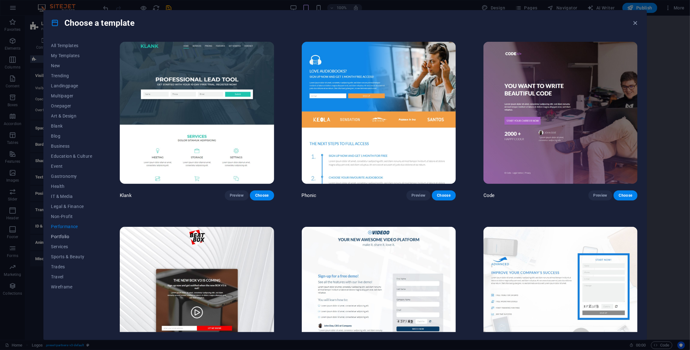
click at [60, 235] on span "Portfolio" at bounding box center [71, 236] width 41 height 5
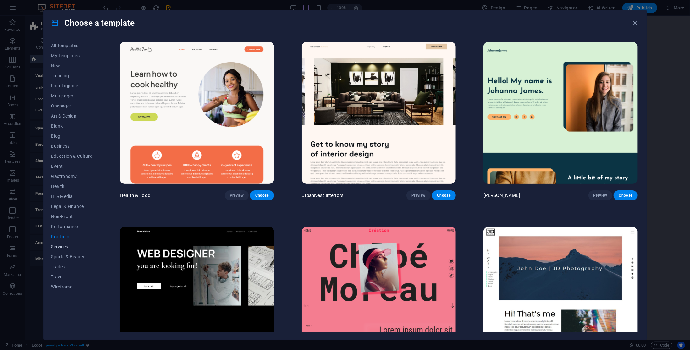
click at [58, 246] on span "Services" at bounding box center [71, 246] width 41 height 5
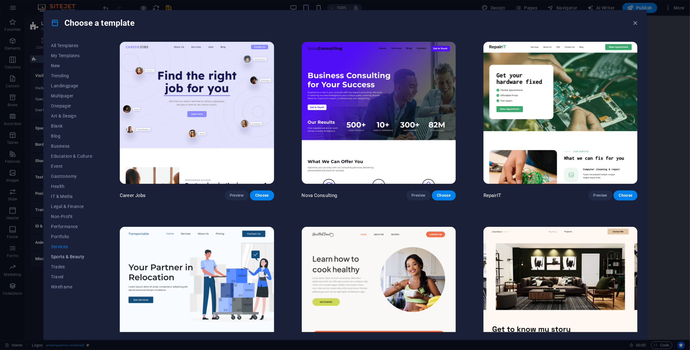
click at [65, 256] on span "Sports & Beauty" at bounding box center [71, 256] width 41 height 5
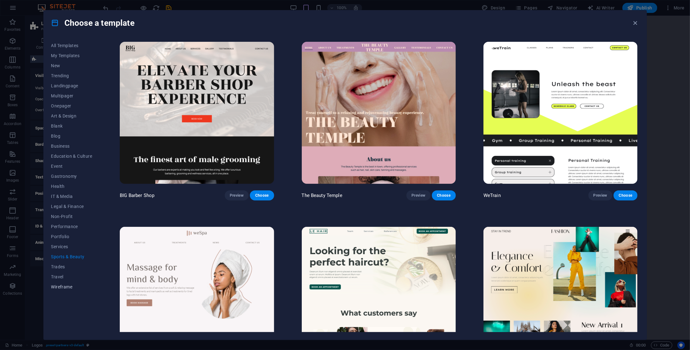
click at [66, 288] on span "Wireframe" at bounding box center [71, 286] width 41 height 5
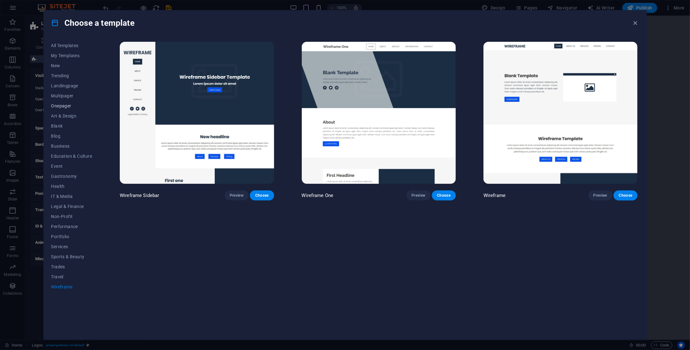
click at [61, 106] on span "Onepager" at bounding box center [71, 105] width 41 height 5
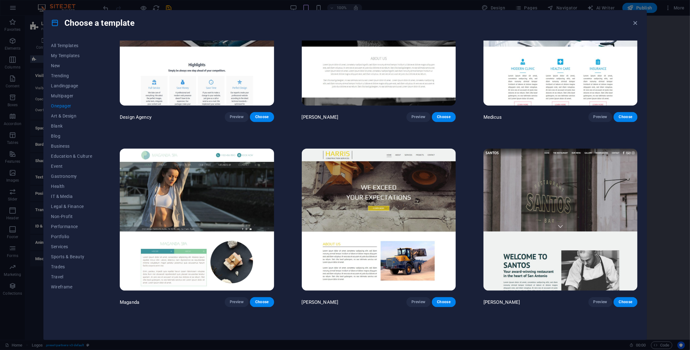
scroll to position [4108, 0]
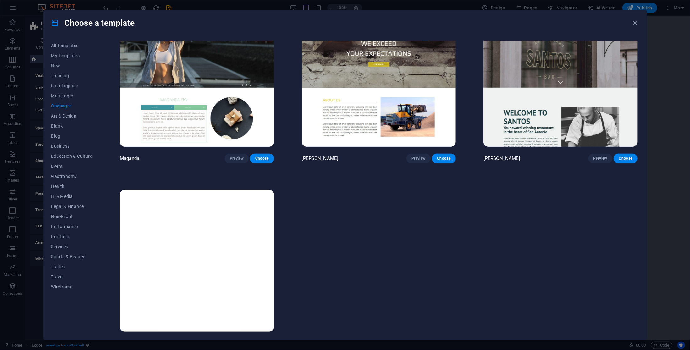
click at [224, 225] on img at bounding box center [197, 261] width 154 height 142
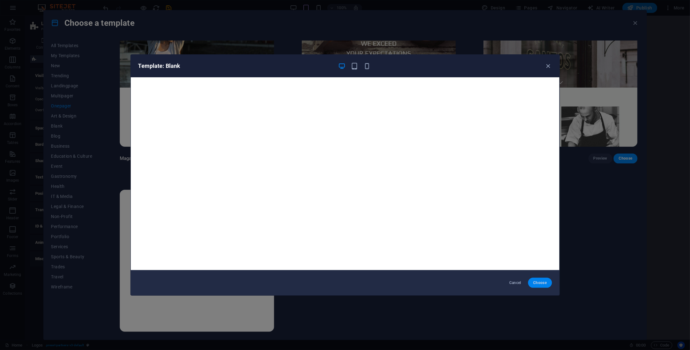
click at [536, 286] on button "Choose" at bounding box center [540, 283] width 24 height 10
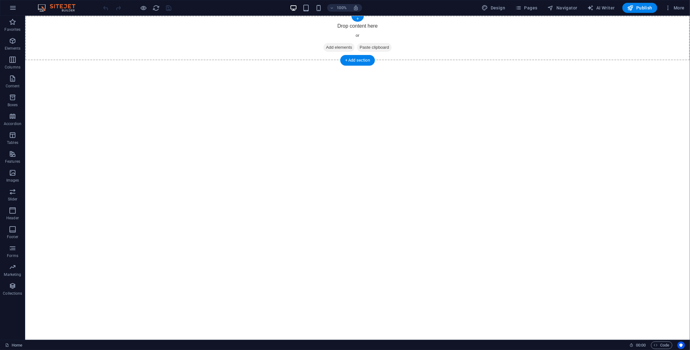
click at [338, 45] on span "Add elements" at bounding box center [338, 47] width 31 height 9
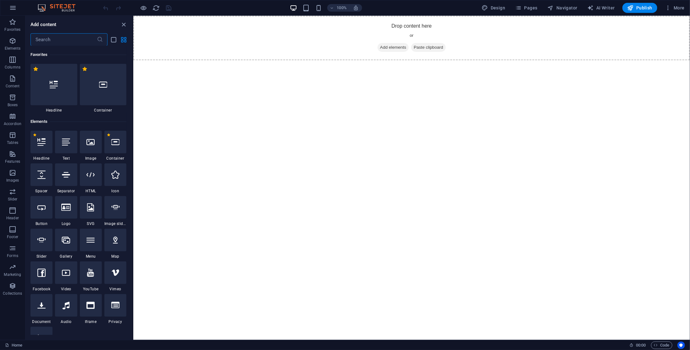
click at [68, 210] on icon at bounding box center [65, 207] width 9 height 8
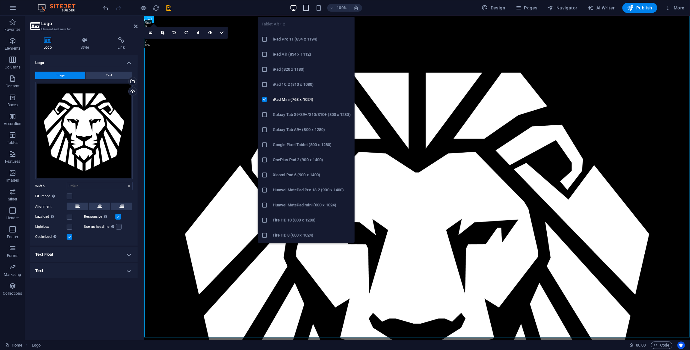
click at [308, 5] on icon "button" at bounding box center [305, 7] width 7 height 7
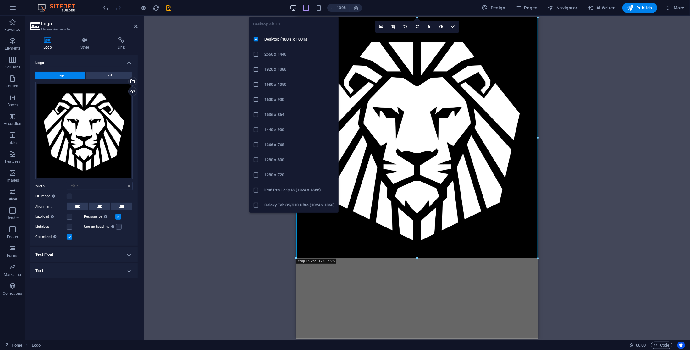
click at [297, 6] on icon "button" at bounding box center [293, 7] width 7 height 7
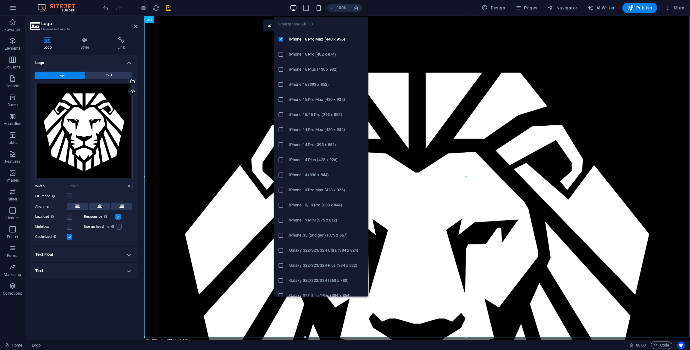
click at [318, 8] on icon "button" at bounding box center [318, 7] width 7 height 7
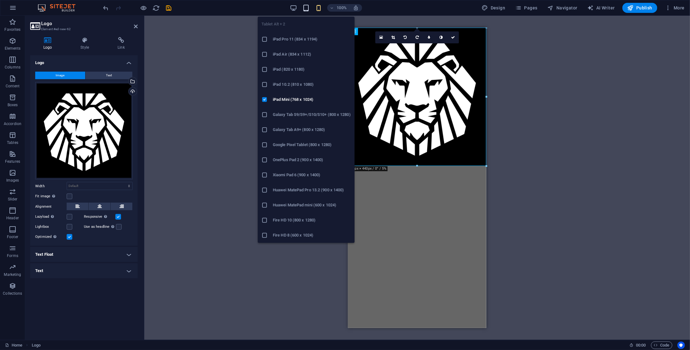
click at [307, 7] on icon "button" at bounding box center [305, 7] width 7 height 7
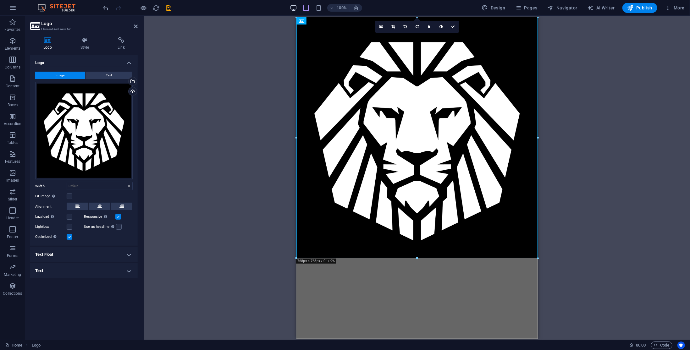
click at [298, 6] on div "100%" at bounding box center [325, 8] width 73 height 10
click at [84, 297] on div "Logo Image Text Drag files here, click to choose files or select files from Fil…" at bounding box center [83, 195] width 107 height 280
click at [70, 197] on label at bounding box center [70, 197] width 6 height 6
click at [0, 0] on input "Fit image Automatically fit image to a fixed width and height" at bounding box center [0, 0] width 0 height 0
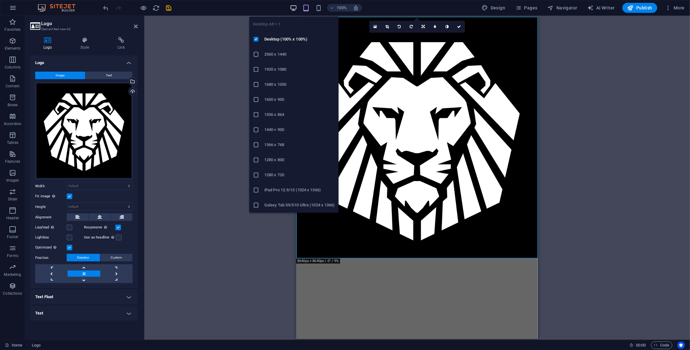
click at [294, 6] on icon "button" at bounding box center [293, 7] width 7 height 7
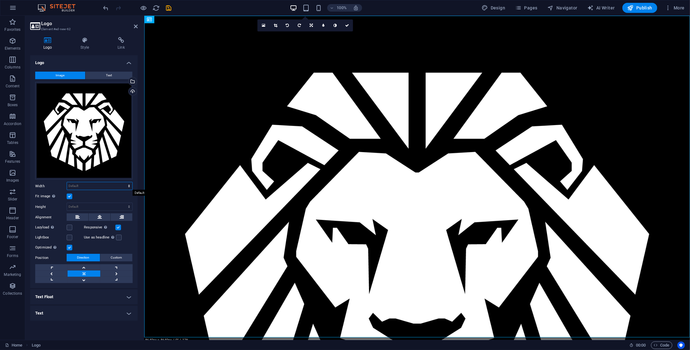
click at [90, 187] on select "Default auto px rem % em vh vw" at bounding box center [99, 186] width 65 height 8
click at [100, 215] on icon at bounding box center [99, 217] width 4 height 8
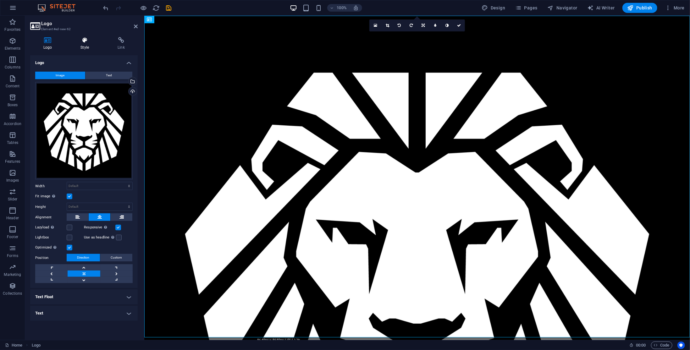
click at [90, 41] on icon at bounding box center [85, 40] width 35 height 6
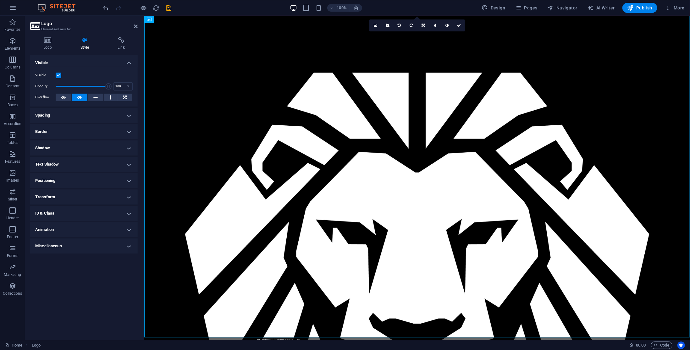
click at [41, 36] on div "Logo Style Link Logo Image Text Drag files here, click to choose files or selec…" at bounding box center [84, 186] width 118 height 308
click at [49, 43] on icon at bounding box center [47, 40] width 35 height 6
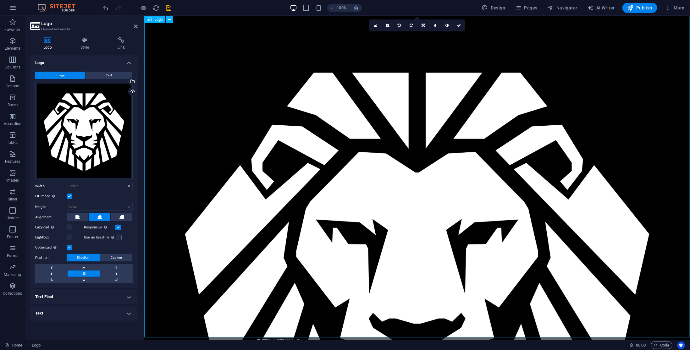
click at [190, 227] on div at bounding box center [416, 287] width 545 height 545
click at [118, 42] on icon at bounding box center [121, 40] width 33 height 6
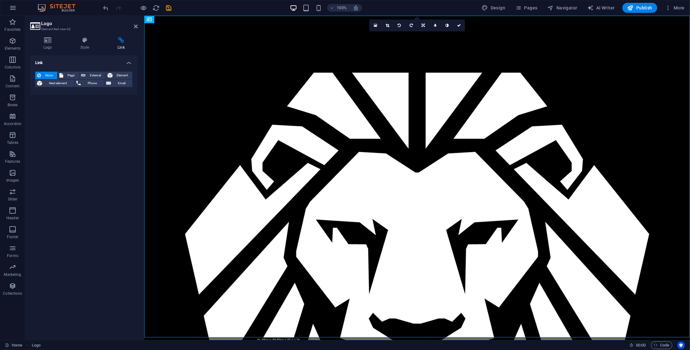
click at [90, 36] on div "Logo Style Link Logo Image Text Drag files here, click to choose files or selec…" at bounding box center [84, 186] width 118 height 308
click at [87, 41] on icon at bounding box center [85, 40] width 35 height 6
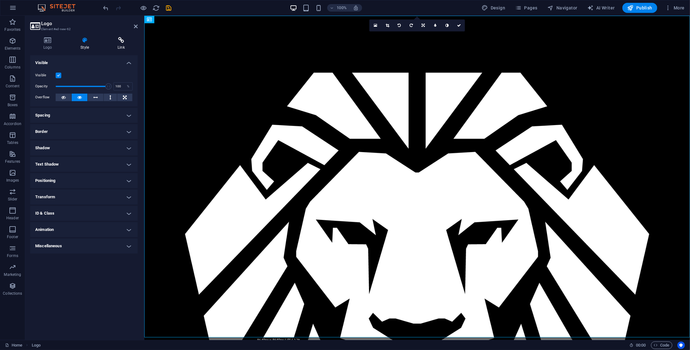
click at [115, 43] on icon at bounding box center [121, 40] width 33 height 6
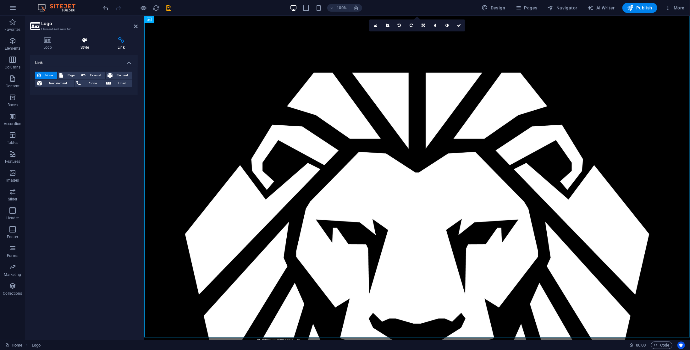
click at [82, 42] on icon at bounding box center [85, 40] width 35 height 6
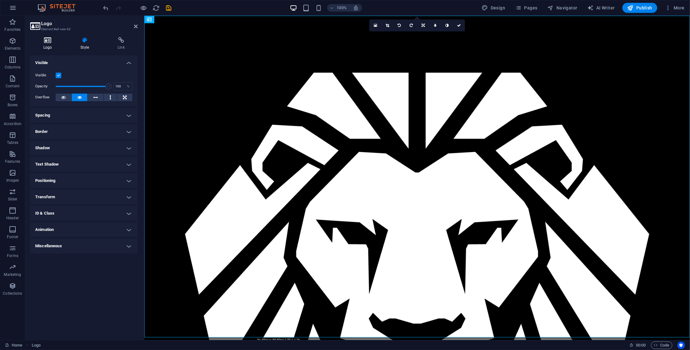
click at [53, 37] on icon at bounding box center [47, 40] width 35 height 6
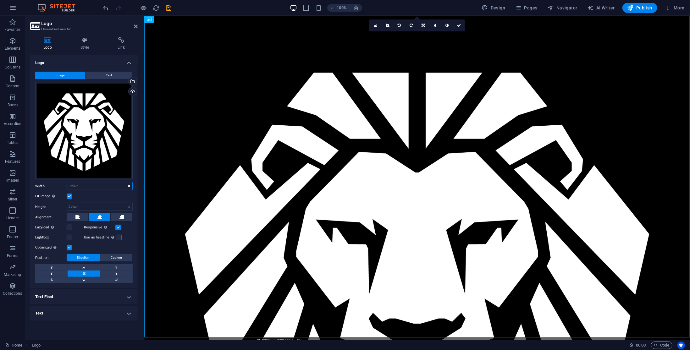
click at [85, 187] on select "Default auto px rem % em vh vw" at bounding box center [99, 186] width 65 height 8
click at [67, 182] on select "Default auto px rem % em vh vw" at bounding box center [99, 186] width 65 height 8
click at [92, 188] on select "Default auto px rem % em vh vw" at bounding box center [99, 186] width 65 height 8
select select "%"
click at [124, 182] on select "Default auto px rem % em vh vw" at bounding box center [99, 186] width 65 height 8
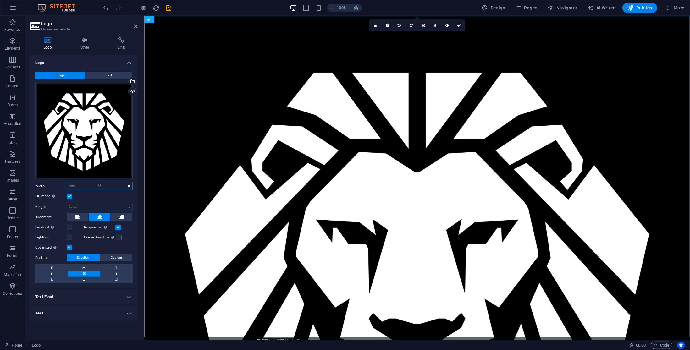
type input "59"
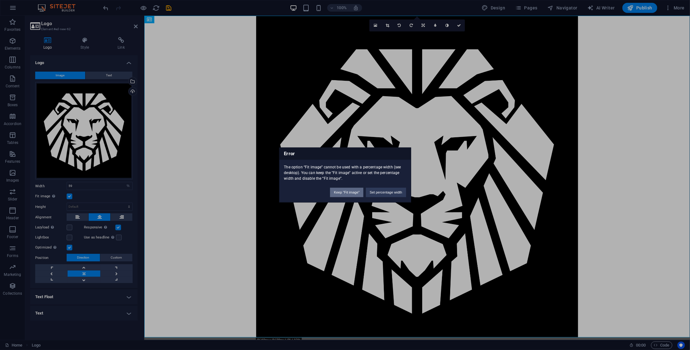
click at [349, 193] on button "Keep "Fit image"" at bounding box center [346, 192] width 33 height 9
select select "DISABLED_OPTION_VALUE"
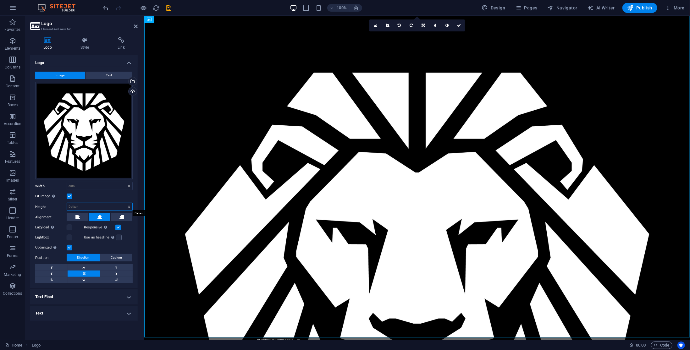
click at [72, 205] on select "Default auto px" at bounding box center [99, 207] width 65 height 8
click at [67, 203] on select "Default auto px" at bounding box center [99, 207] width 65 height 8
select select "DISABLED_OPTION_VALUE"
click at [33, 173] on div "Image Text Drag files here, click to choose files or select files from Files or…" at bounding box center [83, 178] width 107 height 222
click at [174, 39] on div at bounding box center [416, 287] width 545 height 545
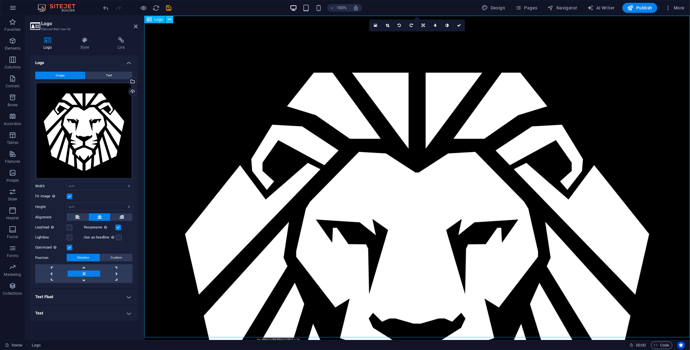
click at [171, 20] on icon at bounding box center [169, 19] width 3 height 7
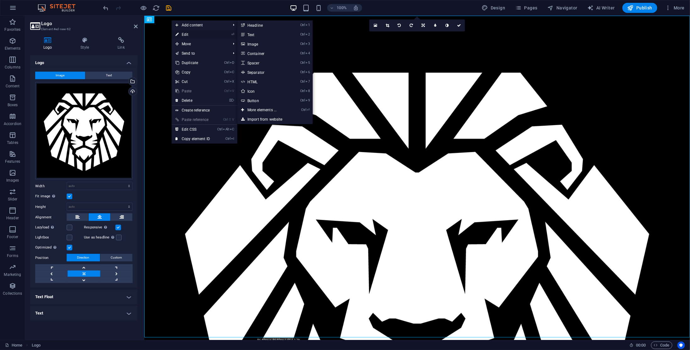
click at [180, 34] on link "⏎ Edit" at bounding box center [193, 34] width 42 height 9
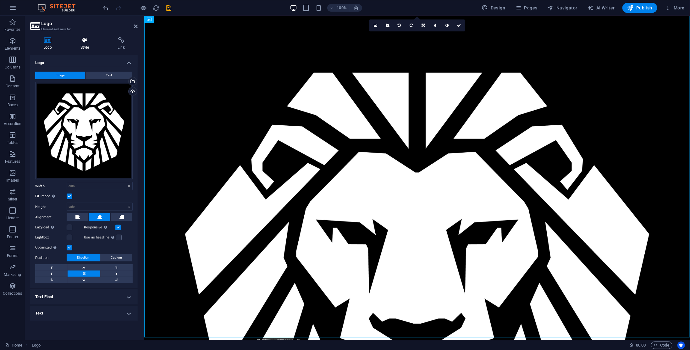
click at [82, 43] on icon at bounding box center [85, 40] width 35 height 6
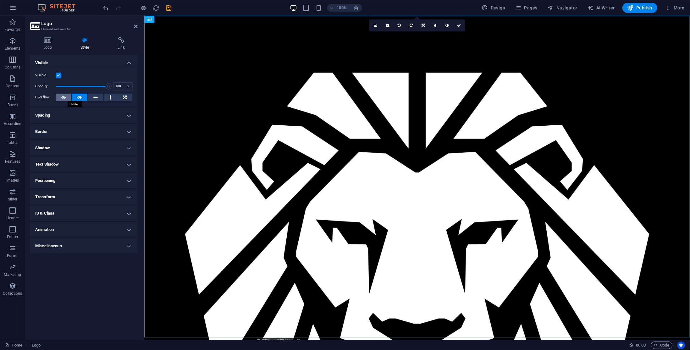
click at [64, 96] on icon at bounding box center [63, 98] width 4 height 8
click at [54, 115] on h4 "Spacing" at bounding box center [83, 115] width 107 height 15
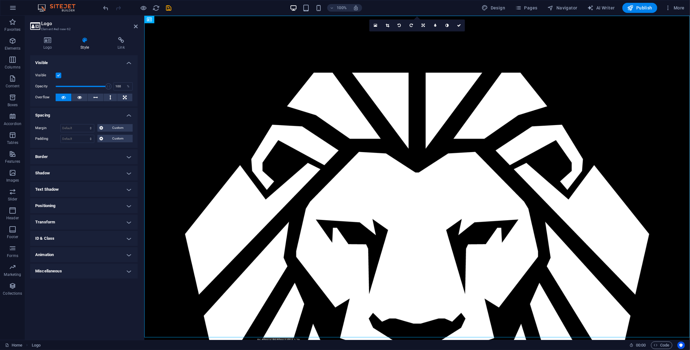
click at [54, 115] on h4 "Spacing" at bounding box center [83, 113] width 107 height 11
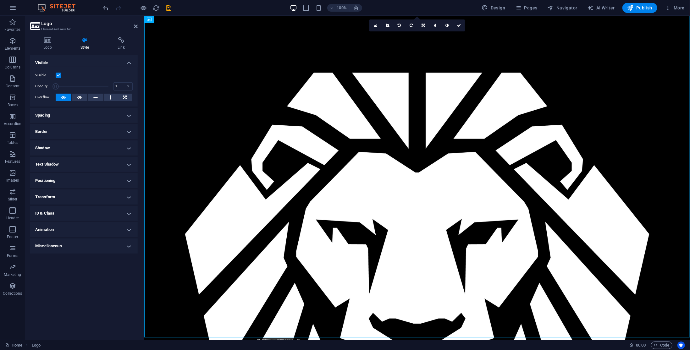
drag, startPoint x: 109, startPoint y: 88, endPoint x: 50, endPoint y: 89, distance: 59.1
click at [50, 89] on div "Opacity 1 %" at bounding box center [83, 86] width 97 height 9
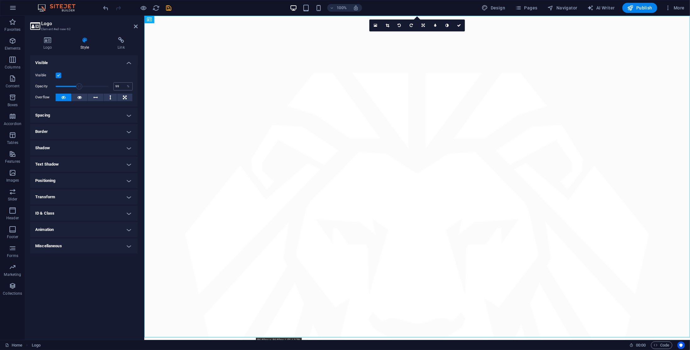
type input "100"
drag, startPoint x: 60, startPoint y: 86, endPoint x: 133, endPoint y: 85, distance: 72.9
click at [133, 85] on div "Opacity 100 %" at bounding box center [83, 86] width 97 height 9
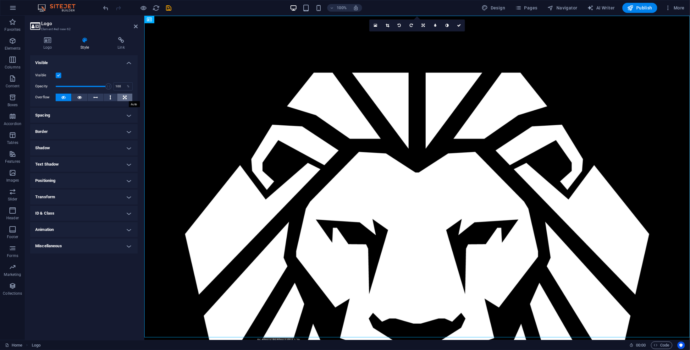
click at [123, 96] on button at bounding box center [124, 98] width 15 height 8
click at [63, 98] on icon at bounding box center [63, 98] width 4 height 8
click at [228, 40] on div at bounding box center [416, 287] width 545 height 545
click at [435, 25] on icon at bounding box center [435, 26] width 2 height 4
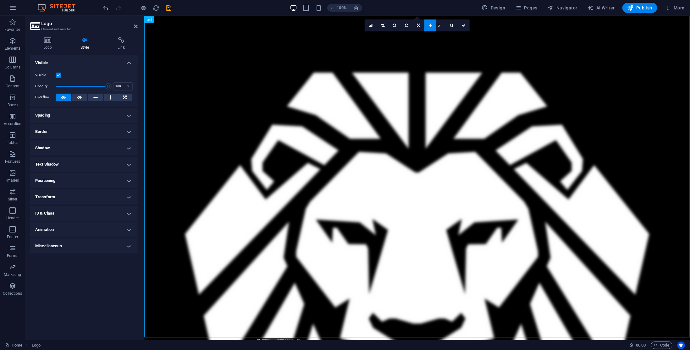
click at [430, 25] on icon at bounding box center [430, 26] width 2 height 4
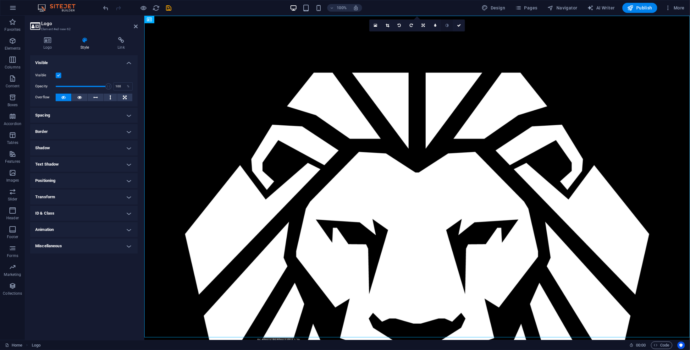
click at [446, 27] on icon at bounding box center [446, 26] width 3 height 4
click at [447, 26] on icon at bounding box center [446, 26] width 3 height 4
click at [199, 76] on div at bounding box center [416, 287] width 545 height 545
click at [51, 47] on h4 "Logo" at bounding box center [48, 43] width 37 height 13
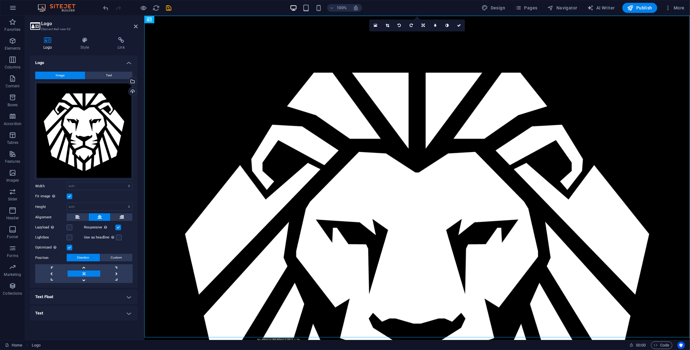
click at [59, 297] on h4 "Text Float" at bounding box center [83, 296] width 107 height 15
click at [61, 295] on h4 "Text Float" at bounding box center [83, 294] width 107 height 11
click at [55, 315] on h4 "Text" at bounding box center [83, 313] width 107 height 15
click at [55, 314] on h4 "Text" at bounding box center [83, 311] width 107 height 11
click at [69, 90] on div "Drag files here, click to choose files or select files from Files or our free s…" at bounding box center [83, 130] width 97 height 97
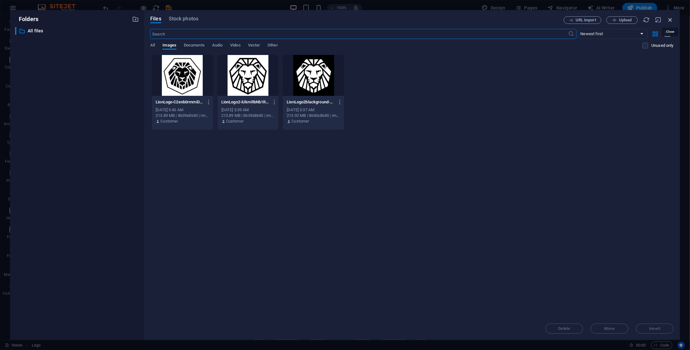
click at [671, 18] on icon "button" at bounding box center [669, 19] width 7 height 7
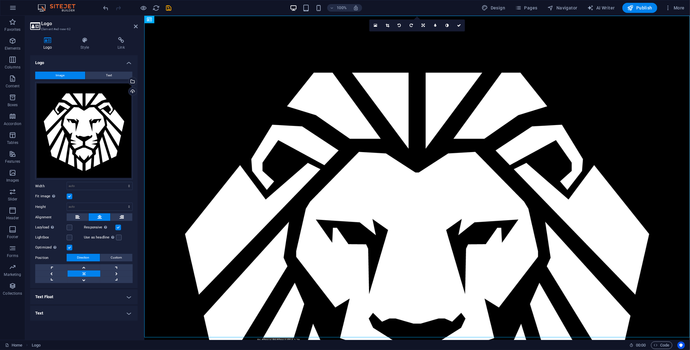
click at [130, 61] on h4 "Logo" at bounding box center [83, 60] width 107 height 11
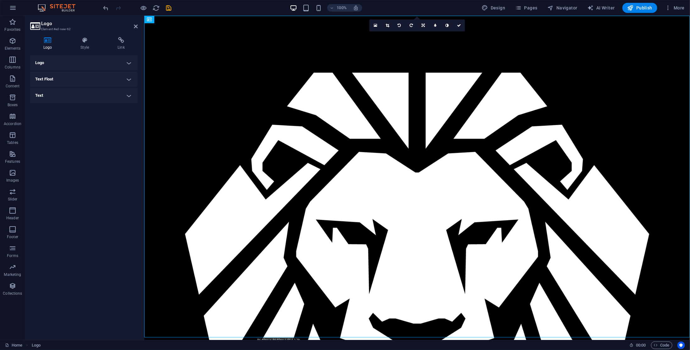
click at [130, 61] on h4 "Logo" at bounding box center [83, 62] width 107 height 15
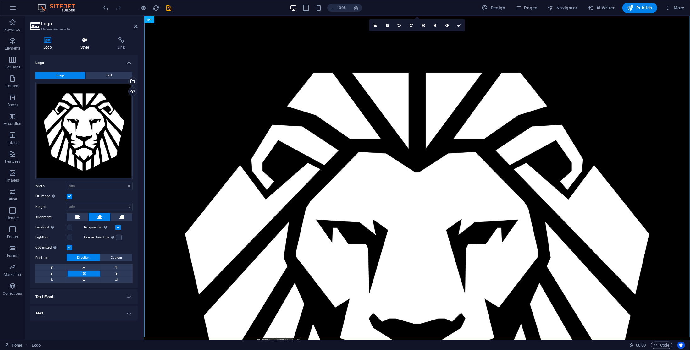
click at [84, 46] on h4 "Style" at bounding box center [86, 43] width 37 height 13
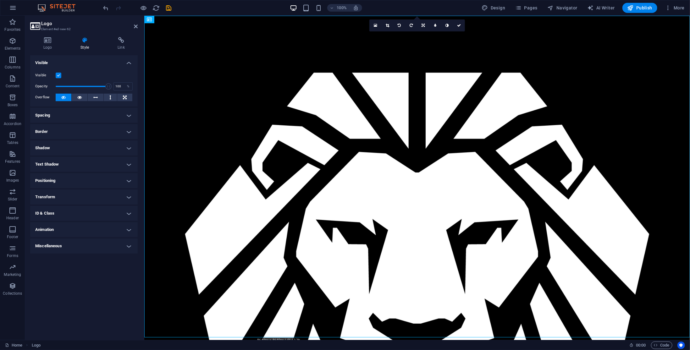
click at [68, 115] on h4 "Spacing" at bounding box center [83, 115] width 107 height 15
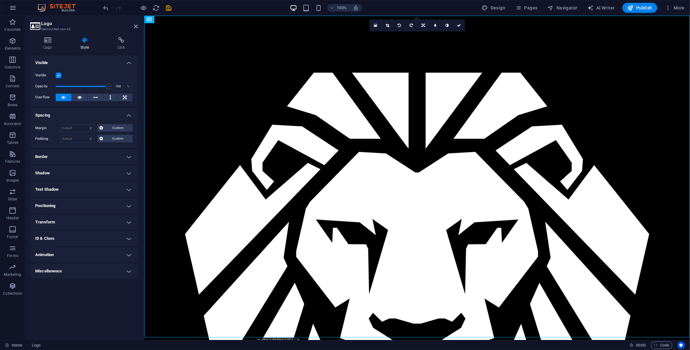
click at [68, 115] on h4 "Spacing" at bounding box center [83, 113] width 107 height 11
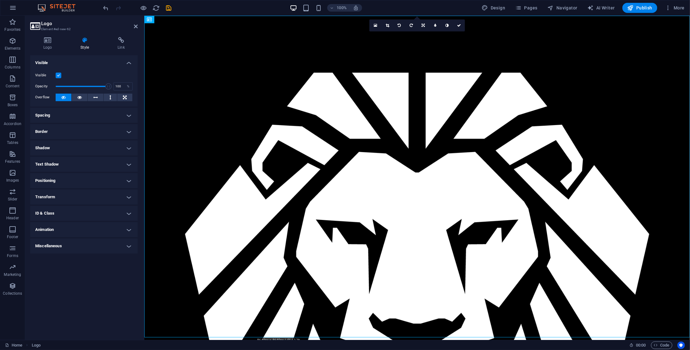
click at [60, 116] on h4 "Spacing" at bounding box center [83, 115] width 107 height 15
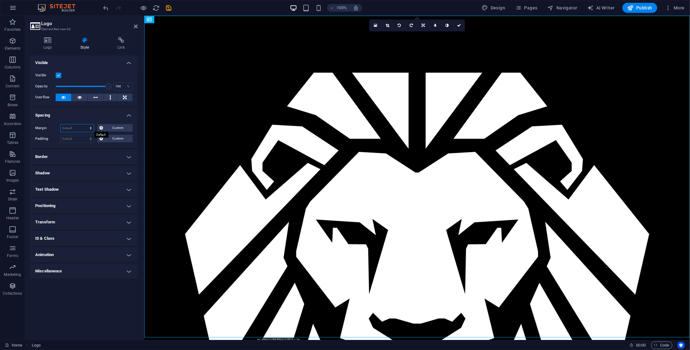
click at [81, 129] on select "Default auto px % rem vw vh Custom" at bounding box center [77, 128] width 33 height 8
select select "%"
click at [85, 124] on select "Default auto px % rem vw vh Custom" at bounding box center [77, 128] width 33 height 8
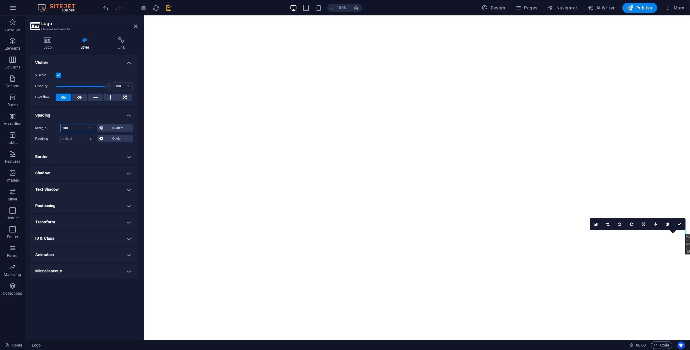
scroll to position [382, 0]
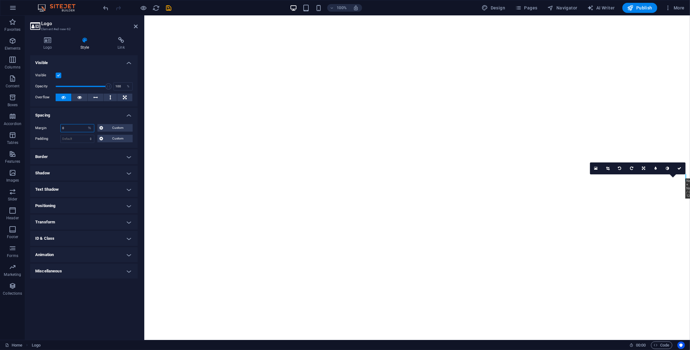
type input "0"
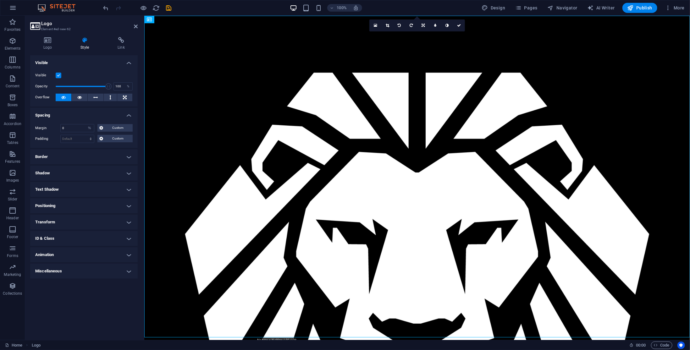
drag, startPoint x: 68, startPoint y: 111, endPoint x: 72, endPoint y: 110, distance: 3.8
click at [70, 110] on h4 "Spacing" at bounding box center [83, 113] width 107 height 11
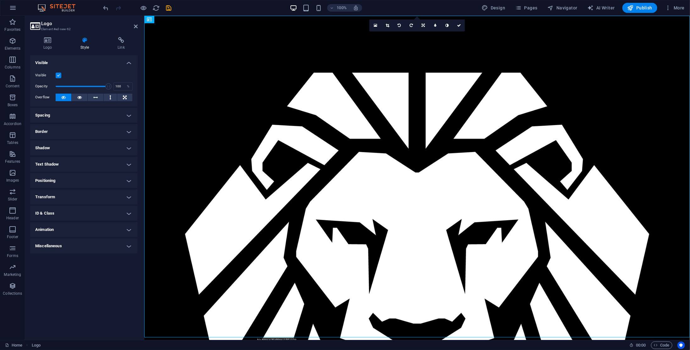
click at [85, 113] on h4 "Spacing" at bounding box center [83, 115] width 107 height 15
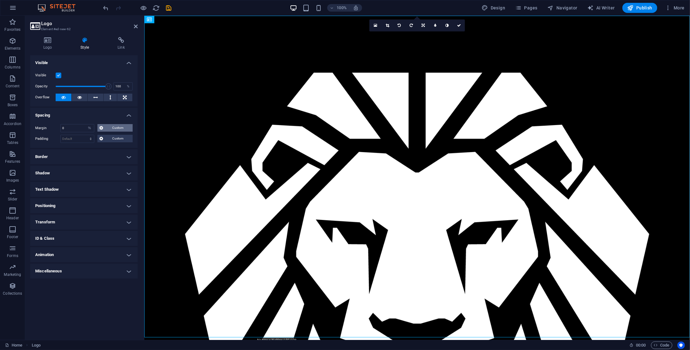
click at [104, 125] on button "Custom" at bounding box center [115, 128] width 36 height 8
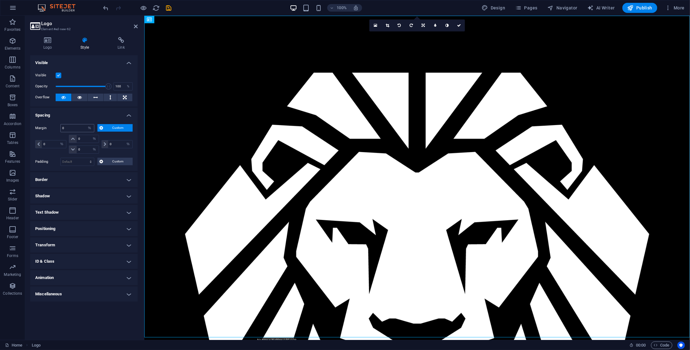
drag, startPoint x: 104, startPoint y: 125, endPoint x: 85, endPoint y: 127, distance: 19.5
click at [104, 126] on button "Custom" at bounding box center [115, 128] width 36 height 8
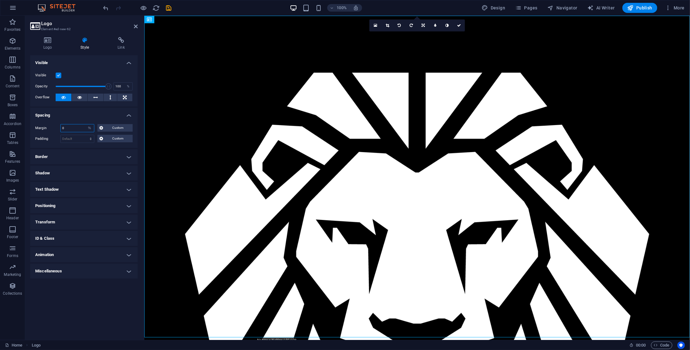
click at [83, 127] on input "0" at bounding box center [77, 128] width 33 height 8
drag, startPoint x: 83, startPoint y: 127, endPoint x: 48, endPoint y: 129, distance: 35.3
click at [48, 129] on div "Margin 0 Default auto px % rem vw vh Custom Custom" at bounding box center [83, 128] width 97 height 8
click at [74, 119] on div "Margin Default auto px % rem vw vh Custom Custom 0 auto px % rem vw vh 0 auto p…" at bounding box center [83, 133] width 107 height 29
click at [81, 108] on h4 "Spacing" at bounding box center [83, 113] width 107 height 11
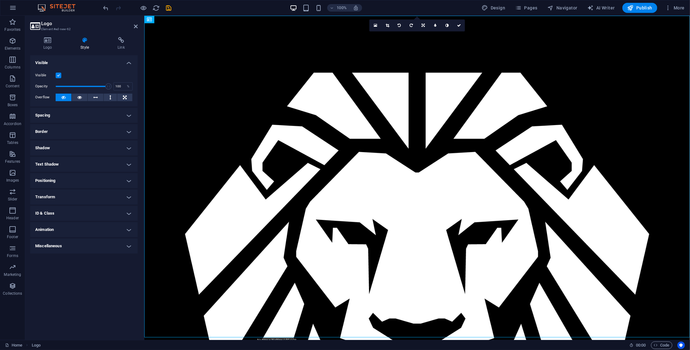
click at [87, 112] on h4 "Spacing" at bounding box center [83, 115] width 107 height 15
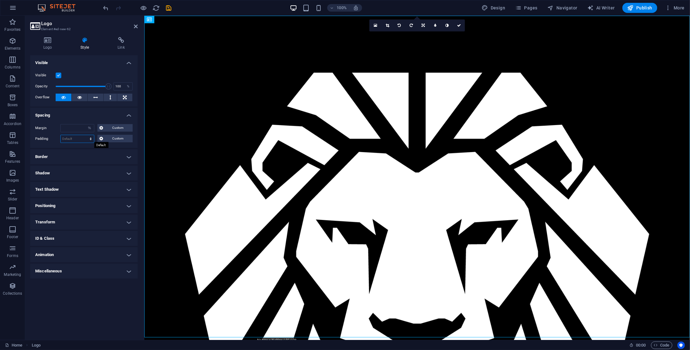
click at [78, 138] on select "Default px rem % vh vw Custom" at bounding box center [77, 139] width 33 height 8
drag, startPoint x: 78, startPoint y: 138, endPoint x: 78, endPoint y: 129, distance: 8.8
click at [78, 137] on select "Default px rem % vh vw Custom" at bounding box center [77, 139] width 33 height 8
click at [78, 129] on input "number" at bounding box center [77, 128] width 33 height 8
click at [84, 114] on h4 "Spacing" at bounding box center [83, 113] width 107 height 11
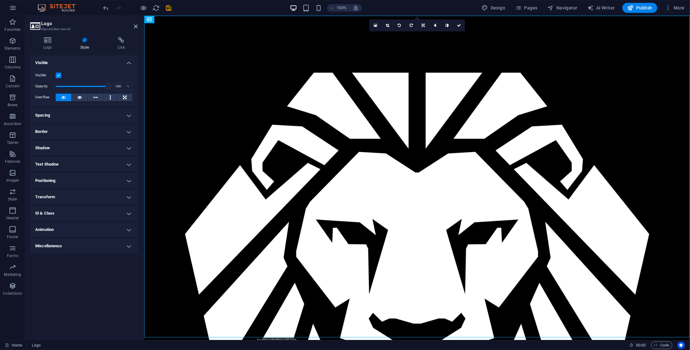
drag, startPoint x: 74, startPoint y: 116, endPoint x: 69, endPoint y: 132, distance: 16.8
click at [74, 116] on h4 "Spacing" at bounding box center [83, 115] width 107 height 15
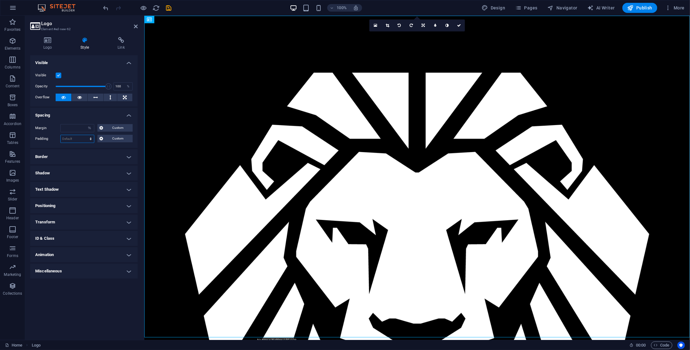
click at [69, 140] on select "Default px rem % vh vw Custom" at bounding box center [77, 139] width 33 height 8
click at [61, 135] on select "Default px rem % vh vw Custom" at bounding box center [77, 139] width 33 height 8
select select "DISABLED_OPTION_VALUE"
click at [86, 138] on select "Default px rem % vh vw Custom" at bounding box center [77, 139] width 33 height 8
drag, startPoint x: 25, startPoint y: 126, endPoint x: 36, endPoint y: 123, distance: 11.3
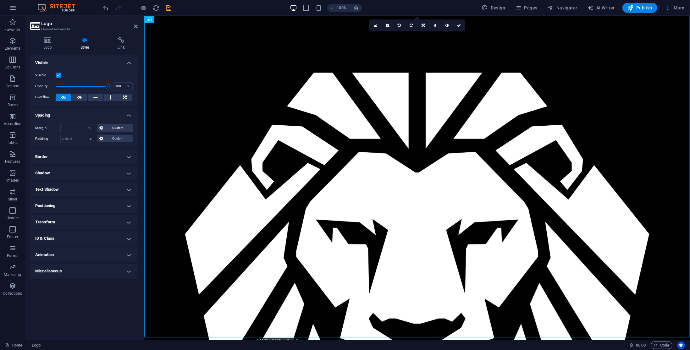
click at [29, 125] on div "Logo Style Link Logo Image Text Drag files here, click to choose files or selec…" at bounding box center [84, 186] width 118 height 308
click at [56, 42] on icon at bounding box center [47, 40] width 35 height 6
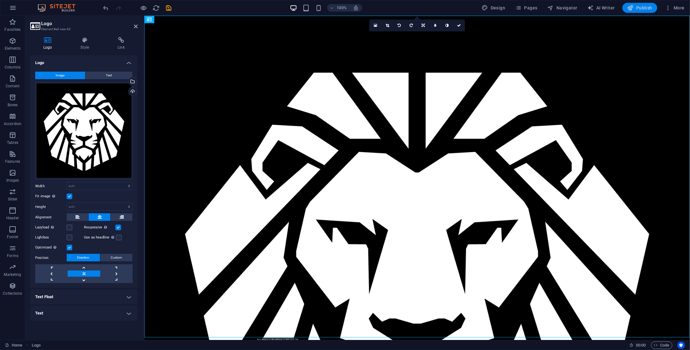
click at [635, 4] on button "Publish" at bounding box center [639, 8] width 35 height 10
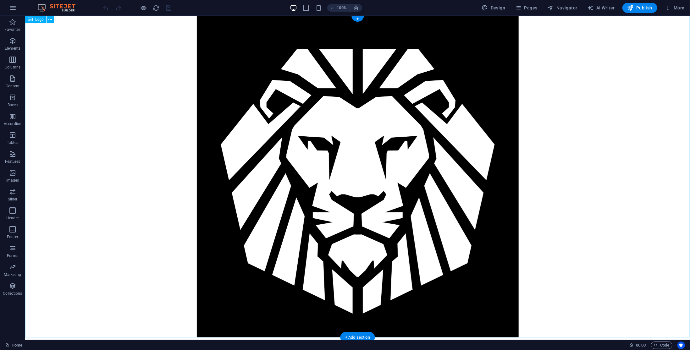
click at [106, 55] on div at bounding box center [357, 176] width 665 height 322
drag, startPoint x: 557, startPoint y: 92, endPoint x: 564, endPoint y: 91, distance: 7.0
click at [558, 92] on div at bounding box center [357, 176] width 665 height 322
click at [495, 8] on span "Design" at bounding box center [494, 8] width 24 height 6
select select "px"
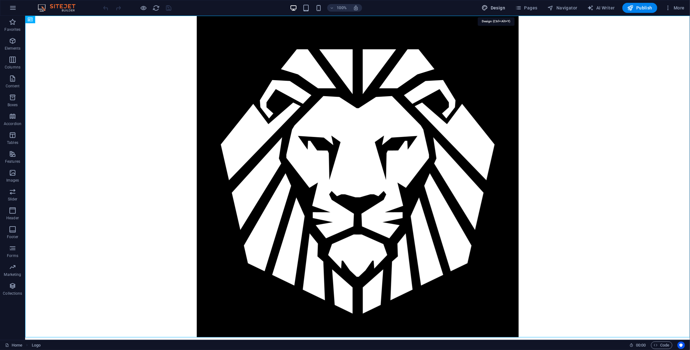
select select "400"
select select "px"
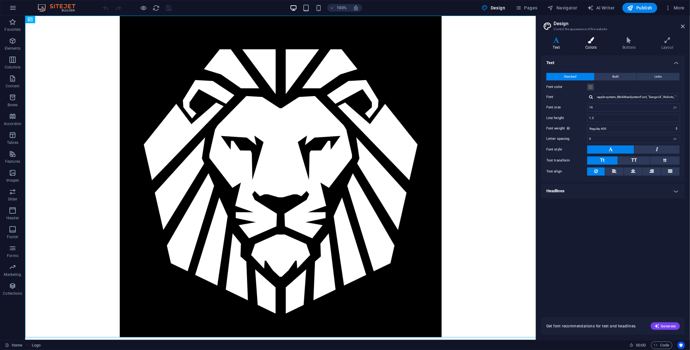
click at [599, 43] on icon at bounding box center [591, 40] width 34 height 6
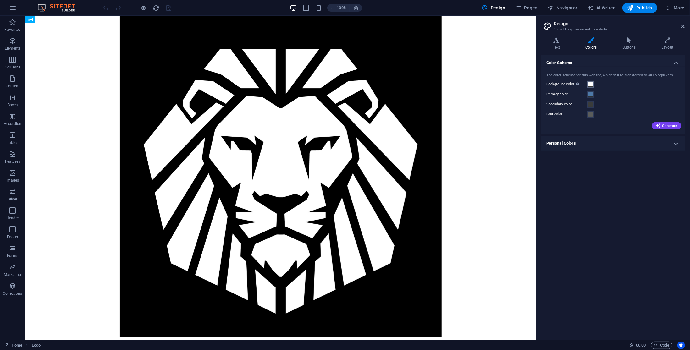
click at [590, 84] on span at bounding box center [590, 84] width 5 height 5
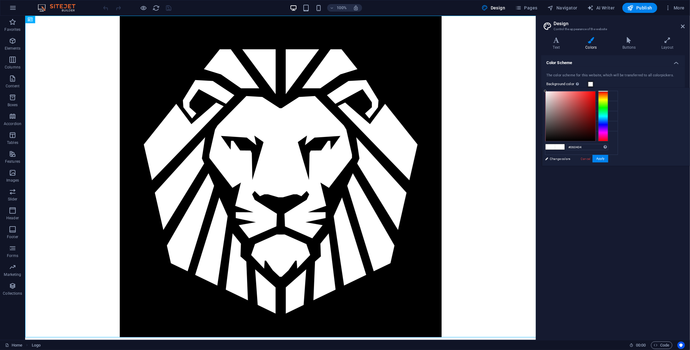
type input "#000000"
drag, startPoint x: 641, startPoint y: 142, endPoint x: 643, endPoint y: 153, distance: 11.1
click at [611, 153] on div "#000000 Supported formats #0852ed rgb(8, 82, 237) rgba(8, 82, 237, 90%) hsv(221…" at bounding box center [576, 172] width 69 height 169
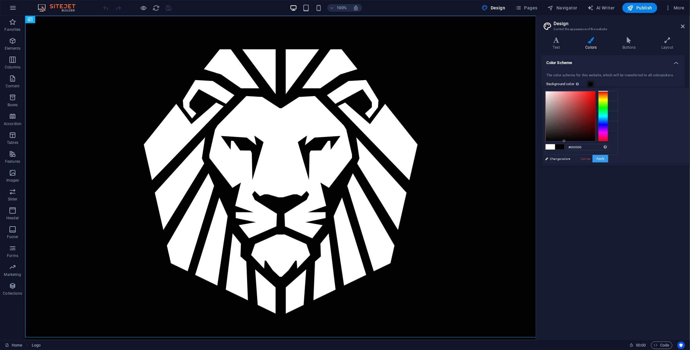
click at [608, 158] on button "Apply" at bounding box center [600, 159] width 16 height 8
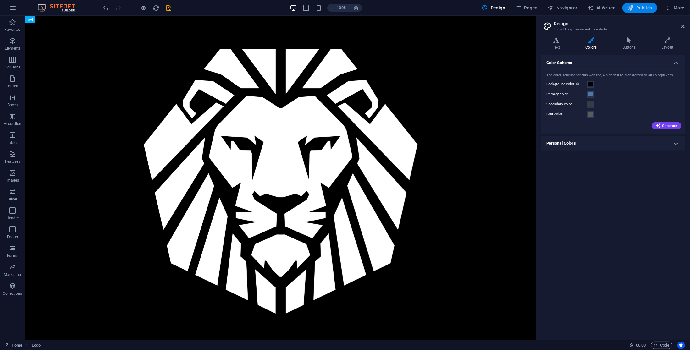
click at [640, 11] on span "Publish" at bounding box center [639, 8] width 25 height 6
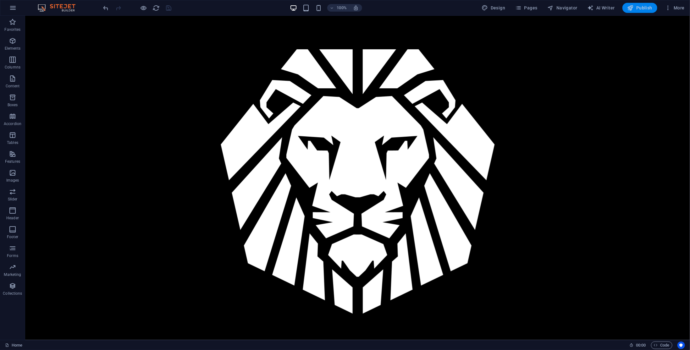
click at [642, 6] on span "Publish" at bounding box center [639, 8] width 25 height 6
